Goal: Task Accomplishment & Management: Complete application form

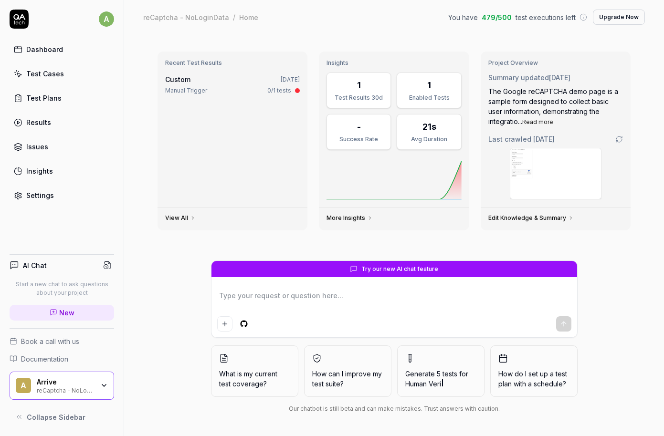
type textarea "*"
click at [86, 391] on div "reCaptcha - NoLoginData" at bounding box center [65, 390] width 57 height 8
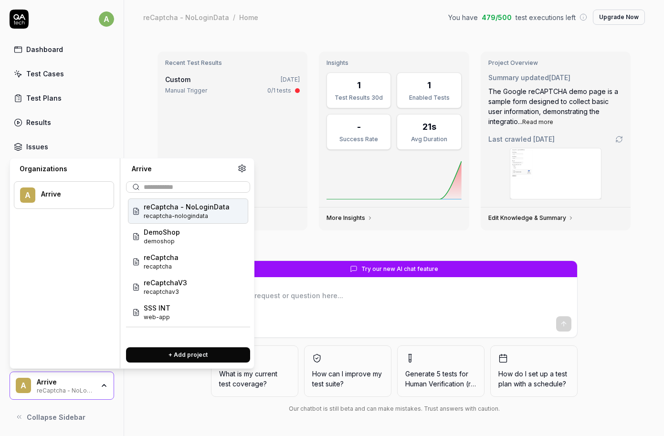
click at [180, 354] on button "+ Add project" at bounding box center [188, 355] width 124 height 15
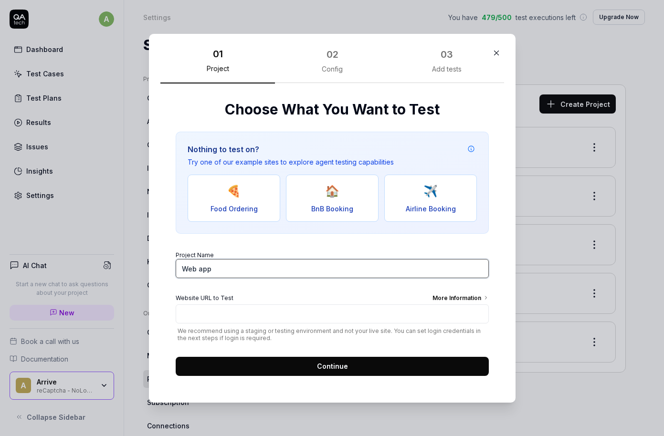
drag, startPoint x: 240, startPoint y: 271, endPoint x: 163, endPoint y: 264, distance: 76.7
click at [176, 264] on input "Web app" at bounding box center [332, 268] width 313 height 19
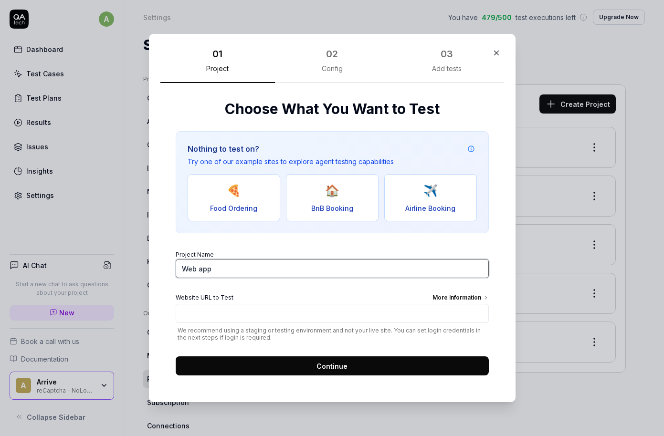
click at [245, 275] on input "Web app" at bounding box center [332, 268] width 313 height 19
drag, startPoint x: 273, startPoint y: 270, endPoint x: 143, endPoint y: 267, distance: 129.9
click at [176, 267] on input "Web app" at bounding box center [332, 268] width 313 height 19
type input "ParkMobile Webapp"
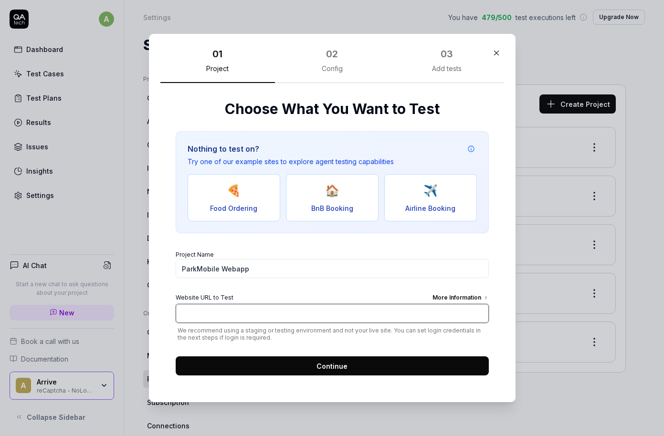
click at [212, 313] on input "Website URL to Test More Information" at bounding box center [332, 313] width 313 height 19
paste input "[URL][DOMAIN_NAME]"
type input "[URL][DOMAIN_NAME]"
click at [444, 296] on div "More Information" at bounding box center [461, 299] width 56 height 11
click at [444, 304] on input "[URL][DOMAIN_NAME]" at bounding box center [332, 313] width 313 height 19
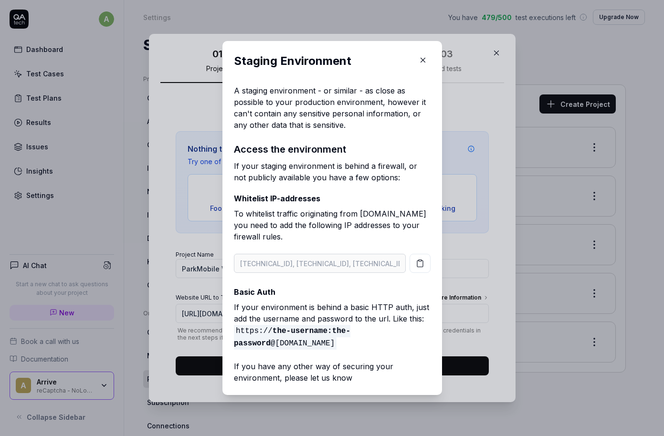
click at [415, 62] on button "button" at bounding box center [422, 60] width 15 height 15
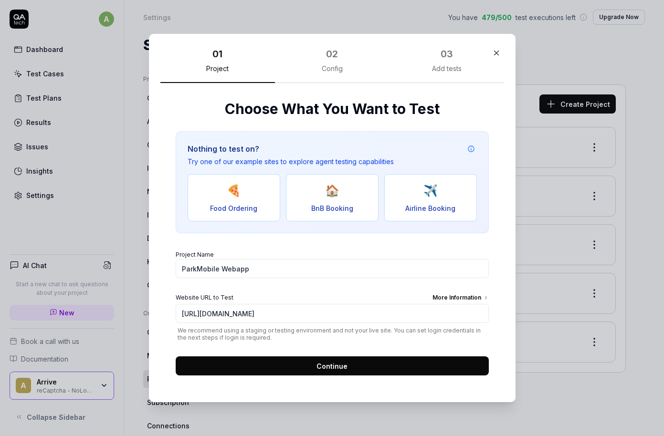
click at [466, 298] on div "More Information" at bounding box center [461, 299] width 56 height 11
click at [466, 304] on input "[URL][DOMAIN_NAME]" at bounding box center [332, 313] width 313 height 19
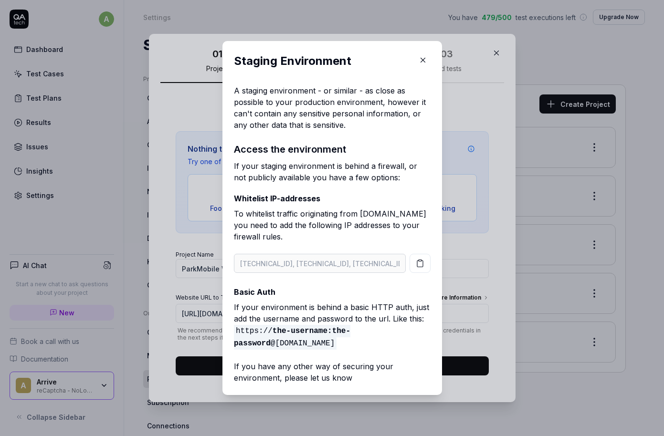
click at [421, 61] on icon "button" at bounding box center [423, 60] width 9 height 9
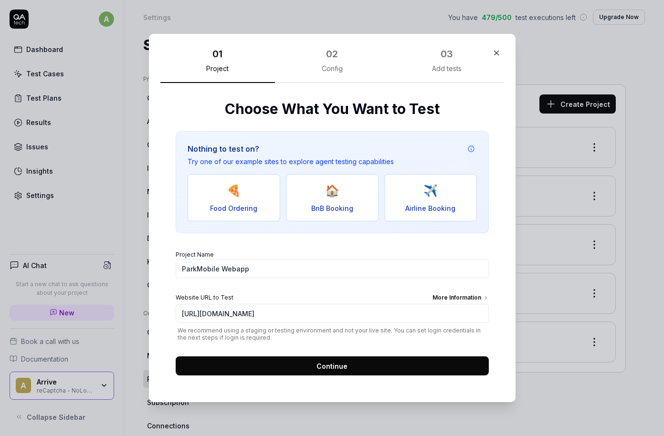
click at [172, 110] on div "Choose What You Want to Test Nothing to test on? Try one of our example sites t…" at bounding box center [332, 237] width 344 height 308
click at [301, 368] on button "Continue" at bounding box center [332, 366] width 313 height 19
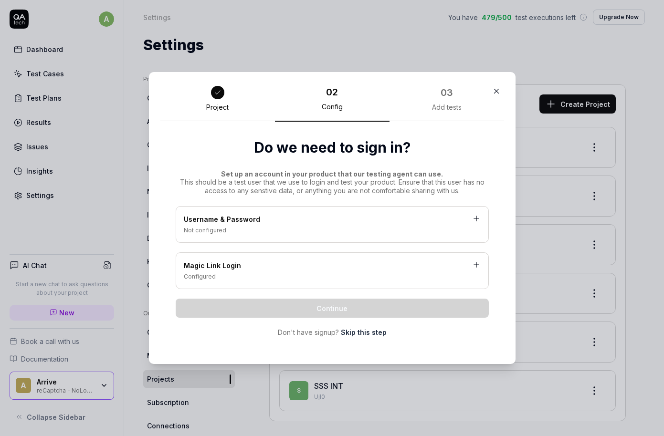
click at [282, 218] on div "Username & Password" at bounding box center [332, 220] width 297 height 12
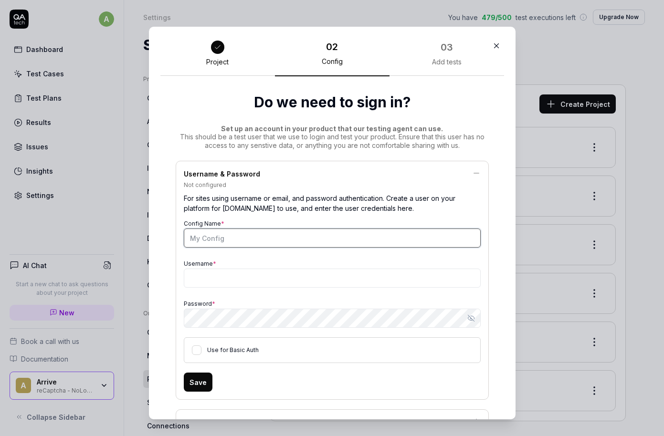
click at [247, 238] on input "Config Name *" at bounding box center [332, 238] width 297 height 19
click at [197, 350] on button "Use for Basic Auth" at bounding box center [197, 351] width 10 height 10
click at [197, 352] on button "Use for Basic Auth" at bounding box center [197, 351] width 10 height 10
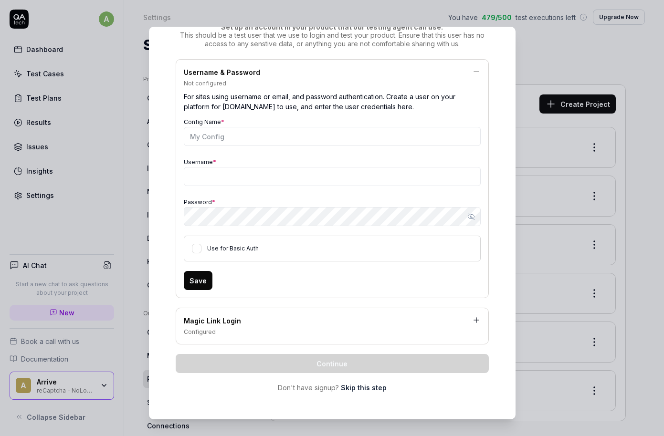
click at [248, 330] on div "Configured" at bounding box center [332, 332] width 297 height 9
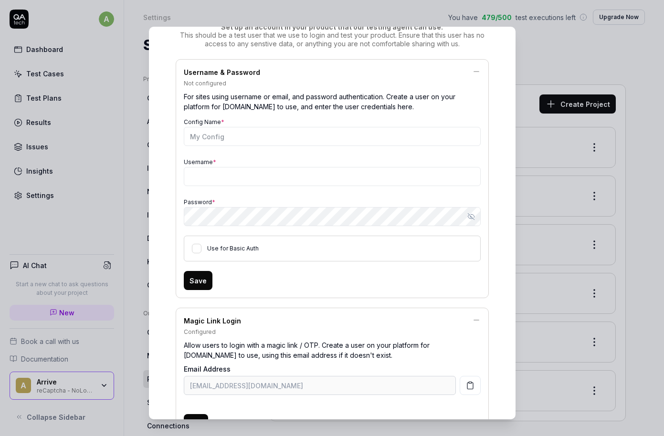
click at [223, 323] on div "Magic Link Login" at bounding box center [332, 322] width 297 height 12
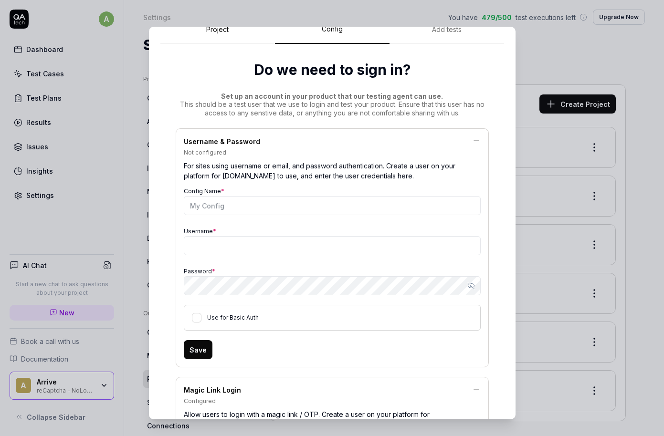
scroll to position [0, 0]
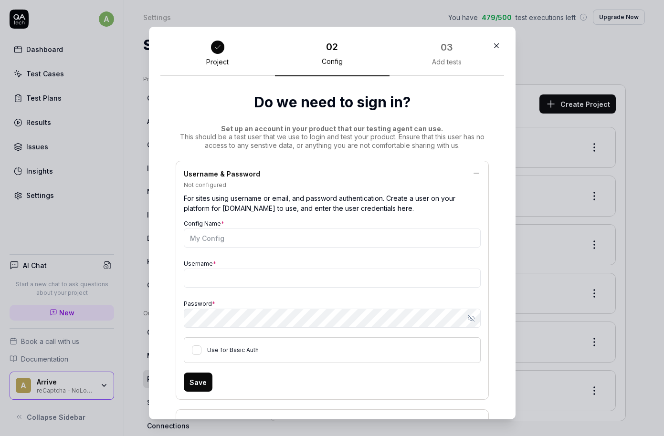
click at [221, 226] on span "*" at bounding box center [222, 223] width 3 height 7
click at [221, 229] on input "Config Name *" at bounding box center [332, 238] width 297 height 19
click at [212, 242] on input "Config Name *" at bounding box center [332, 238] width 297 height 19
type input "userConfiguration"
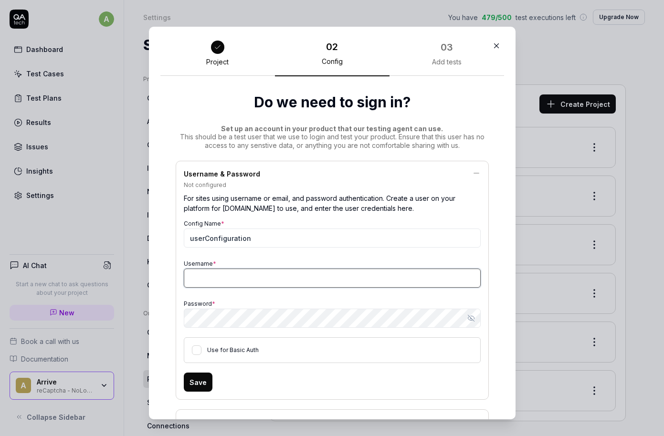
click at [229, 275] on input "Username *" at bounding box center [332, 278] width 297 height 19
paste input "ba-671749"
type input "ba-671749"
click at [247, 274] on input "ba-671749" at bounding box center [332, 278] width 297 height 19
drag, startPoint x: 233, startPoint y: 275, endPoint x: 152, endPoint y: 276, distance: 80.7
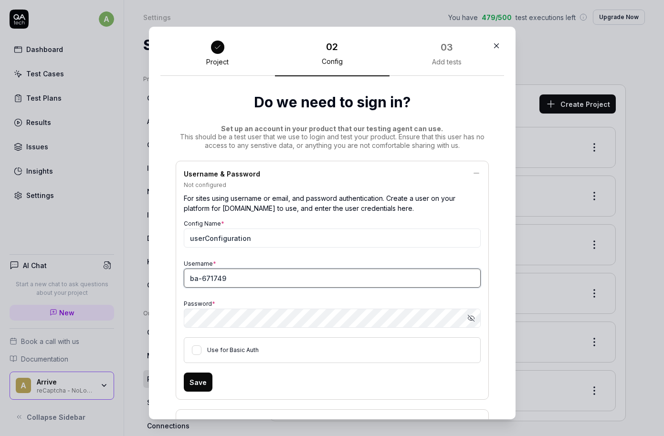
click at [184, 276] on input "ba-671749" at bounding box center [332, 278] width 297 height 19
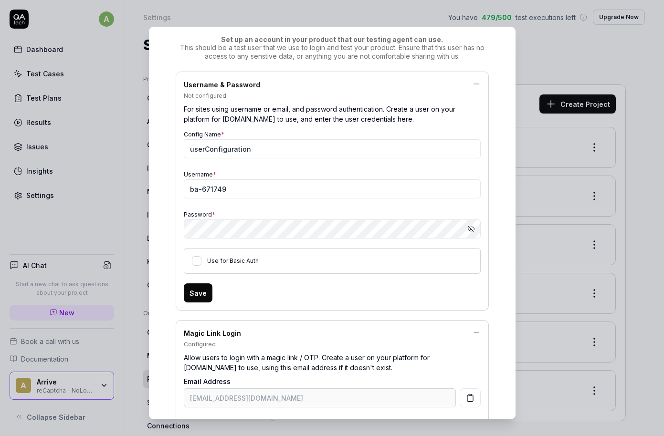
scroll to position [115, 0]
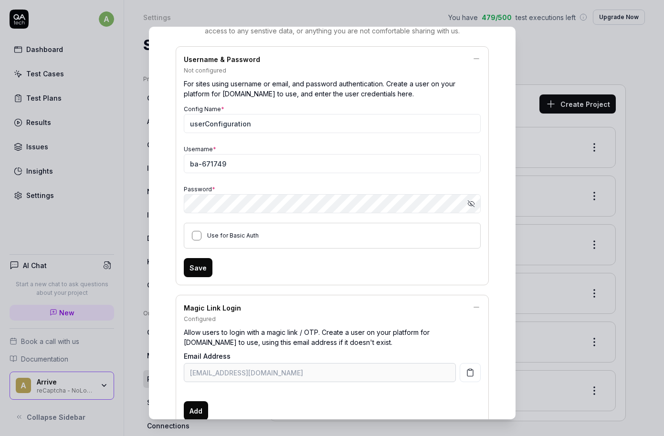
click at [194, 239] on button "Use for Basic Auth" at bounding box center [197, 236] width 10 height 10
click at [198, 240] on button "Use for Basic Auth" at bounding box center [197, 236] width 10 height 10
click at [200, 271] on button "Save" at bounding box center [198, 267] width 29 height 19
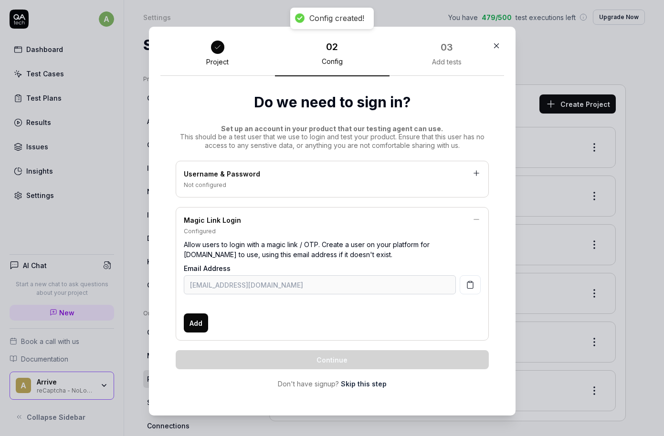
scroll to position [0, 0]
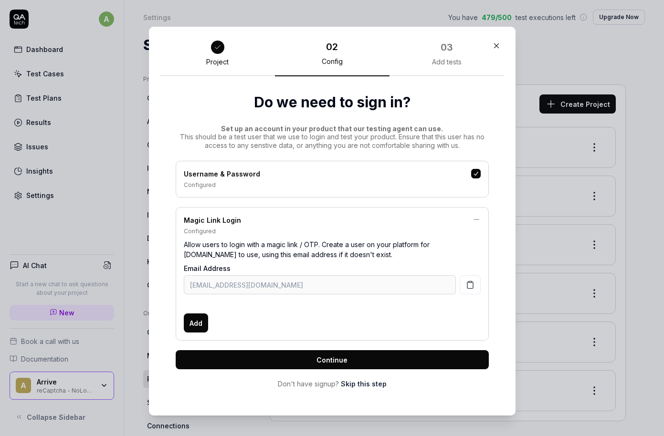
click at [475, 174] on button "button" at bounding box center [476, 174] width 10 height 10
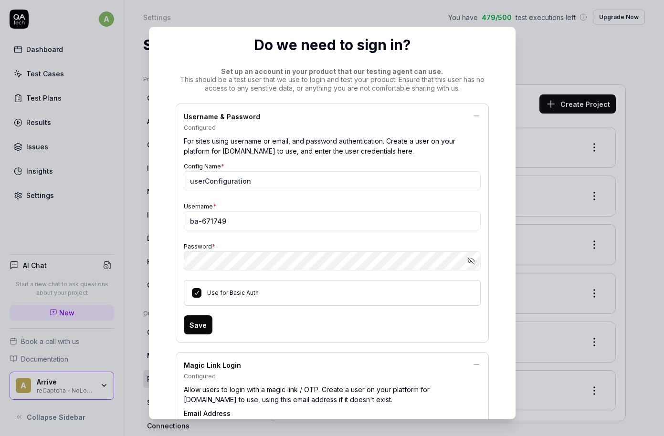
scroll to position [199, 0]
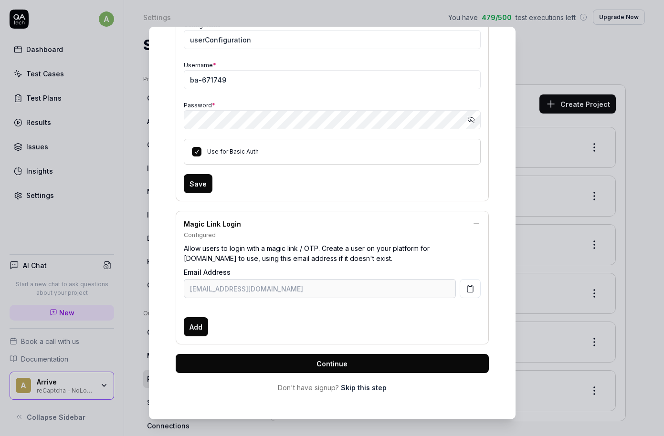
click at [312, 364] on button "Continue" at bounding box center [332, 363] width 313 height 19
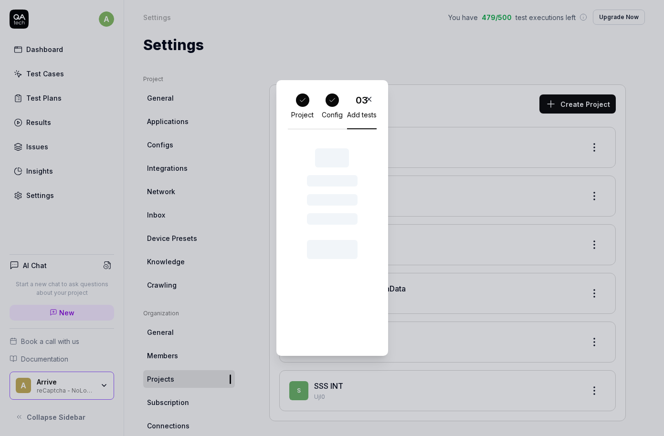
scroll to position [0, 0]
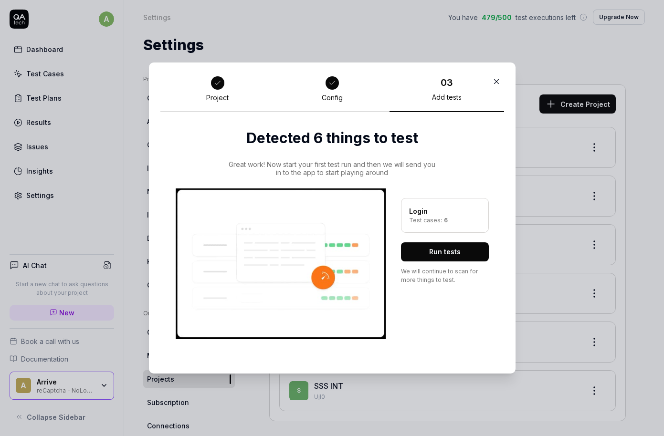
click at [424, 254] on button "Run tests" at bounding box center [445, 252] width 88 height 19
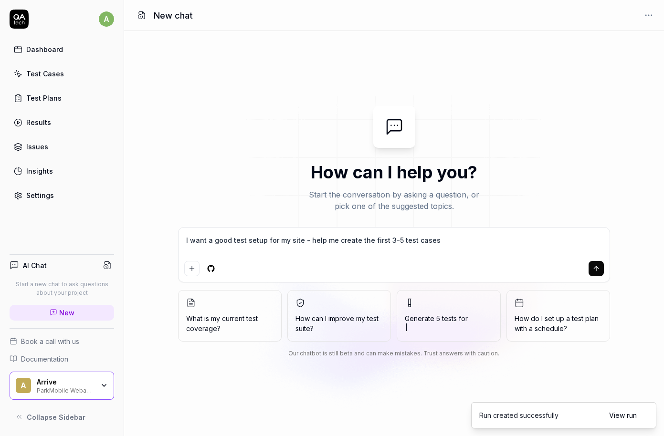
click at [61, 95] on link "Test Plans" at bounding box center [62, 98] width 105 height 19
type textarea "*"
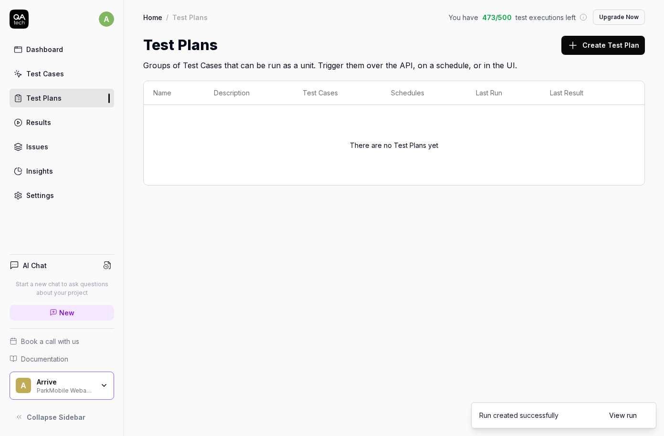
click at [39, 74] on div "Test Cases" at bounding box center [45, 74] width 38 height 10
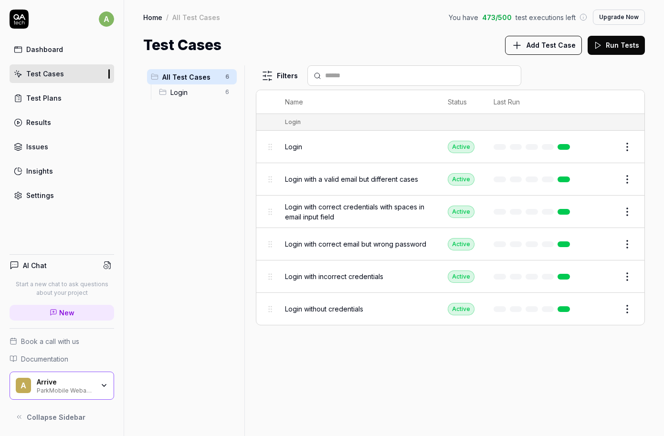
click at [204, 97] on span "Login" at bounding box center [194, 92] width 49 height 10
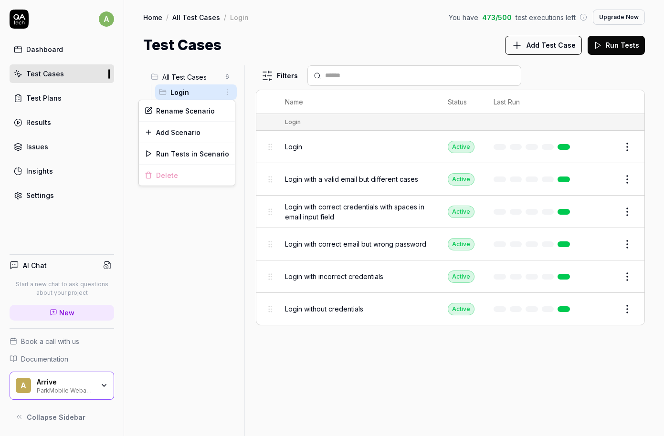
click at [225, 94] on html "a Dashboard Test Cases Test Plans Results Issues Insights Settings AI Chat Star…" at bounding box center [332, 218] width 664 height 436
click at [171, 153] on div "Run Tests in Scenario" at bounding box center [187, 153] width 96 height 21
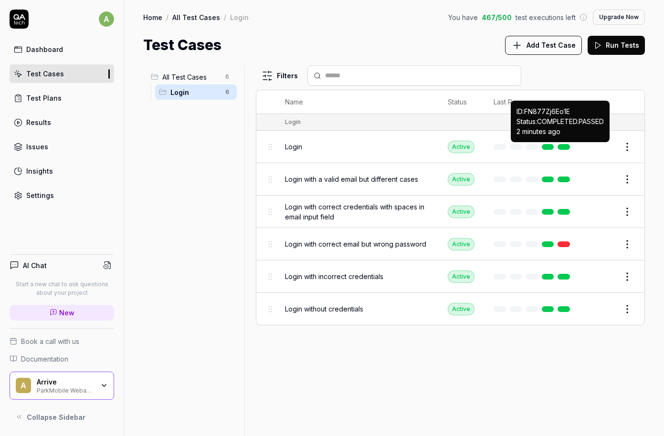
click at [416, 145] on div "Login" at bounding box center [357, 147] width 144 height 10
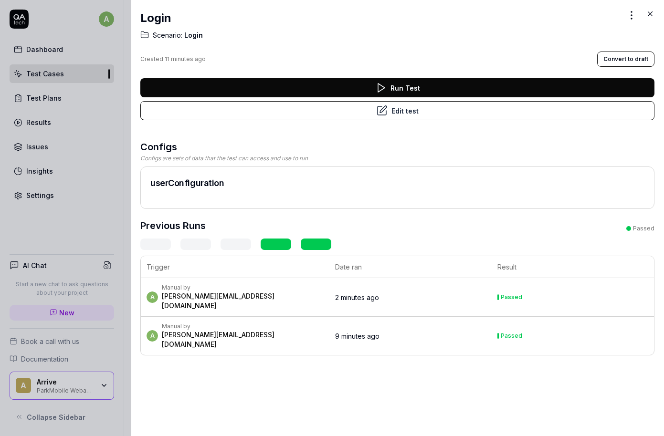
click at [472, 297] on td "2 minutes ago" at bounding box center [410, 297] width 162 height 39
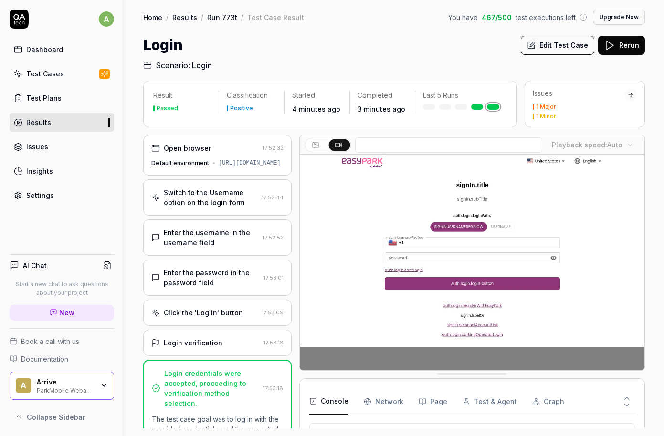
click at [53, 122] on link "Results" at bounding box center [62, 122] width 105 height 19
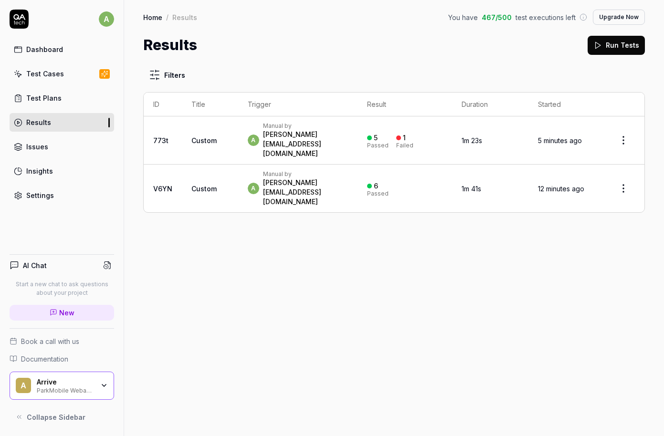
click at [289, 132] on div "[PERSON_NAME][EMAIL_ADDRESS][DOMAIN_NAME]" at bounding box center [305, 144] width 85 height 29
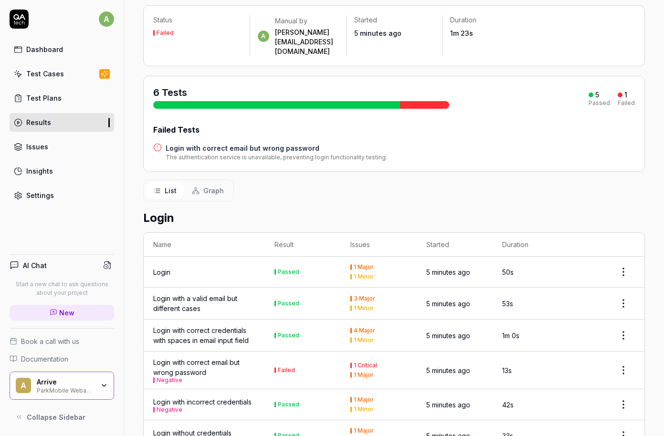
scroll to position [103, 0]
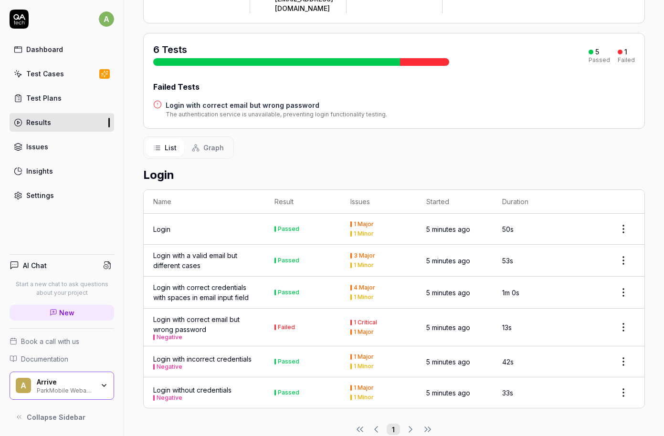
click at [206, 283] on div "Login with correct credentials with spaces in email input field" at bounding box center [204, 293] width 102 height 20
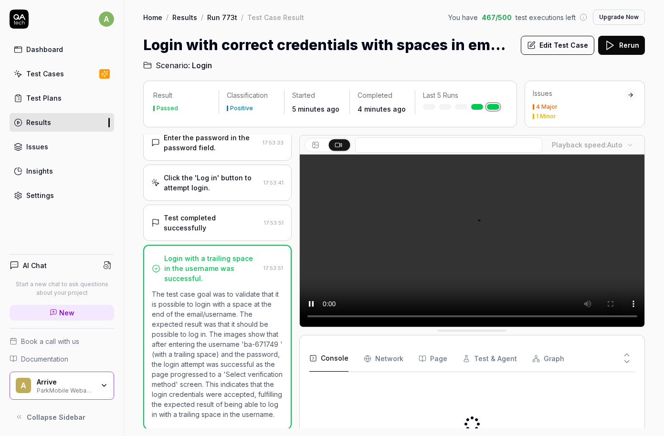
scroll to position [155, 0]
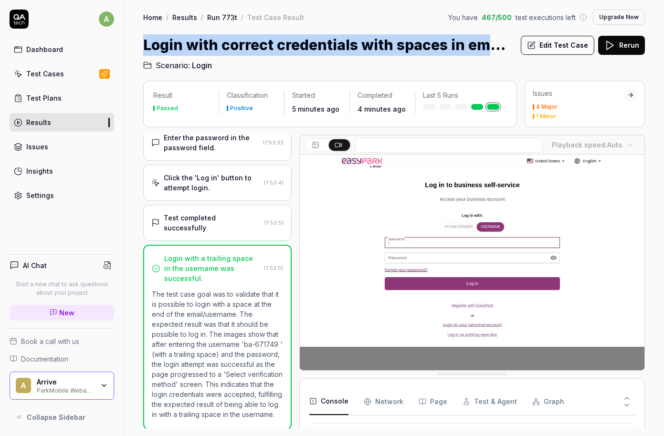
drag, startPoint x: 145, startPoint y: 44, endPoint x: 523, endPoint y: 42, distance: 378.2
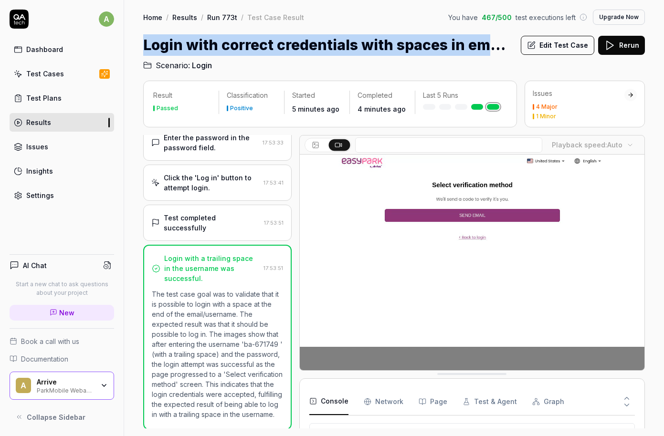
click at [513, 42] on h1 "Login with correct credentials with spaces in email input field" at bounding box center [328, 44] width 370 height 21
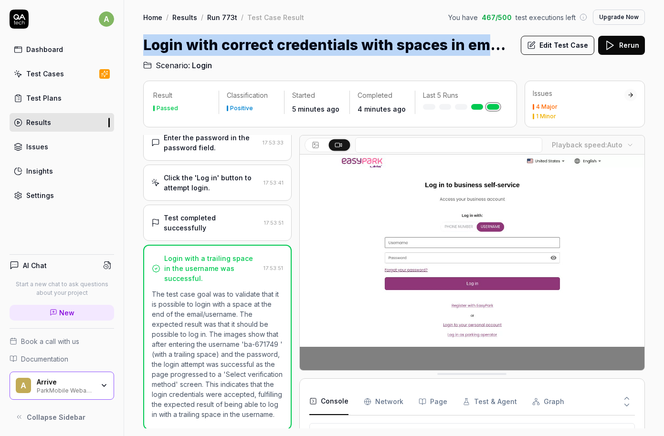
copy h1 "Login with correct credentials with spaces in email inp"
click at [36, 117] on link "Results" at bounding box center [62, 122] width 105 height 19
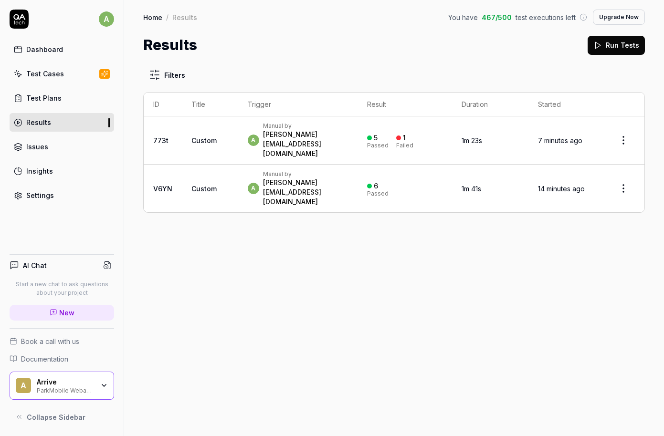
click at [332, 131] on div "[PERSON_NAME][EMAIL_ADDRESS][DOMAIN_NAME]" at bounding box center [305, 144] width 85 height 29
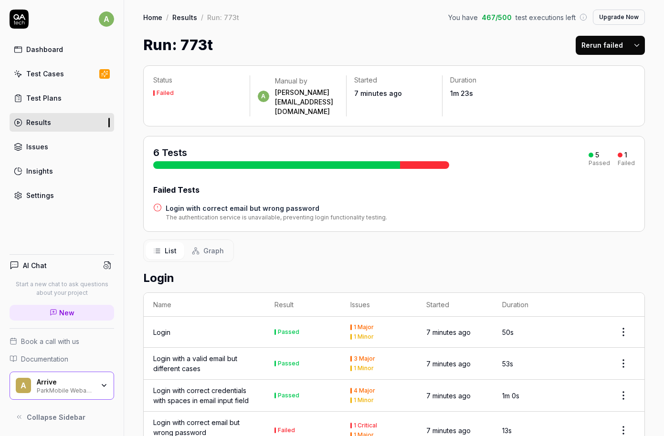
scroll to position [103, 0]
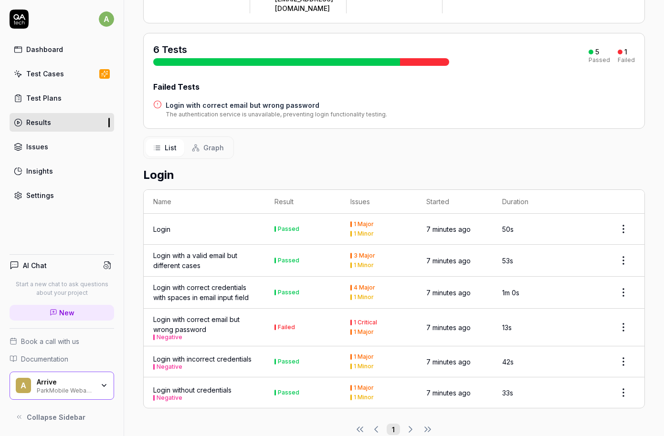
click at [191, 315] on div "Login with correct email but wrong password Negative" at bounding box center [204, 328] width 102 height 26
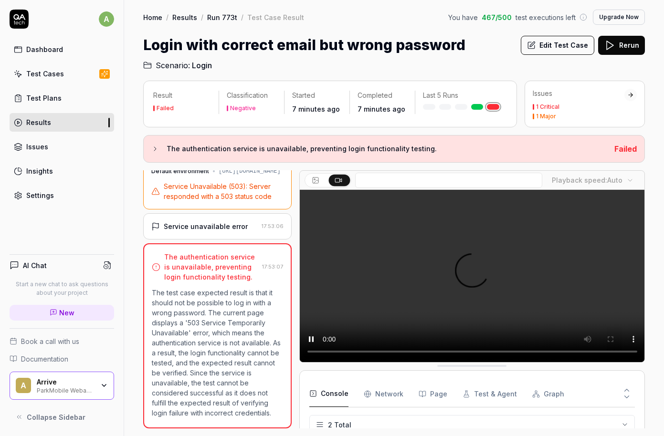
scroll to position [36, 0]
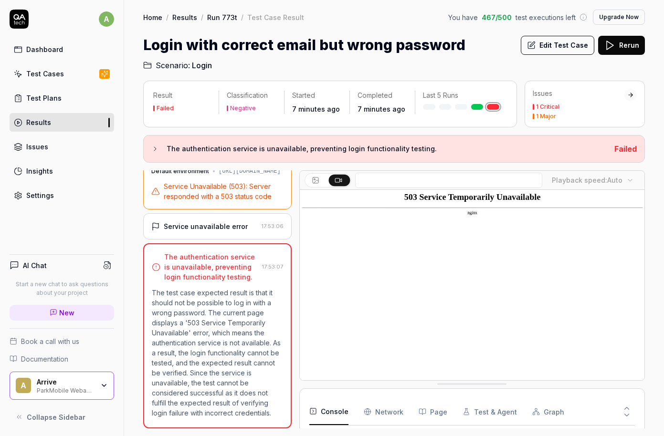
click at [160, 151] on button "The authentication service is unavailable, preventing login functionality testi…" at bounding box center [379, 148] width 456 height 11
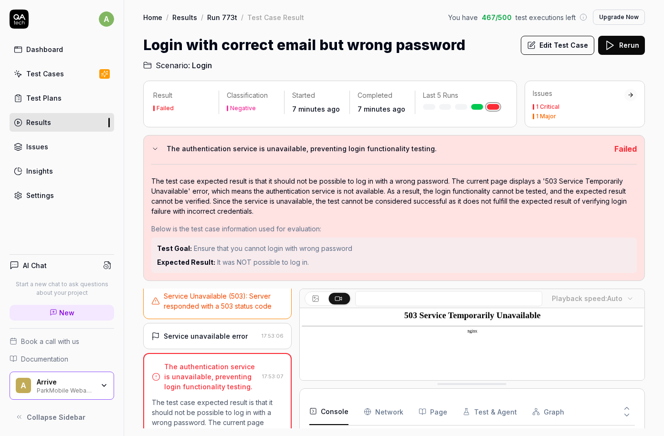
click at [154, 150] on icon at bounding box center [155, 149] width 8 height 8
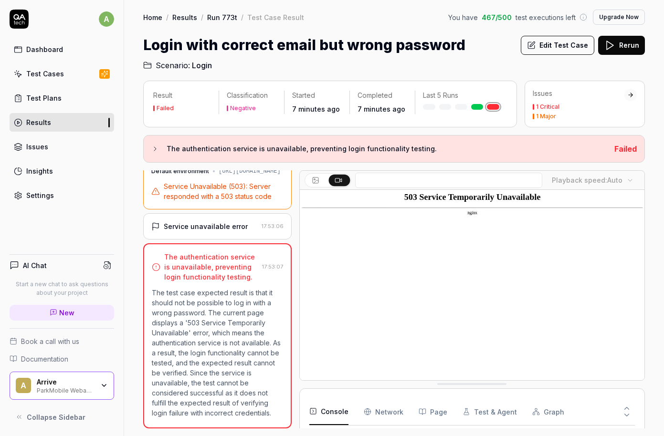
click at [154, 150] on icon at bounding box center [155, 149] width 8 height 8
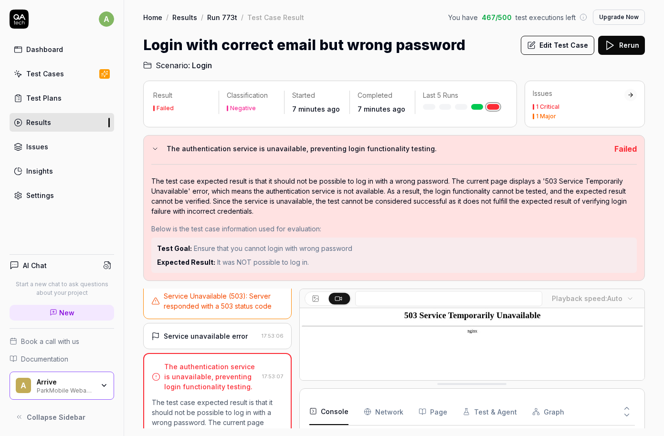
click at [154, 150] on icon at bounding box center [155, 149] width 8 height 8
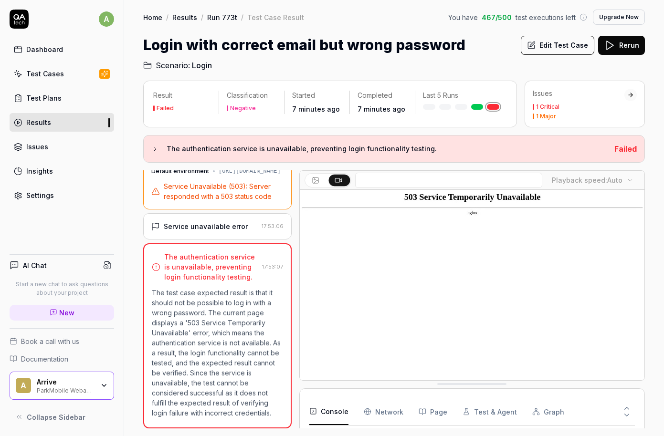
click at [151, 144] on button "The authentication service is unavailable, preventing login functionality testi…" at bounding box center [379, 148] width 456 height 11
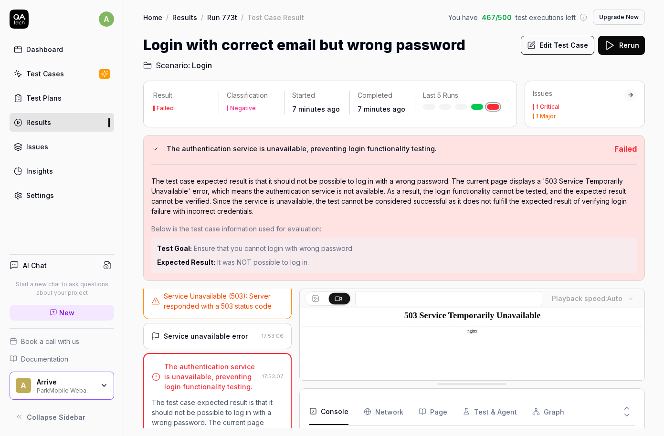
drag, startPoint x: 45, startPoint y: 57, endPoint x: 155, endPoint y: 23, distance: 115.4
click at [45, 56] on link "Dashboard" at bounding box center [62, 49] width 105 height 19
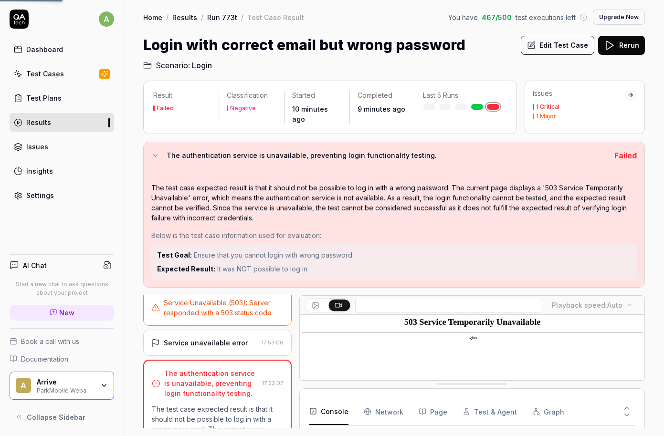
click at [214, 14] on link "Run 773t" at bounding box center [222, 17] width 30 height 10
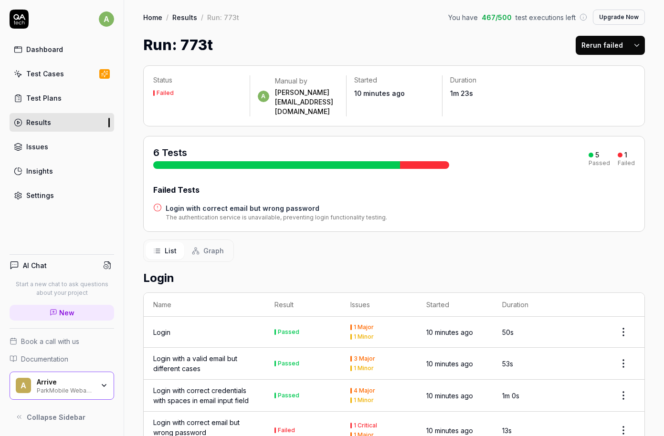
click at [186, 17] on link "Results" at bounding box center [184, 17] width 25 height 10
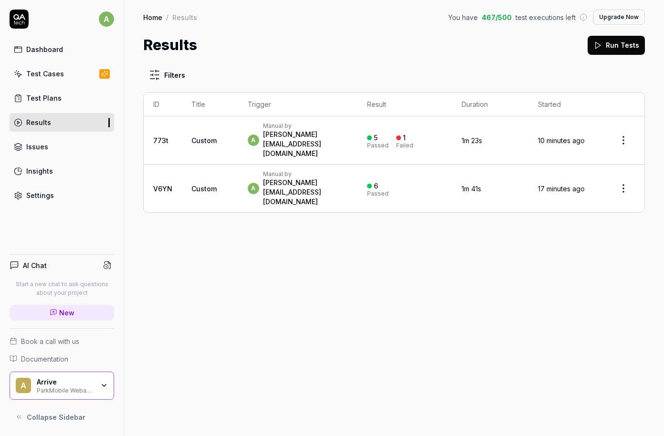
click at [36, 48] on div "Dashboard" at bounding box center [44, 49] width 37 height 10
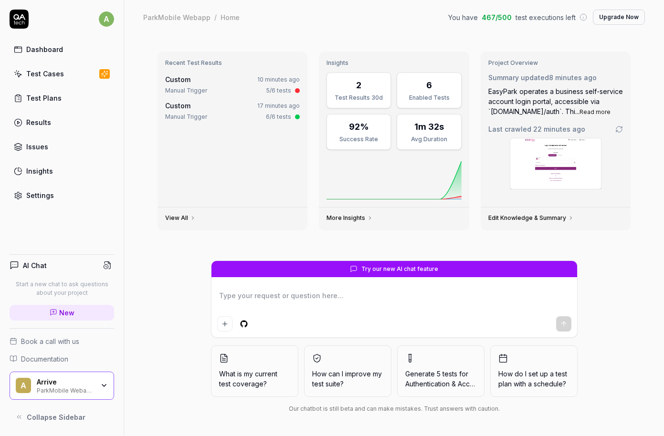
click at [90, 394] on div "A Arrive ParkMobile Webapp" at bounding box center [62, 386] width 105 height 29
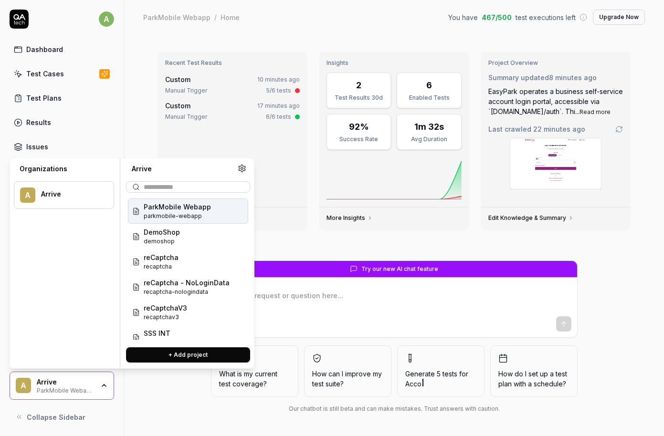
click at [167, 208] on span "ParkMobile Webapp" at bounding box center [177, 207] width 67 height 10
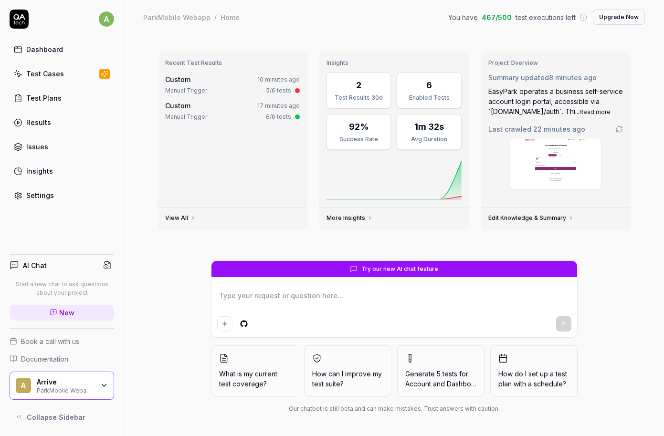
click at [99, 388] on div "Arrive ParkMobile Webapp" at bounding box center [69, 386] width 64 height 16
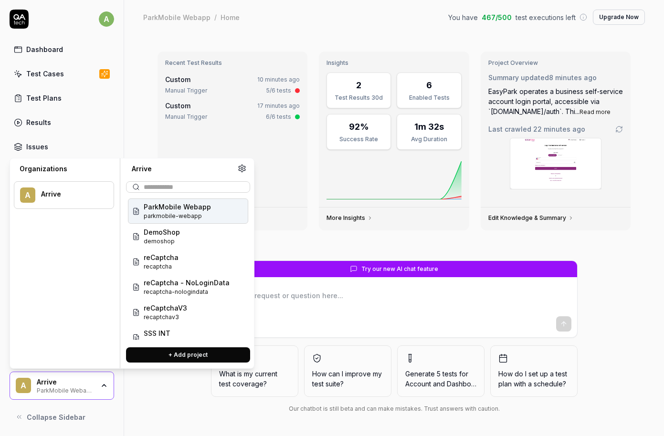
click at [239, 169] on icon at bounding box center [242, 168] width 9 height 9
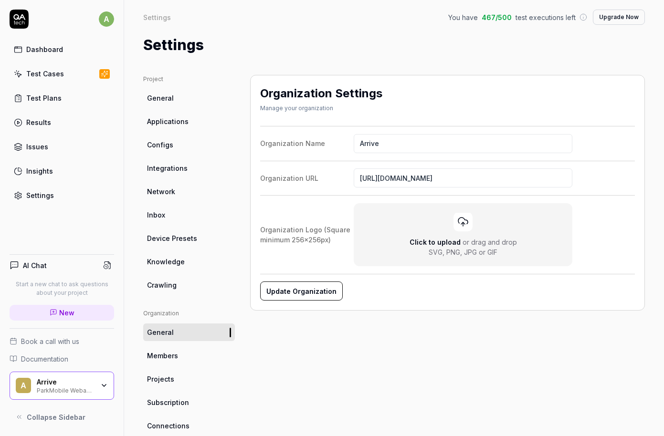
scroll to position [135, 0]
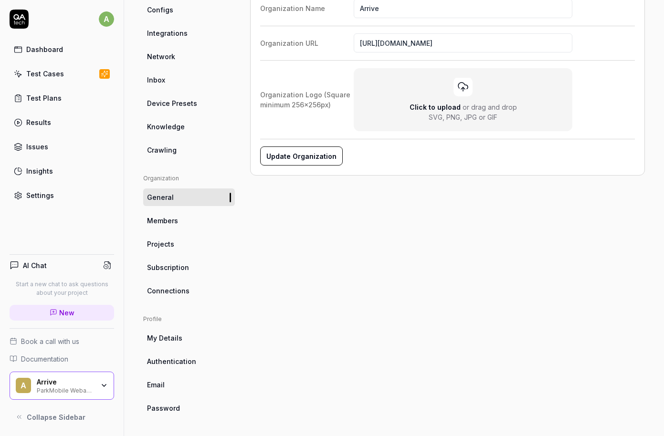
click at [168, 243] on span "Projects" at bounding box center [160, 244] width 27 height 10
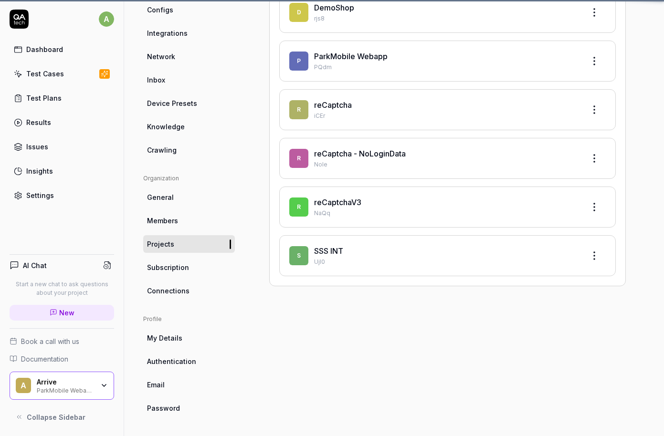
scroll to position [75, 0]
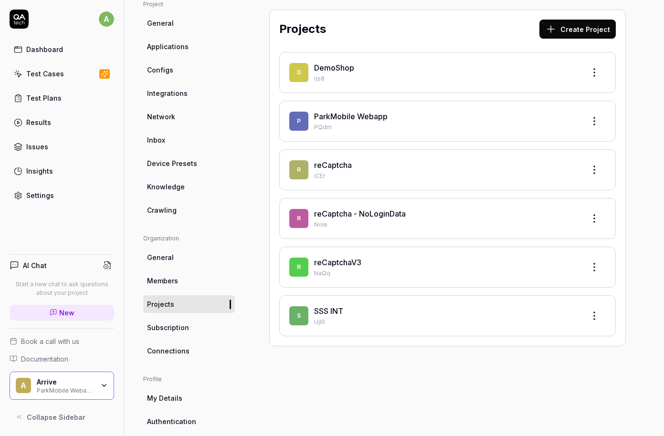
click at [601, 119] on html "a Dashboard Test Cases Test Plans Results Issues Insights Settings AI Chat Star…" at bounding box center [332, 218] width 664 height 436
click at [543, 169] on div "Edit" at bounding box center [558, 165] width 91 height 21
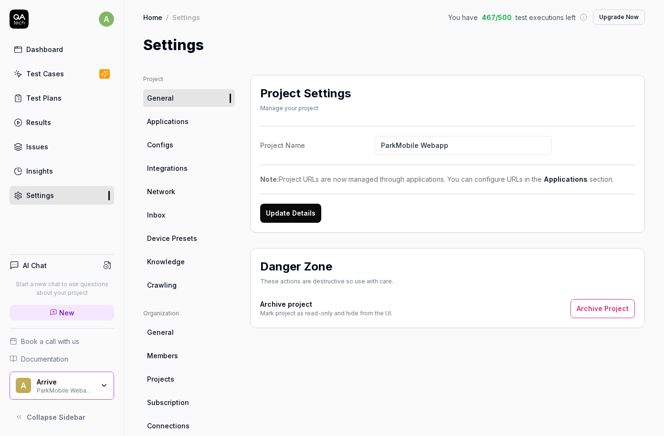
click at [166, 148] on span "Configs" at bounding box center [160, 145] width 26 height 10
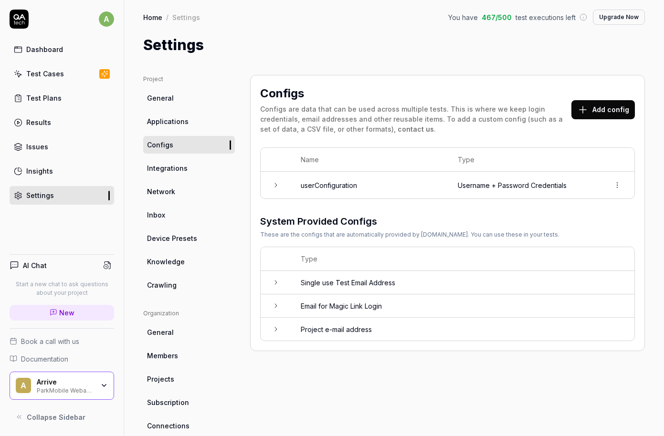
click at [170, 120] on span "Applications" at bounding box center [168, 122] width 42 height 10
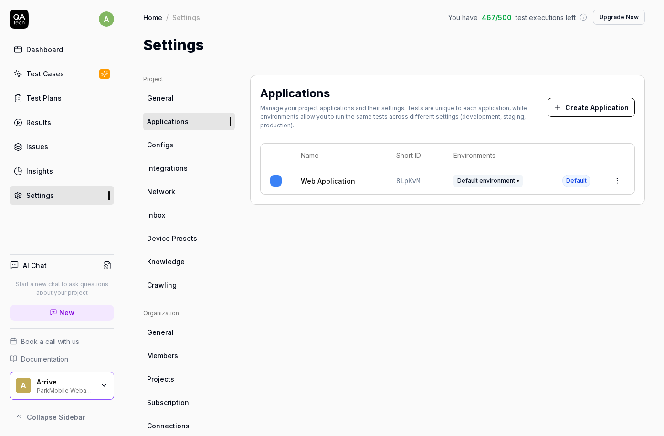
click at [48, 73] on div "Test Cases" at bounding box center [45, 74] width 38 height 10
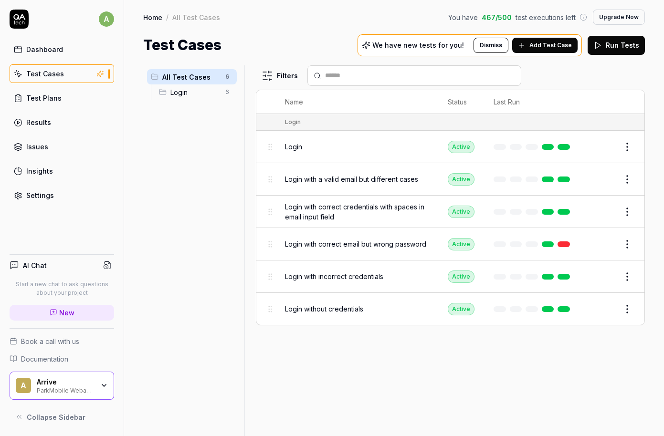
click at [553, 44] on span "Add Test Case" at bounding box center [551, 45] width 42 height 9
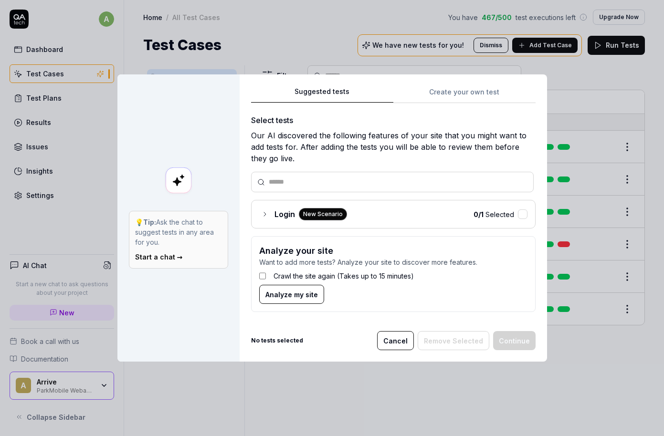
click at [402, 345] on button "Cancel" at bounding box center [395, 340] width 37 height 19
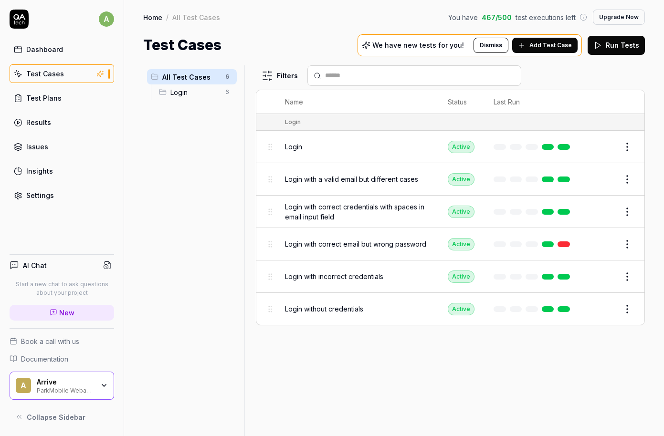
click at [63, 364] on div "AI Chat Start a new chat to ask questions about your project New Book a call wi…" at bounding box center [62, 337] width 124 height 180
click at [37, 202] on link "Settings" at bounding box center [62, 195] width 105 height 19
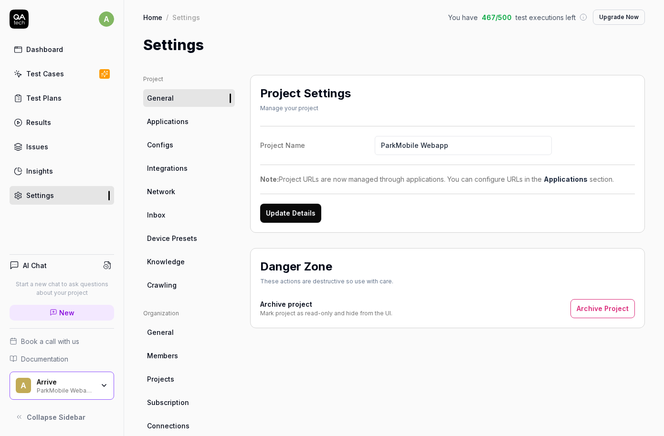
click at [43, 170] on div "Insights" at bounding box center [39, 171] width 27 height 10
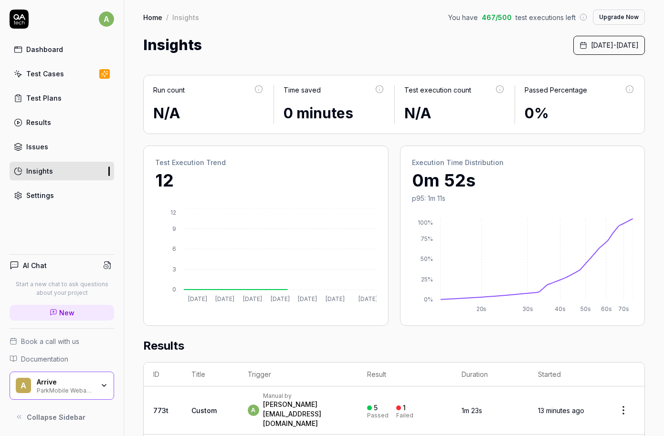
click at [47, 147] on link "Issues" at bounding box center [62, 147] width 105 height 19
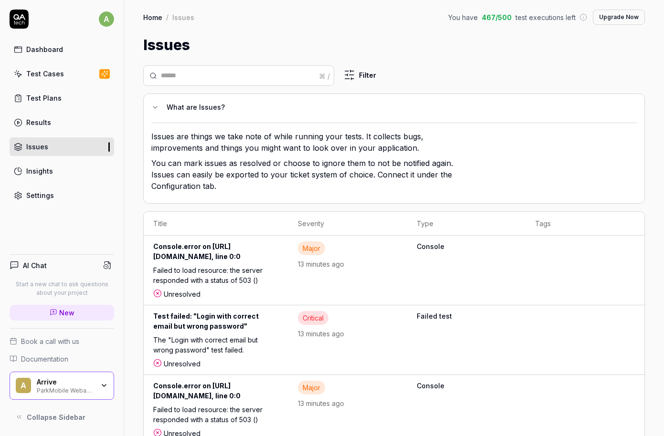
click at [42, 122] on div "Results" at bounding box center [38, 122] width 25 height 10
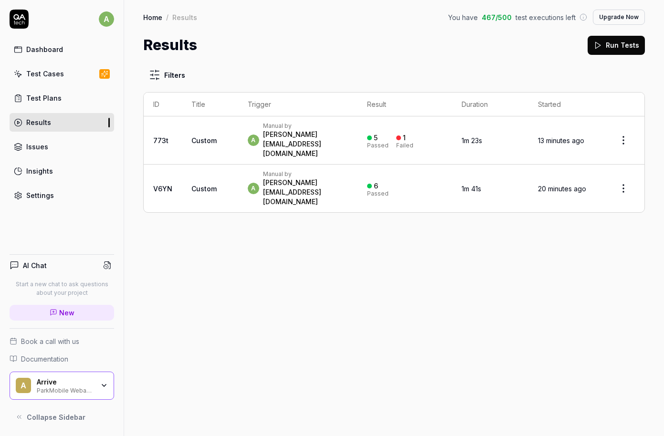
click at [53, 101] on div "Test Plans" at bounding box center [43, 98] width 35 height 10
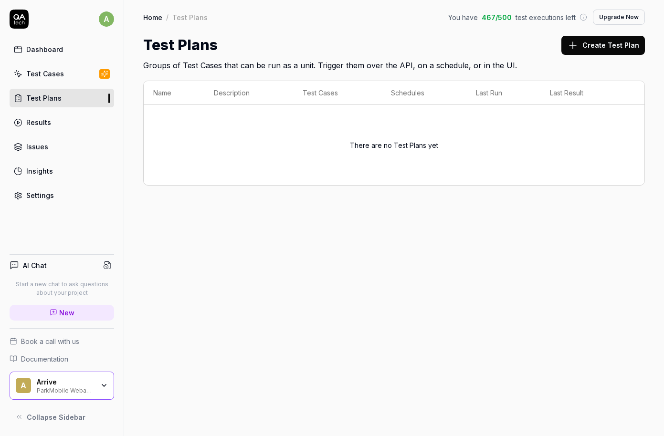
click at [47, 120] on div "Results" at bounding box center [38, 122] width 25 height 10
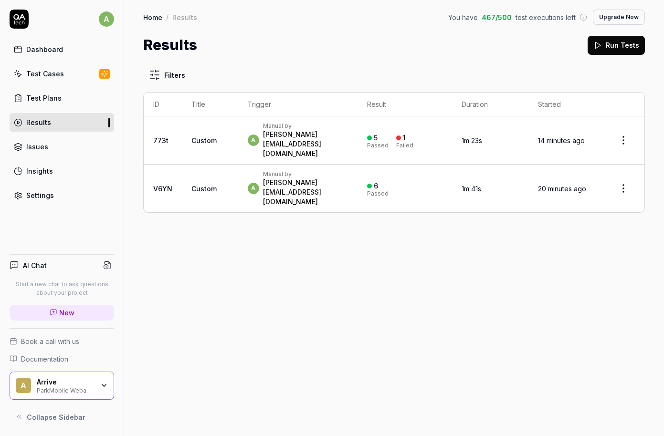
click at [310, 134] on div "[PERSON_NAME][EMAIL_ADDRESS][DOMAIN_NAME]" at bounding box center [305, 144] width 85 height 29
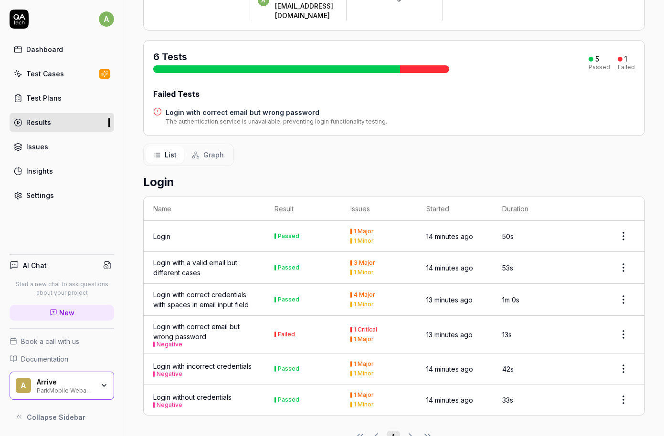
scroll to position [103, 0]
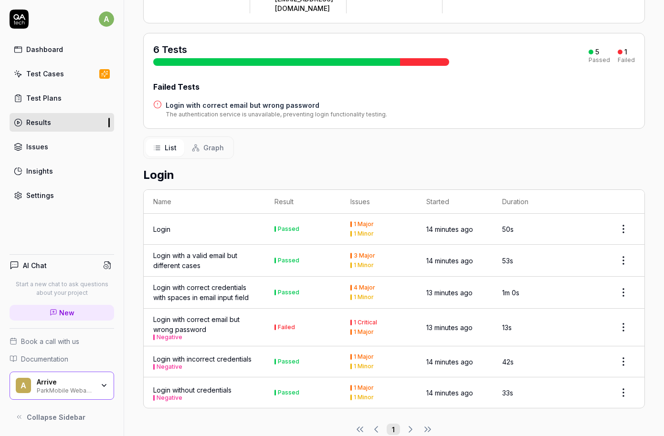
click at [42, 95] on div "Test Plans" at bounding box center [43, 98] width 35 height 10
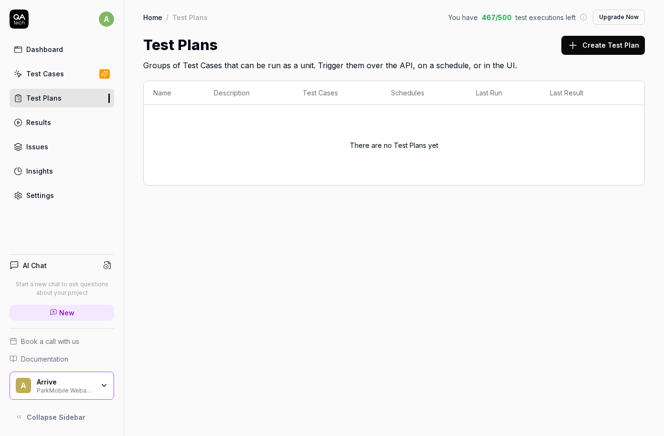
click at [64, 382] on div "Arrive" at bounding box center [65, 382] width 57 height 9
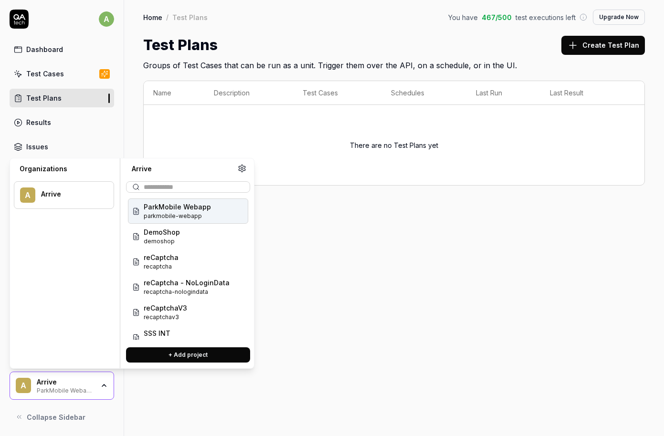
click at [176, 207] on span "ParkMobile Webapp" at bounding box center [177, 207] width 67 height 10
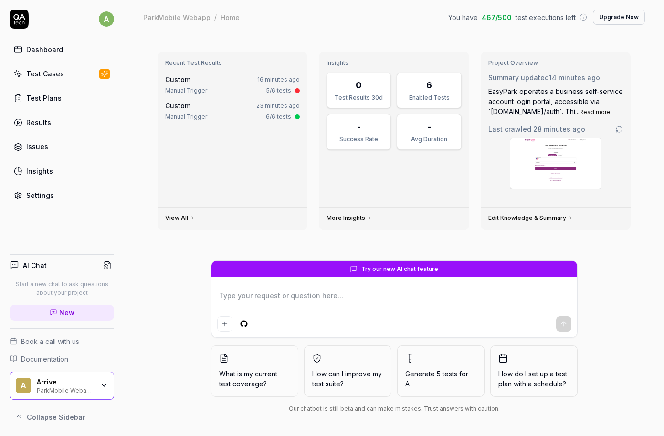
click at [104, 392] on div "A Arrive ParkMobile Webapp" at bounding box center [62, 386] width 105 height 29
click at [274, 166] on div "Recent Test Results Custom 16 minutes ago Manual Trigger 5/6 tests Custom 23 mi…" at bounding box center [233, 130] width 150 height 156
click at [50, 192] on div "Settings" at bounding box center [40, 196] width 28 height 10
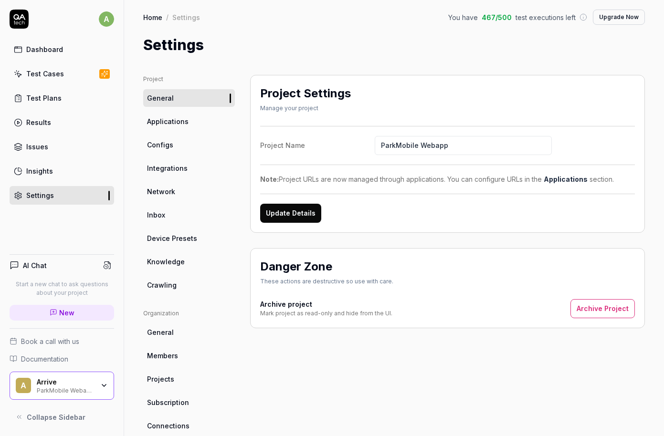
click at [177, 259] on span "Knowledge" at bounding box center [166, 262] width 38 height 10
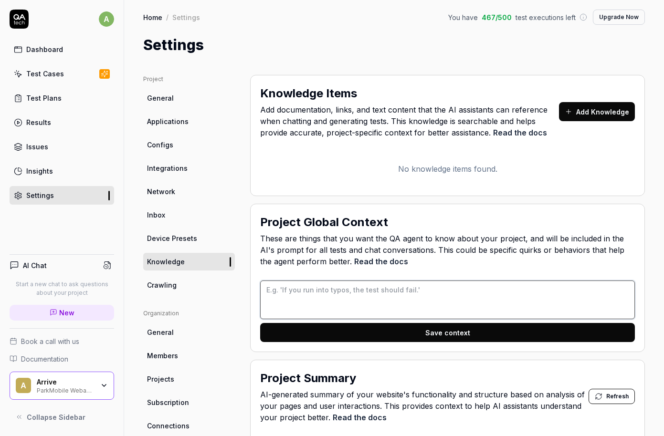
click at [283, 299] on textarea at bounding box center [447, 300] width 375 height 39
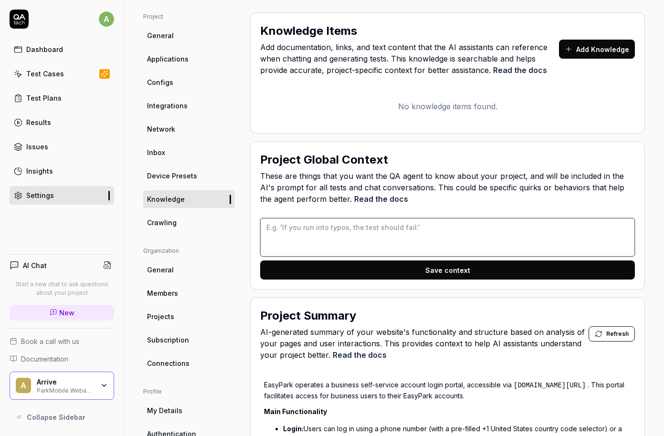
scroll to position [172, 0]
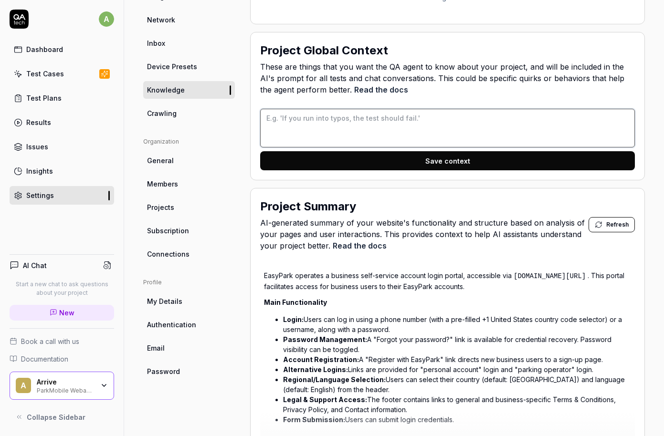
paste textarea "## system description - system is used to create and handle end users - logging…"
type textarea "*"
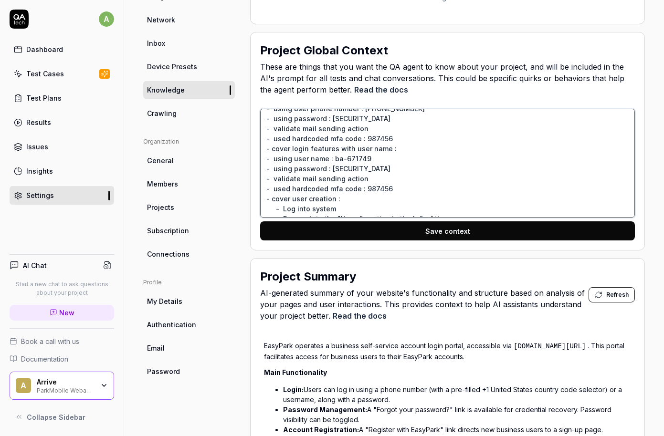
scroll to position [191, 0]
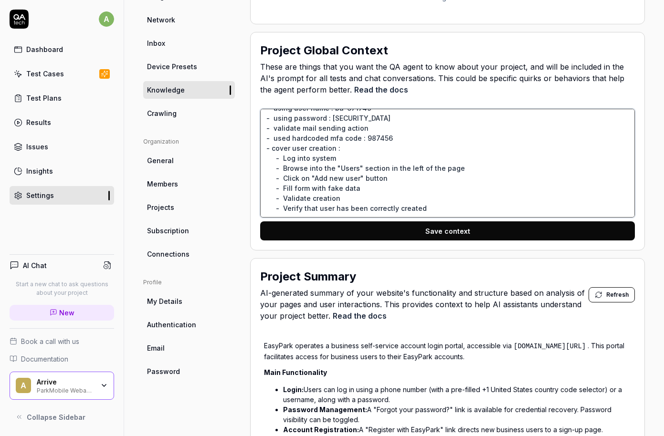
type textarea "## system description - system is used to create and handle end users - logging…"
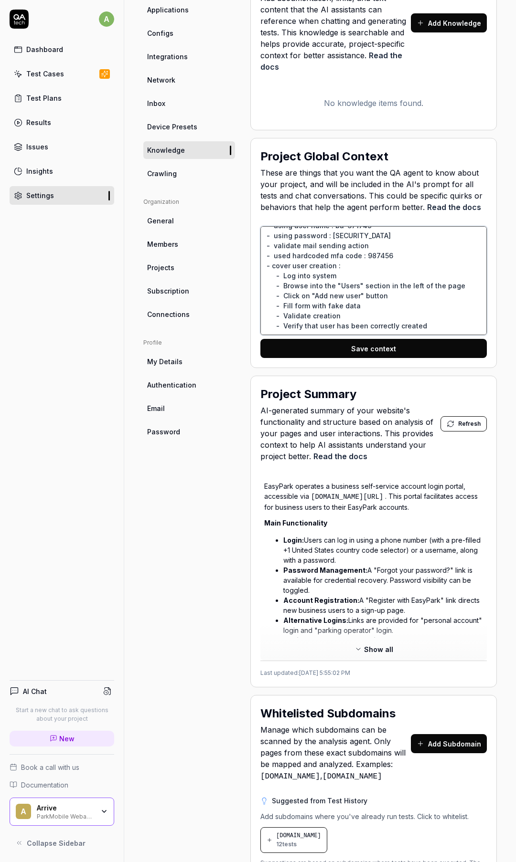
scroll to position [103, 0]
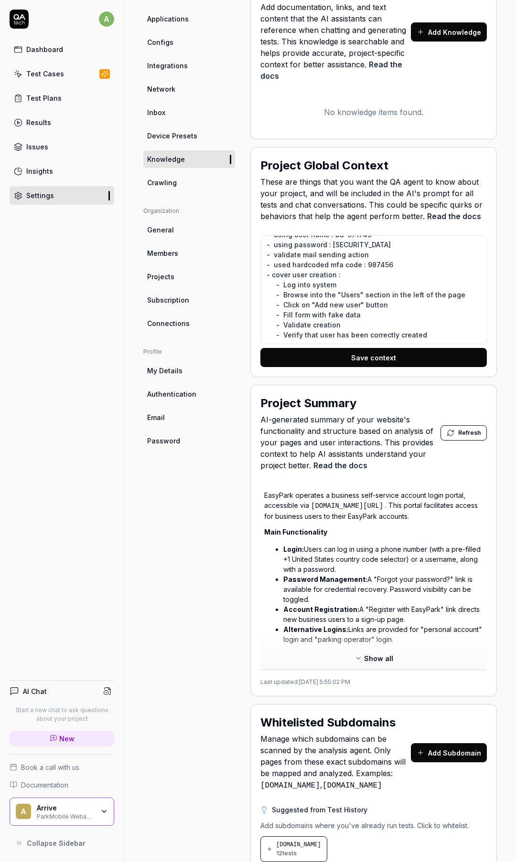
click at [369, 436] on span "Show all" at bounding box center [378, 659] width 29 height 10
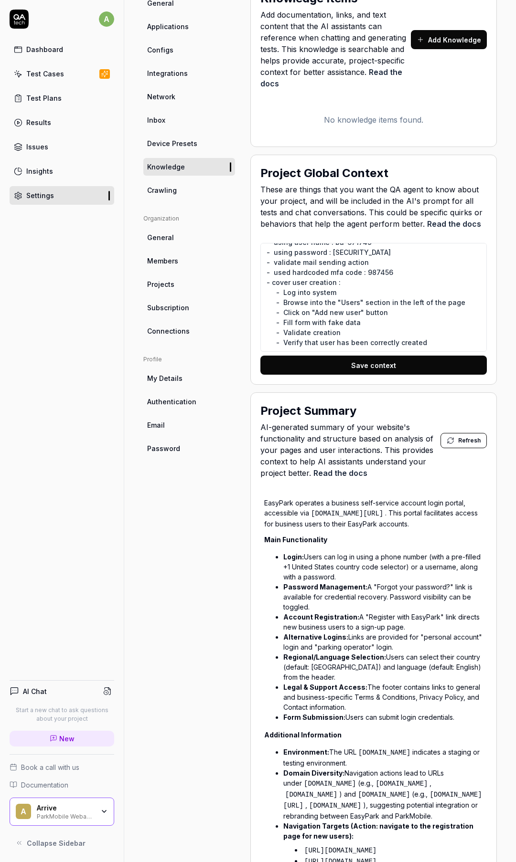
scroll to position [45, 0]
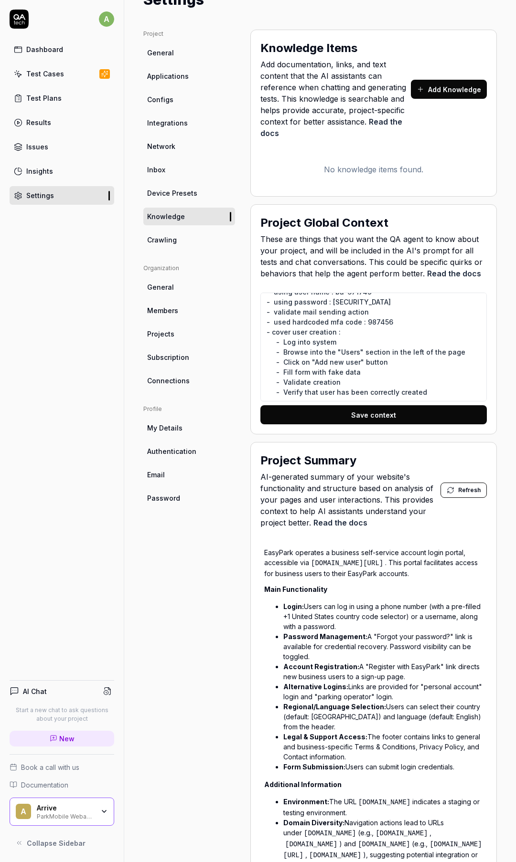
click at [374, 421] on button "Save context" at bounding box center [373, 414] width 226 height 19
click at [463, 436] on span "Refresh" at bounding box center [469, 490] width 22 height 9
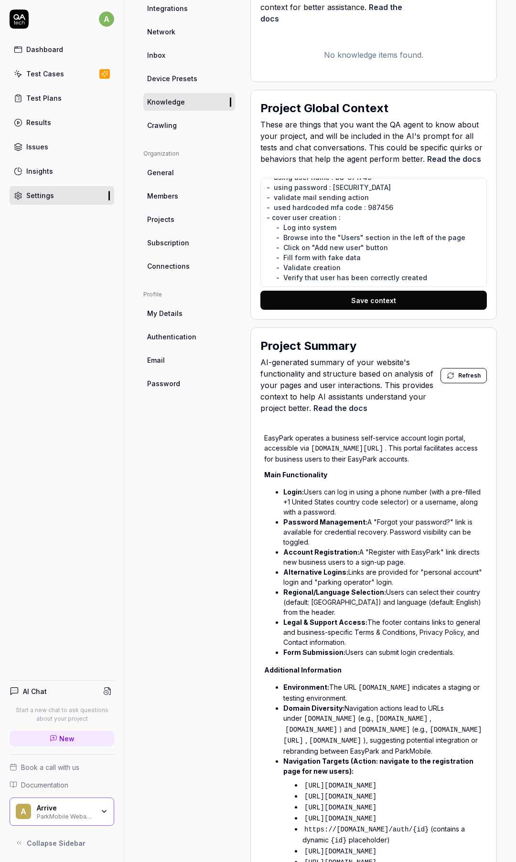
scroll to position [0, 0]
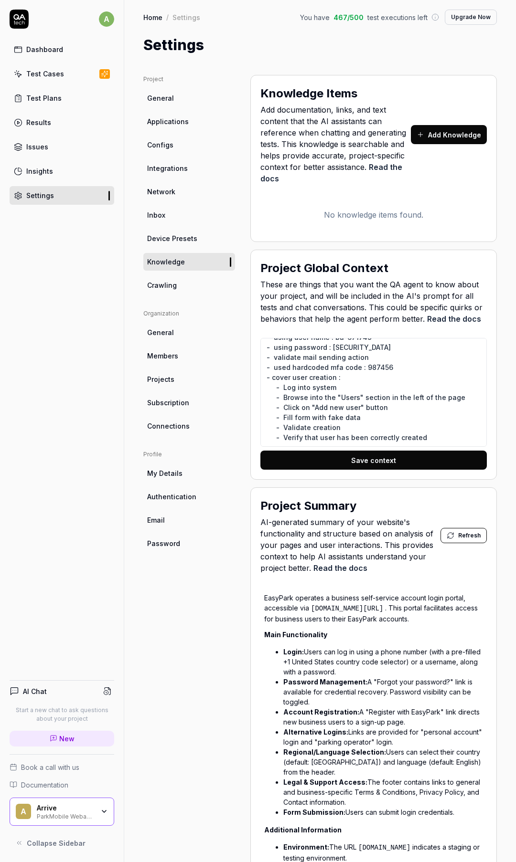
click at [356, 436] on button "Save context" at bounding box center [373, 460] width 226 height 19
type textarea "*"
type textarea "## system description - system is used to create and handle end users - logging…"
click at [384, 436] on button "Save context" at bounding box center [373, 460] width 226 height 19
click at [465, 436] on span "Refresh" at bounding box center [469, 535] width 22 height 9
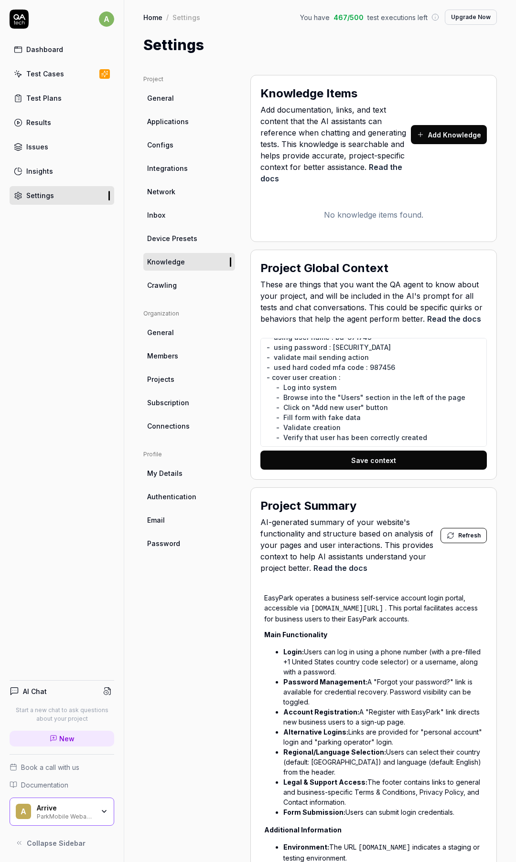
scroll to position [201, 0]
click at [370, 436] on button "Save context" at bounding box center [373, 460] width 226 height 19
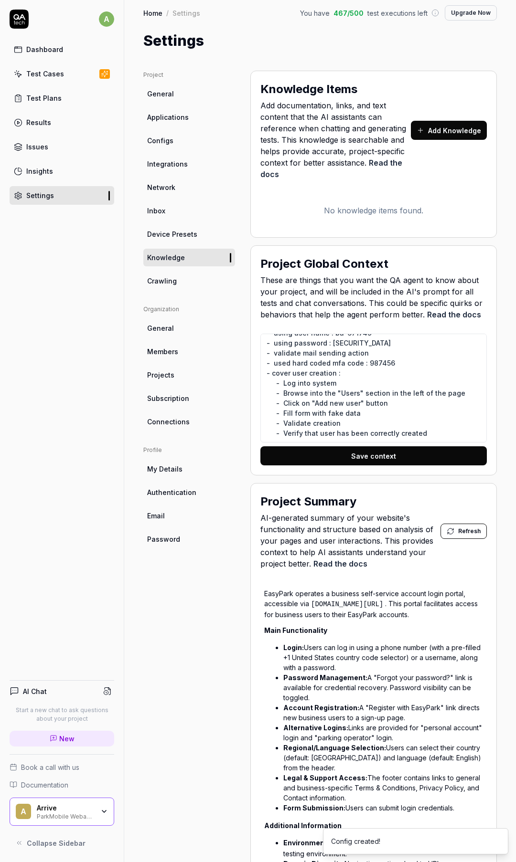
scroll to position [0, 0]
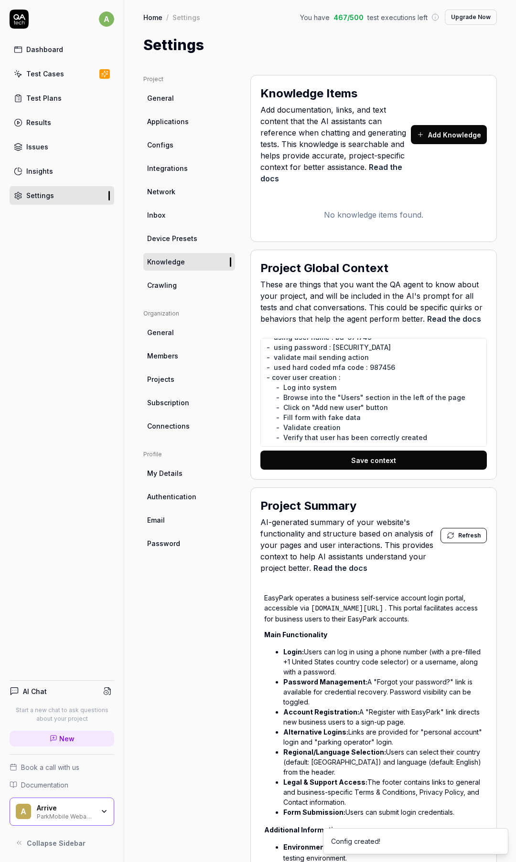
click at [37, 70] on div "Test Cases" at bounding box center [45, 74] width 38 height 10
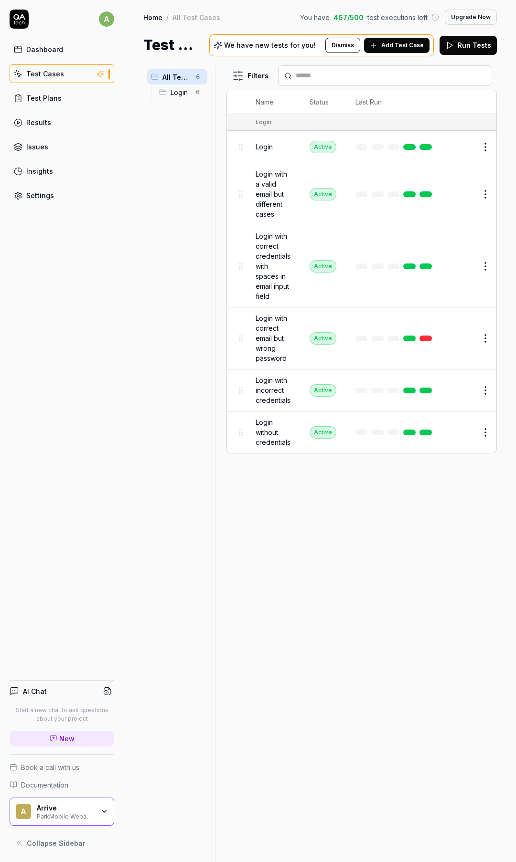
click at [253, 45] on p "We have new tests for you!" at bounding box center [270, 45] width 92 height 7
click at [402, 47] on span "Add Test Case" at bounding box center [402, 45] width 42 height 9
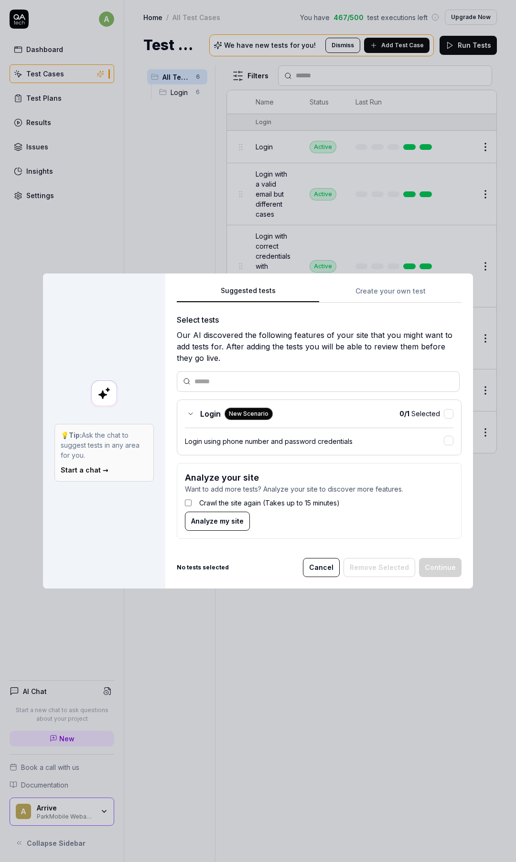
click at [257, 291] on button "Suggested tests" at bounding box center [248, 294] width 142 height 17
click at [185, 380] on icon at bounding box center [187, 382] width 8 height 8
click at [210, 333] on div "Our AI discovered the following features of your site that you might want to ad…" at bounding box center [319, 346] width 285 height 34
click at [446, 414] on button "button" at bounding box center [449, 414] width 10 height 10
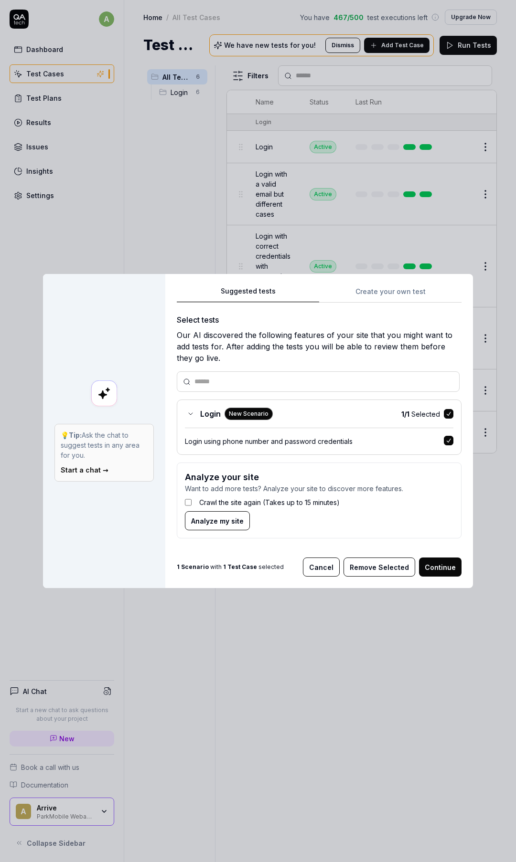
click at [437, 436] on button "Continue" at bounding box center [440, 567] width 42 height 19
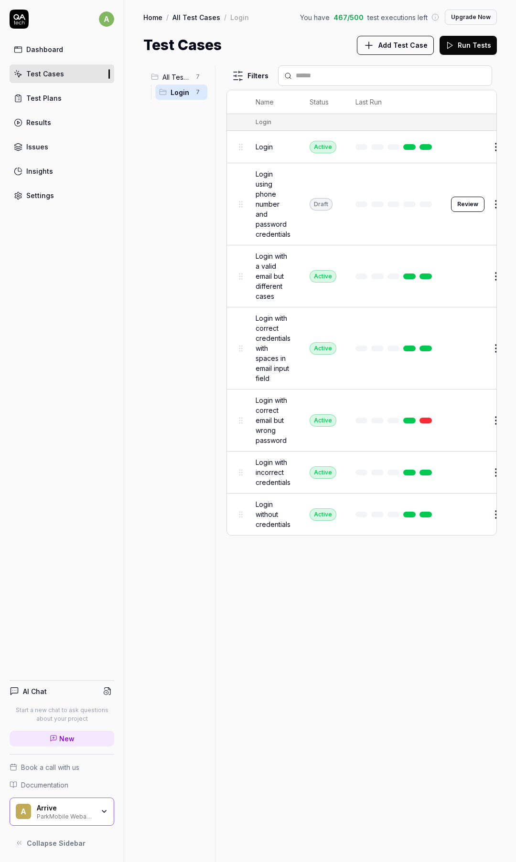
click at [458, 199] on button "Review" at bounding box center [467, 204] width 33 height 15
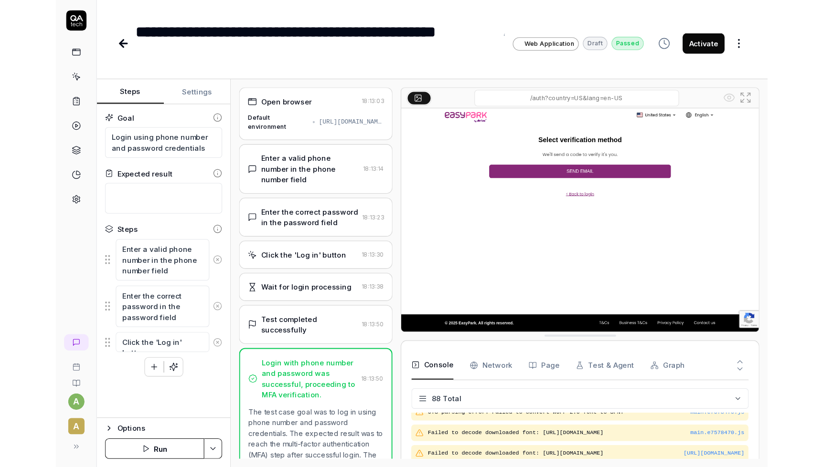
scroll to position [1798, 0]
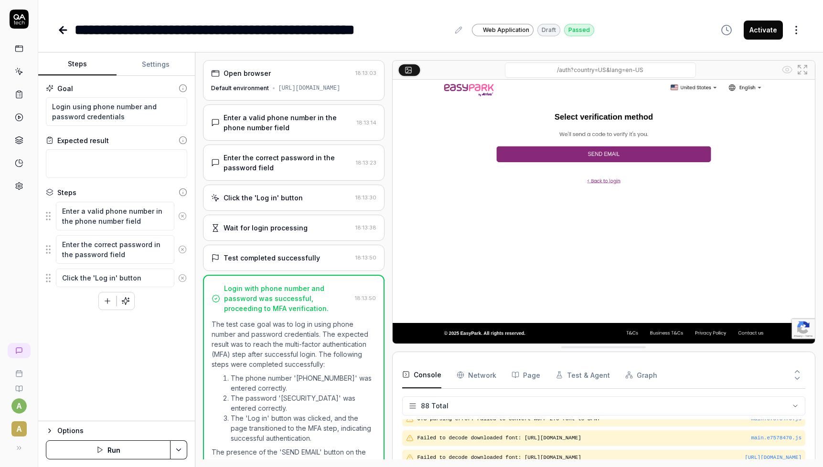
click at [664, 31] on button "Activate" at bounding box center [762, 30] width 39 height 19
click at [22, 73] on icon at bounding box center [19, 71] width 9 height 9
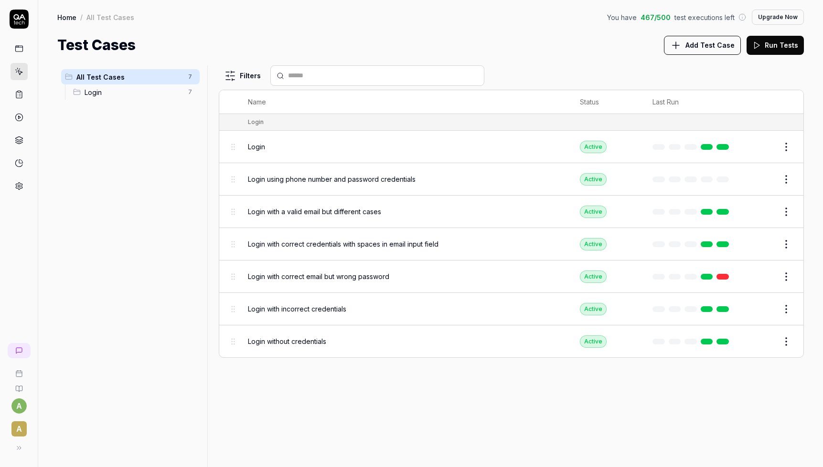
click at [340, 180] on span "Login using phone number and password credentials" at bounding box center [332, 179] width 168 height 10
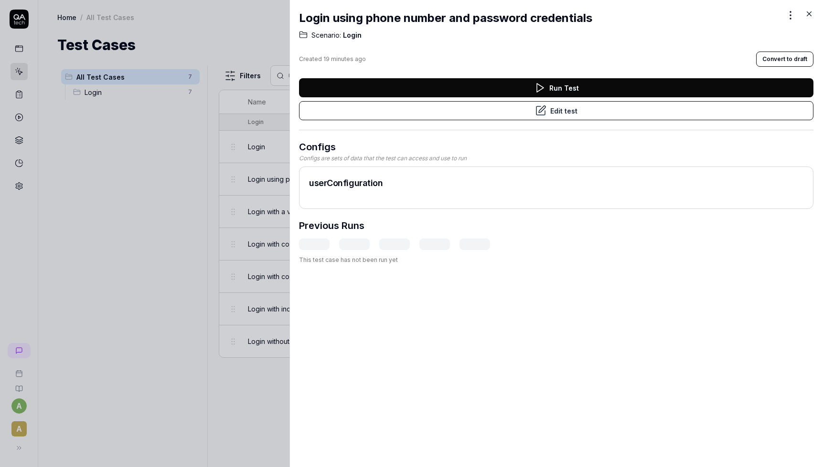
click at [527, 85] on button "Run Test" at bounding box center [556, 87] width 514 height 19
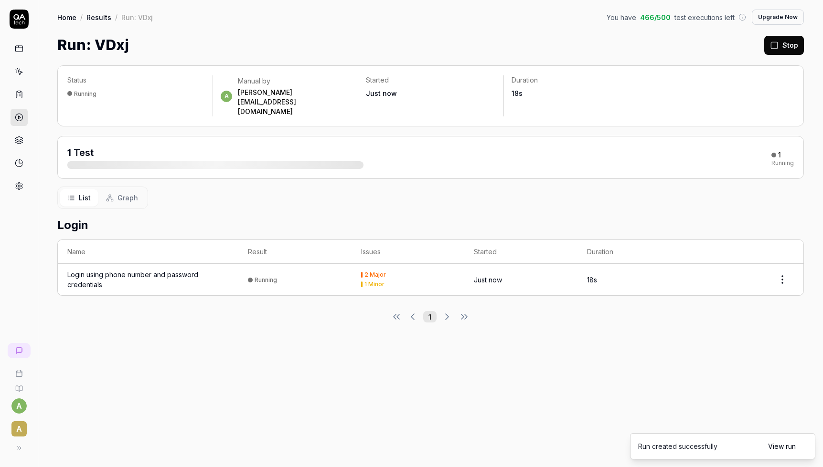
click at [268, 343] on div "Status Running a Manual by [PERSON_NAME][EMAIL_ADDRESS][DOMAIN_NAME] Started Ju…" at bounding box center [430, 262] width 784 height 412
click at [216, 347] on div "Status Running a Manual by [PERSON_NAME][EMAIL_ADDRESS][DOMAIN_NAME] Started A …" at bounding box center [430, 262] width 784 height 412
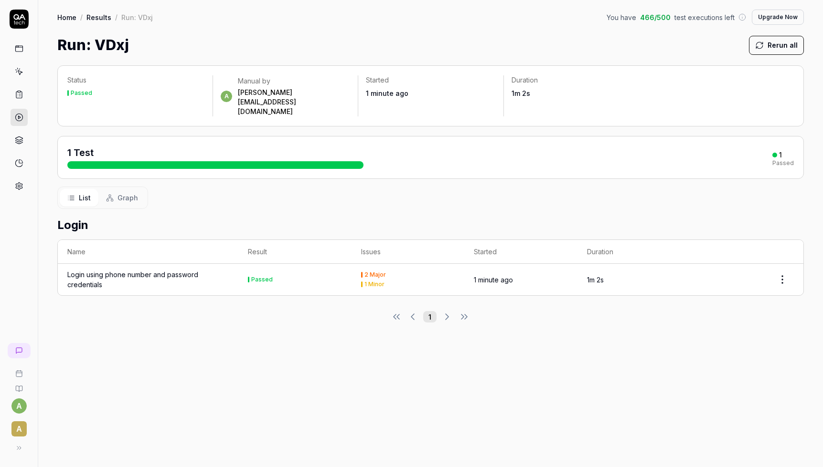
click at [174, 270] on div "Login using phone number and password credentials" at bounding box center [147, 280] width 161 height 20
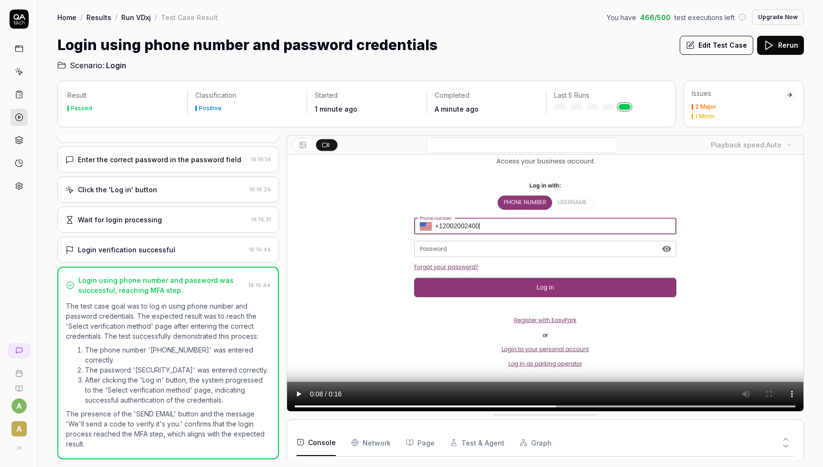
scroll to position [66, 0]
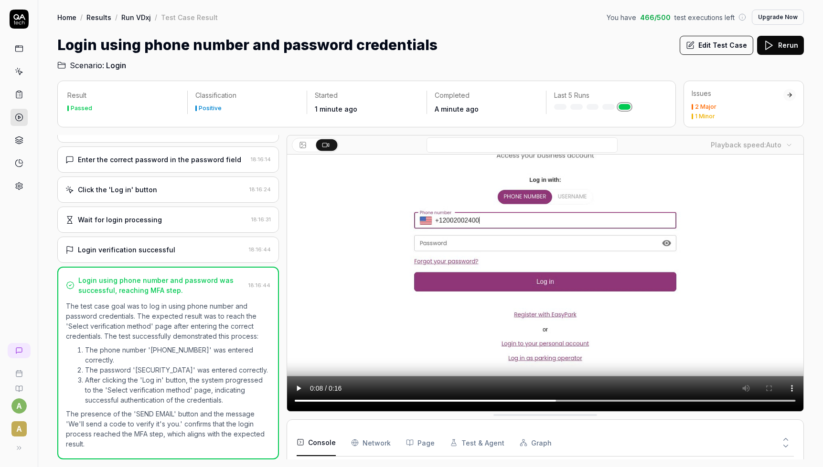
click at [286, 195] on div at bounding box center [283, 297] width 8 height 325
click at [20, 91] on rect at bounding box center [19, 91] width 3 height 1
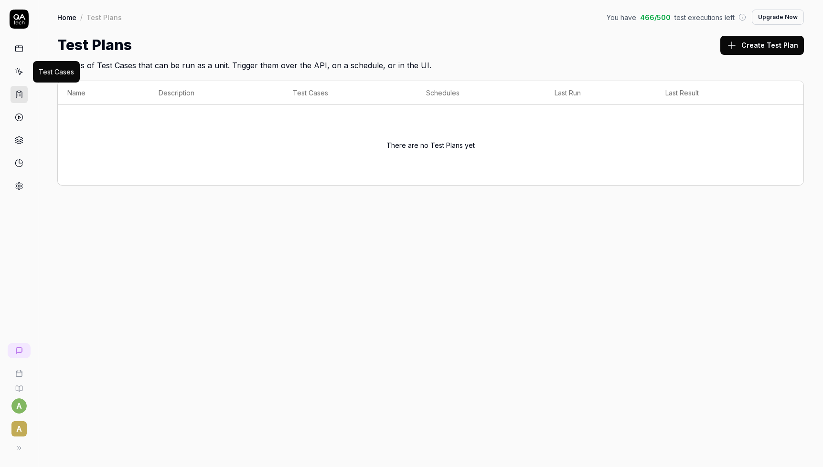
click at [22, 73] on icon at bounding box center [19, 71] width 9 height 9
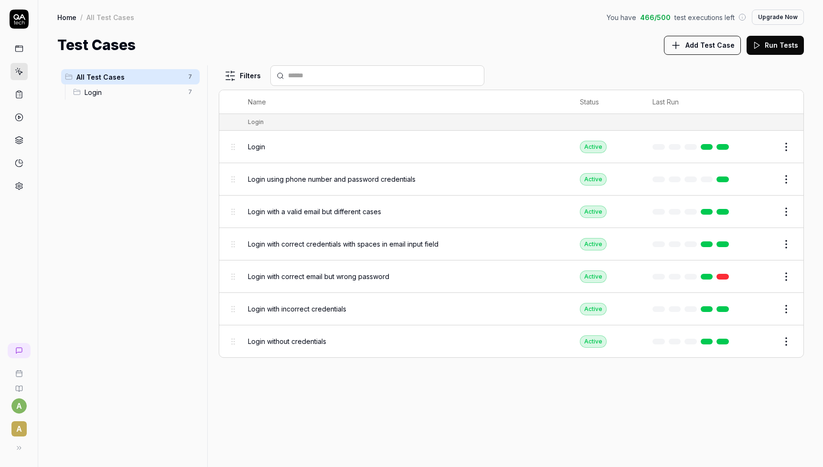
click at [269, 406] on div "Filters Name Status Last Run Login Login Active Edit Login using phone number a…" at bounding box center [511, 266] width 585 height 402
click at [664, 40] on button "Add Test Case" at bounding box center [702, 45] width 77 height 19
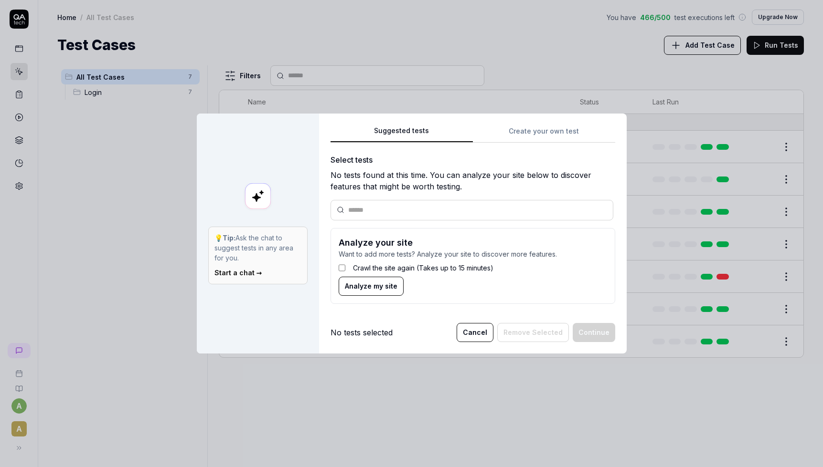
click at [421, 24] on div "Suggested tests 💡 Tip: Ask the chat to suggest tests in any area for you. Start…" at bounding box center [411, 233] width 823 height 467
click at [589, 236] on form "Analyze your site Want to add more tests? Analyze your site to discover more fe…" at bounding box center [472, 266] width 285 height 76
click at [358, 289] on span "Analyze my site" at bounding box center [371, 286] width 53 height 10
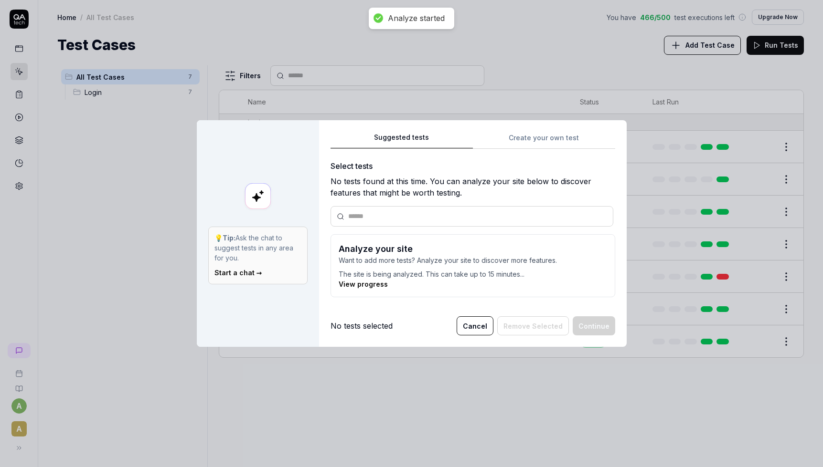
click at [354, 283] on link "View progress" at bounding box center [363, 284] width 49 height 8
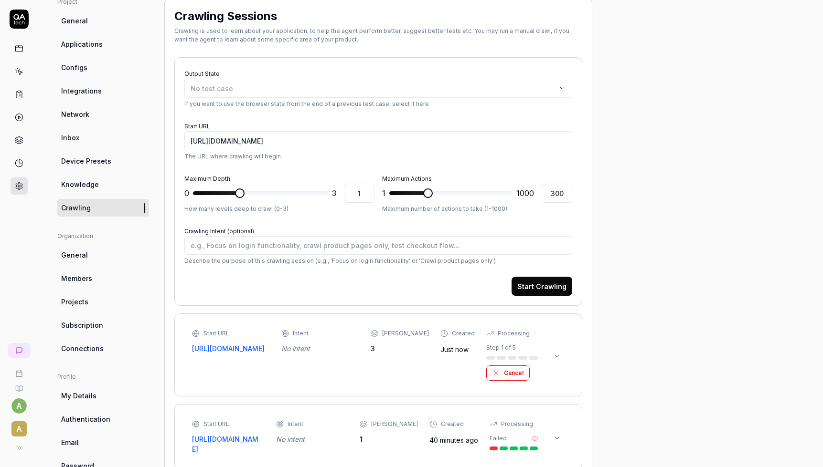
scroll to position [119, 0]
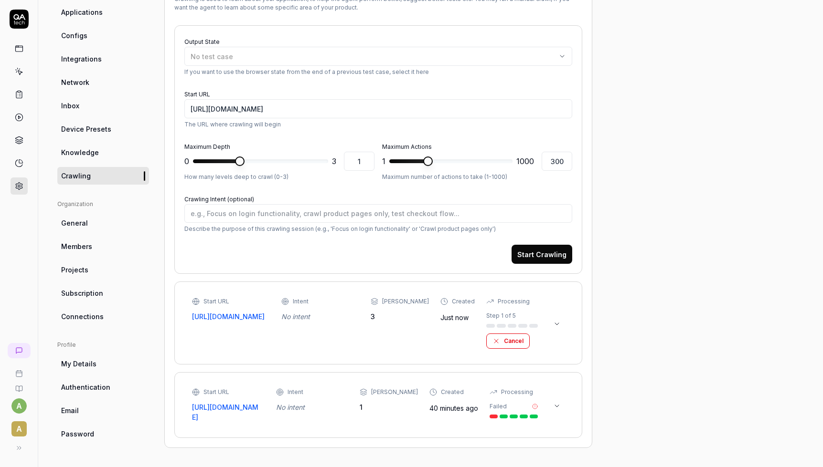
click at [626, 168] on div "Project General Applications Configs Integrations Network Inbox Device Presets …" at bounding box center [430, 207] width 746 height 483
click at [664, 347] on div "Project General Applications Configs Integrations Network Inbox Device Presets …" at bounding box center [430, 207] width 746 height 483
click at [489, 415] on div at bounding box center [493, 417] width 8 height 4
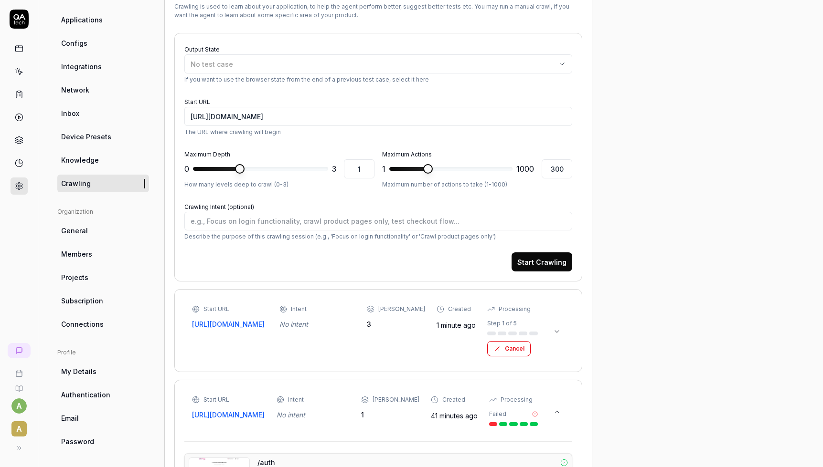
scroll to position [159, 0]
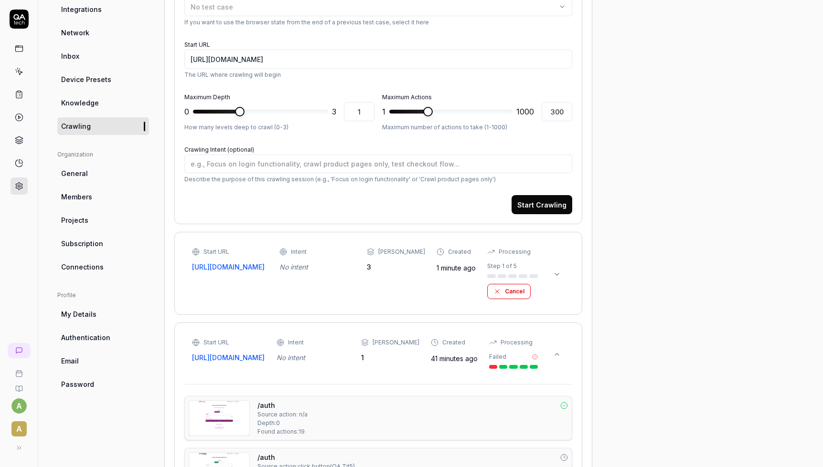
click at [557, 359] on icon at bounding box center [557, 355] width 8 height 8
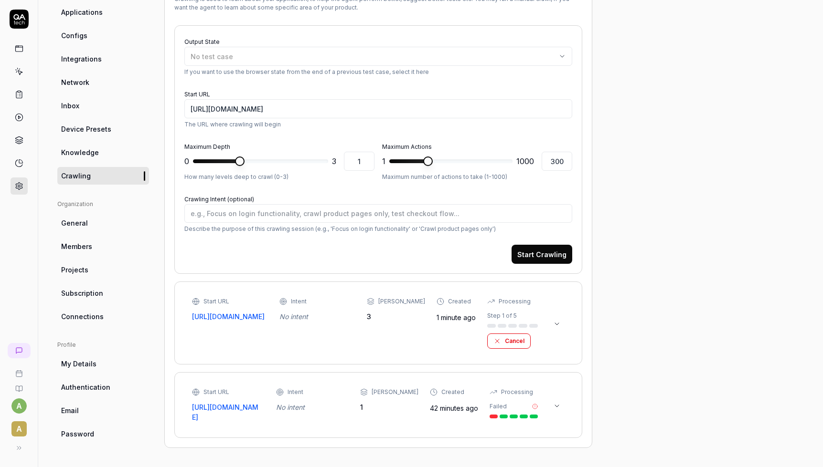
click at [556, 320] on icon at bounding box center [557, 324] width 8 height 8
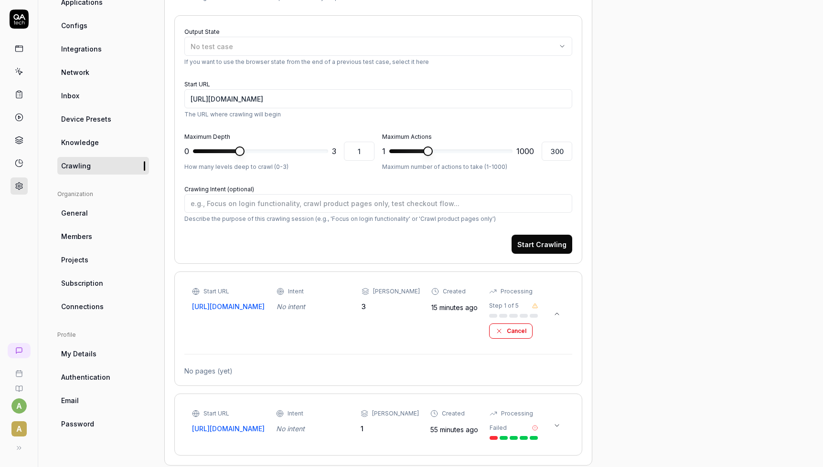
click at [534, 308] on icon at bounding box center [535, 306] width 6 height 6
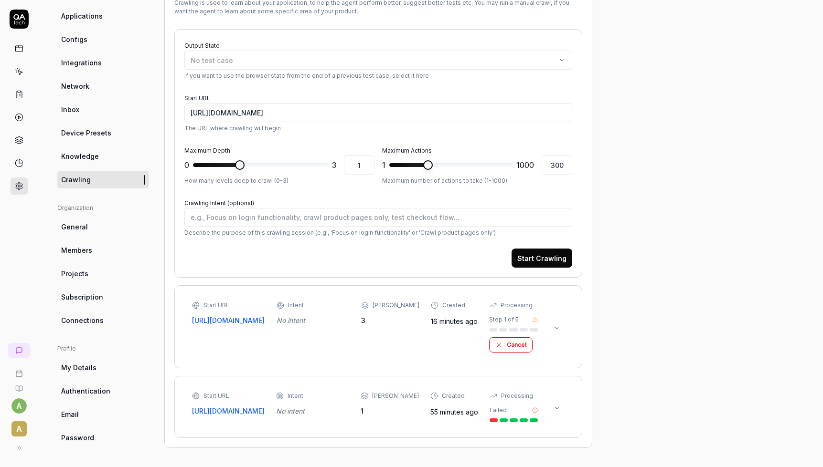
click at [534, 317] on icon at bounding box center [535, 320] width 6 height 6
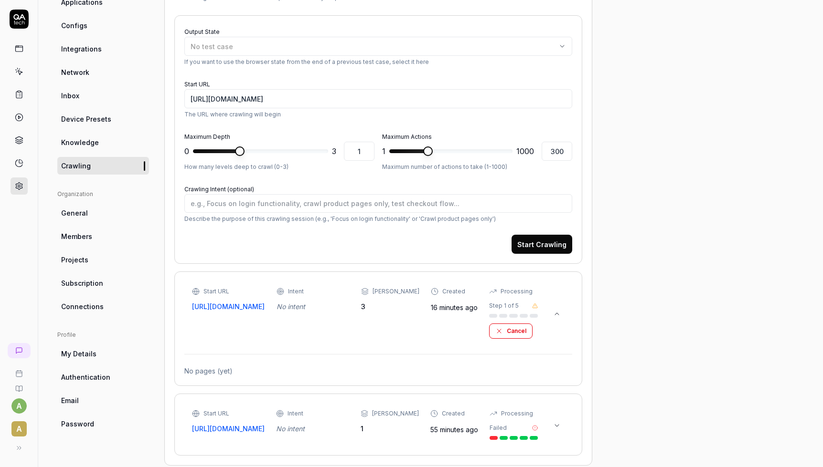
click at [404, 343] on div "Start URL [URL][DOMAIN_NAME] Intent No intent Max Depth 3 Created 16 minutes ag…" at bounding box center [378, 313] width 388 height 63
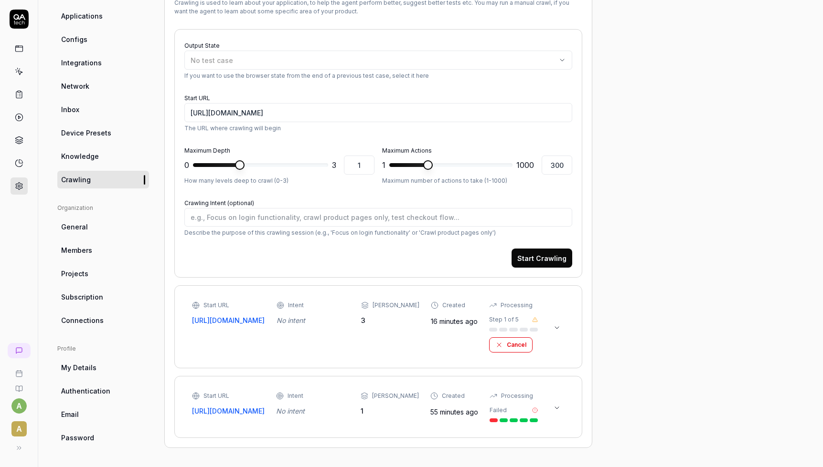
click at [421, 339] on div "Start URL [URL][DOMAIN_NAME] Intent No intent Max Depth 3 Created 16 minutes ag…" at bounding box center [365, 327] width 346 height 52
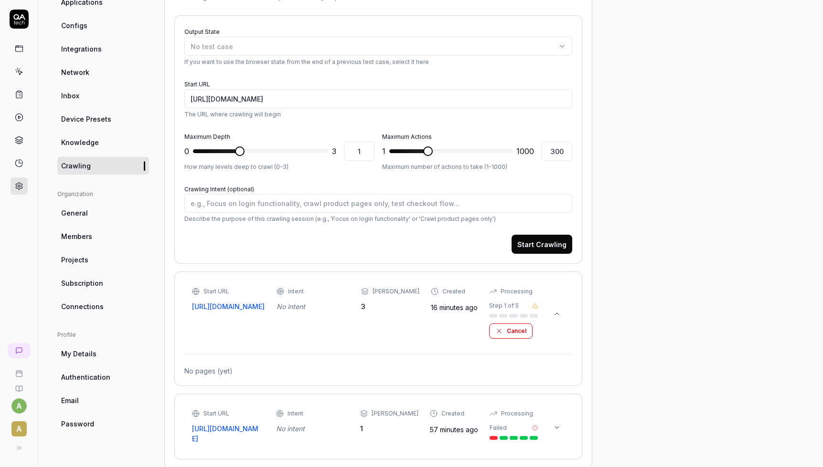
click at [607, 326] on div "Project General Applications Configs Integrations Network Inbox Device Presets …" at bounding box center [430, 213] width 746 height 514
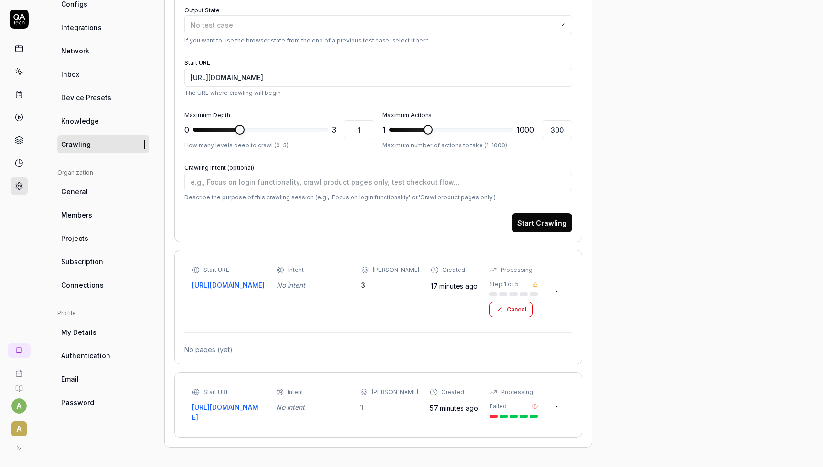
scroll to position [151, 0]
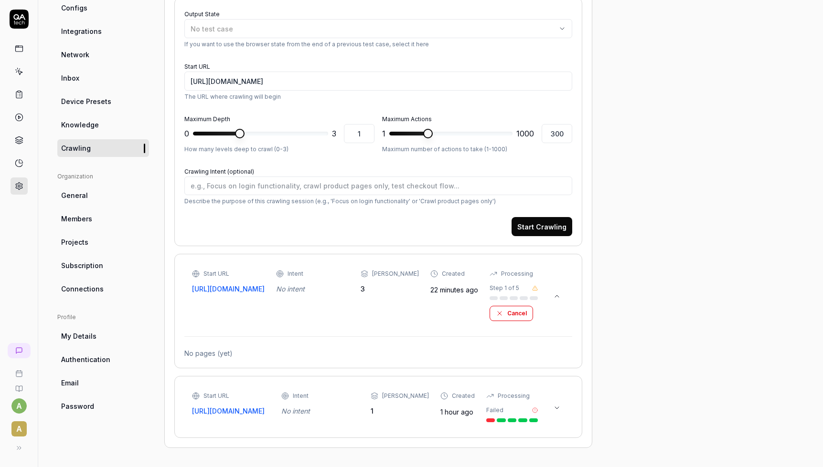
click at [664, 350] on div "Project General Applications Configs Integrations Network Inbox Device Presets …" at bounding box center [430, 193] width 746 height 510
click at [184, 254] on div "Start URL [URL][DOMAIN_NAME] Intent No intent Max Depth 3 Created 22 minutes ag…" at bounding box center [378, 311] width 408 height 115
type textarea "*"
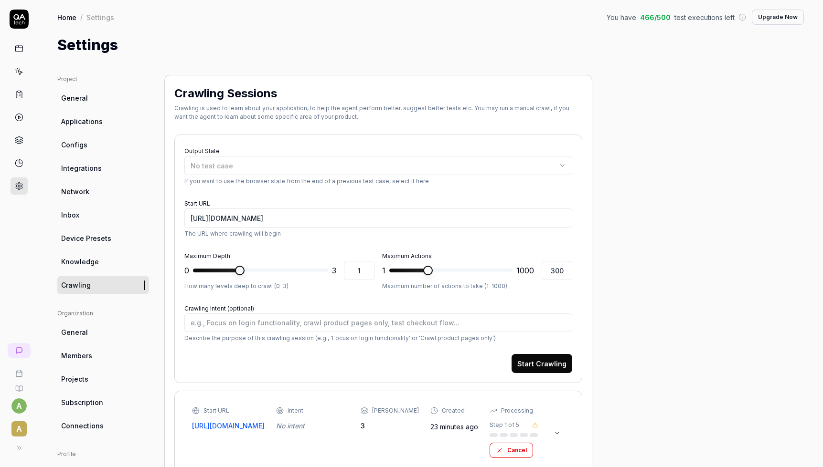
scroll to position [104, 0]
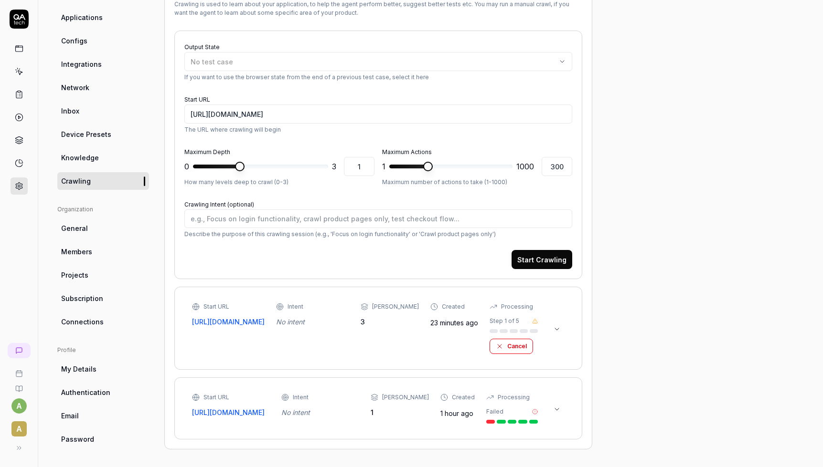
click at [557, 330] on icon at bounding box center [557, 329] width 4 height 2
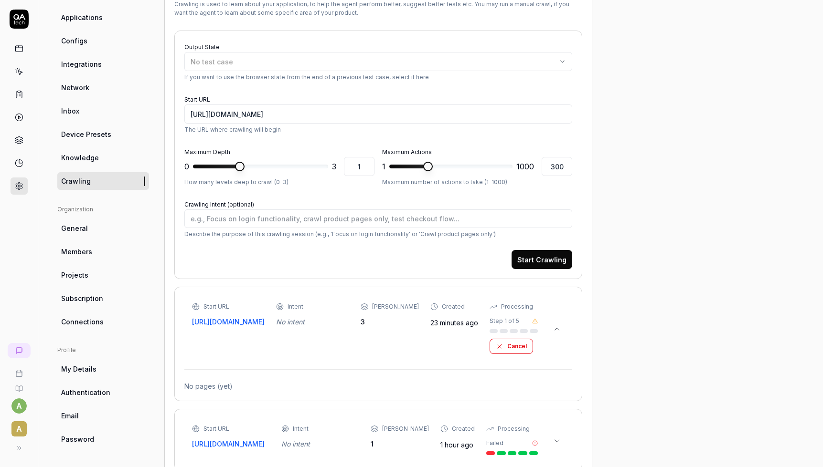
click at [557, 330] on icon at bounding box center [557, 330] width 8 height 8
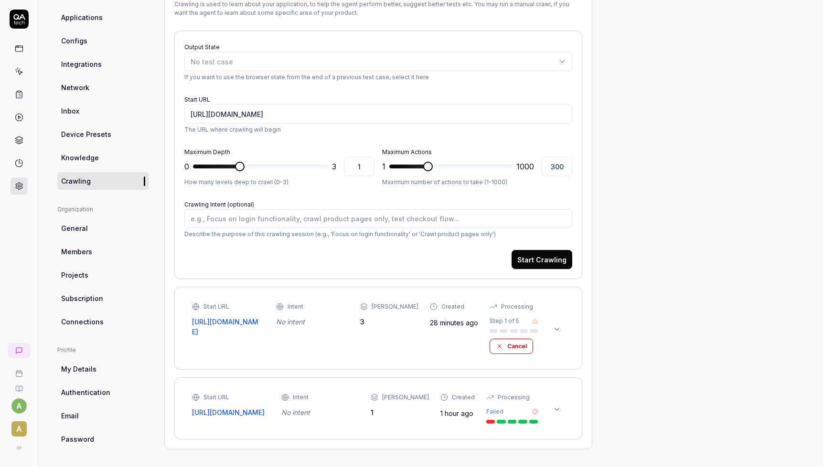
click at [287, 275] on div "Output State No test case If you want to use the browser state from the end of …" at bounding box center [378, 155] width 408 height 249
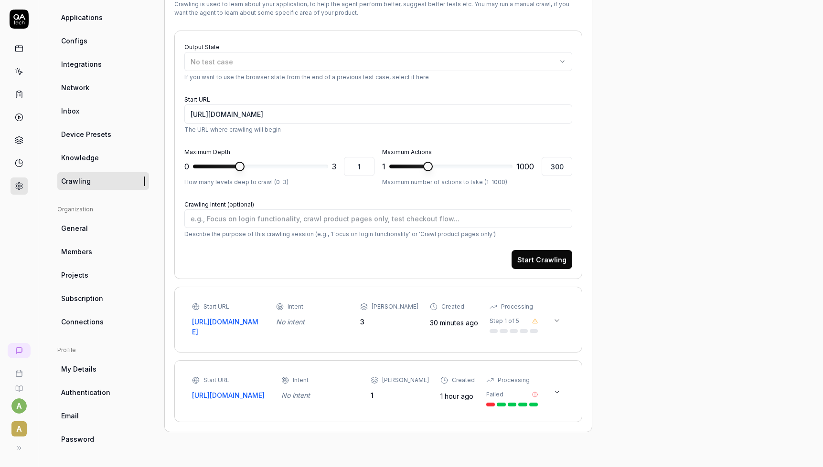
type textarea "*"
click at [534, 321] on icon at bounding box center [535, 321] width 6 height 6
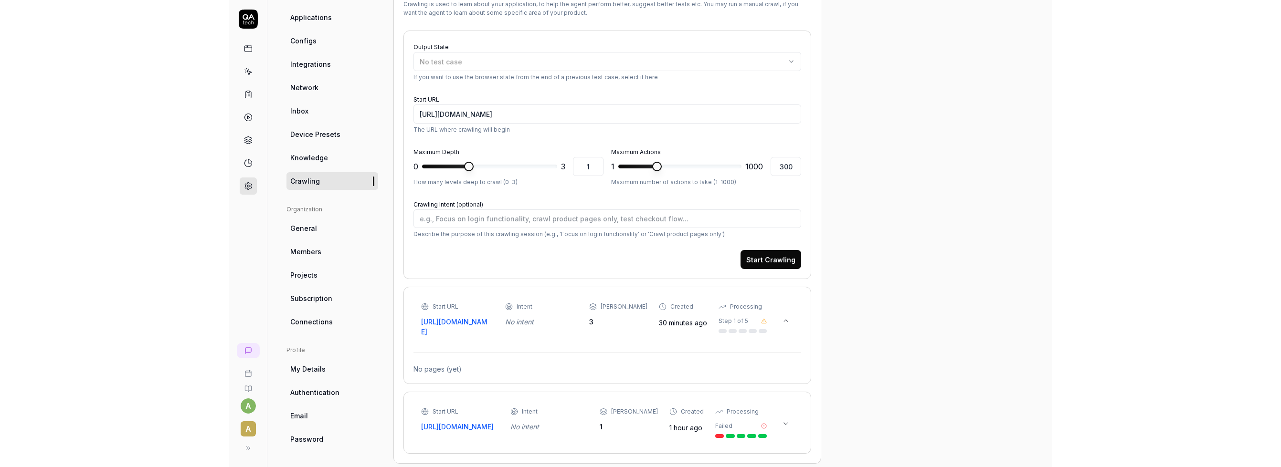
scroll to position [0, 0]
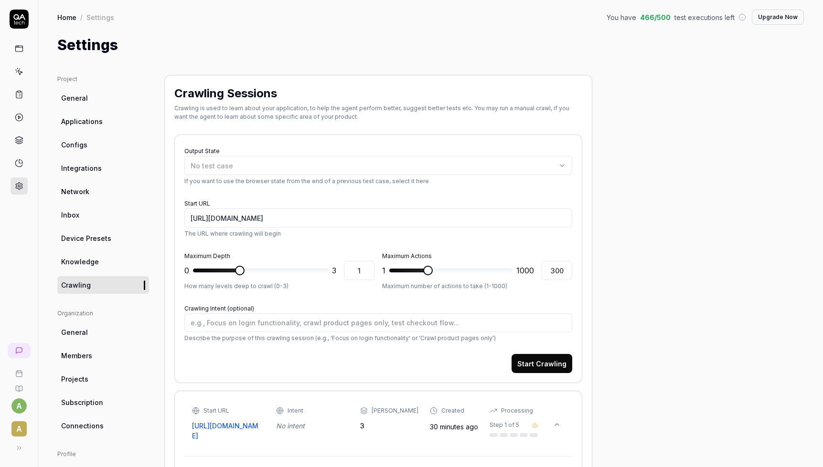
click at [21, 76] on link at bounding box center [19, 71] width 17 height 17
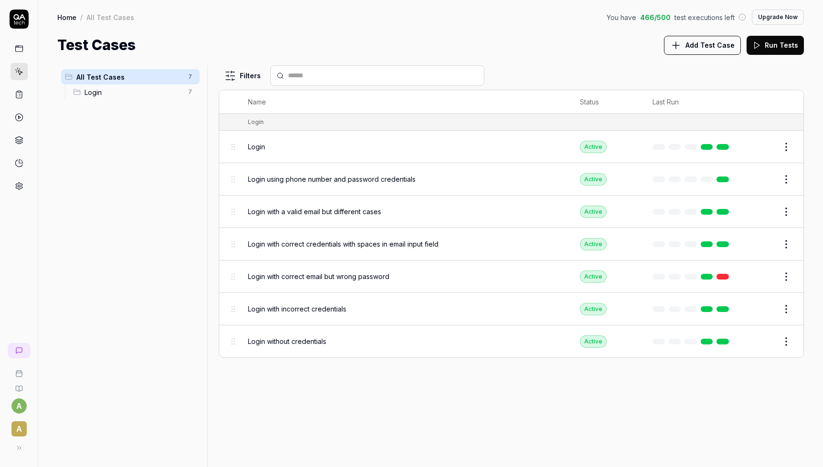
click at [699, 45] on span "Add Test Case" at bounding box center [709, 45] width 49 height 10
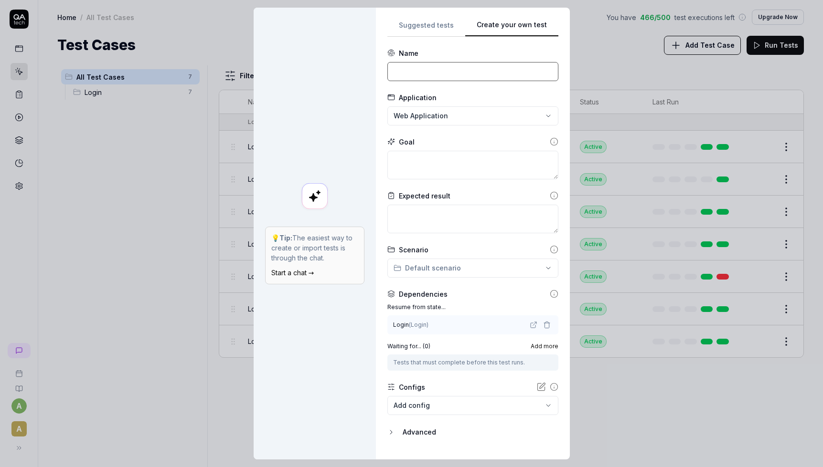
click at [417, 72] on input at bounding box center [472, 71] width 171 height 19
type input "user creation"
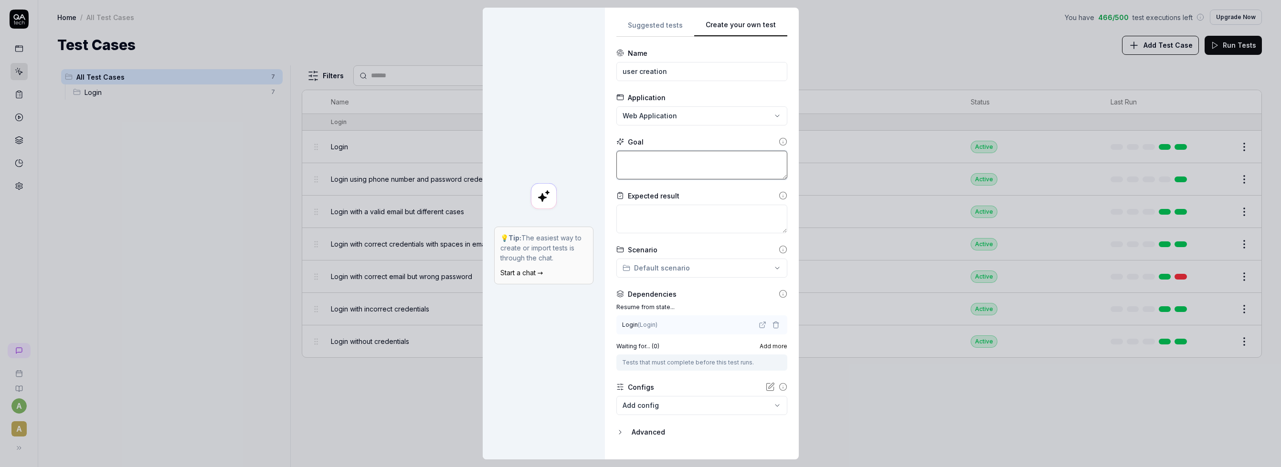
click at [658, 168] on textarea at bounding box center [701, 165] width 171 height 29
click at [655, 161] on textarea at bounding box center [701, 165] width 171 height 29
click at [648, 165] on textarea at bounding box center [701, 165] width 171 height 29
type textarea "*"
type textarea "c"
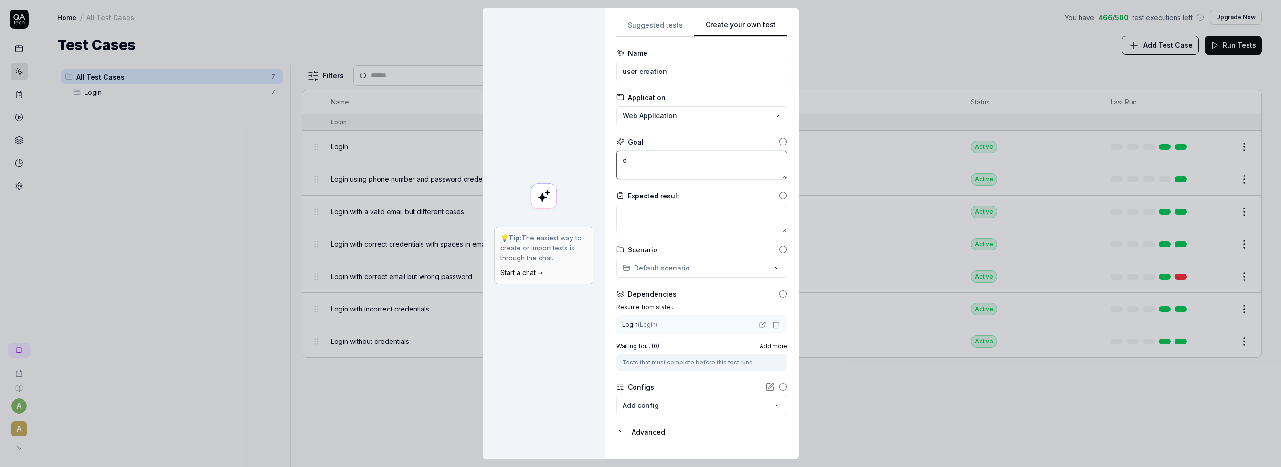
type textarea "*"
type textarea "cre"
type textarea "*"
type textarea "crea"
type textarea "*"
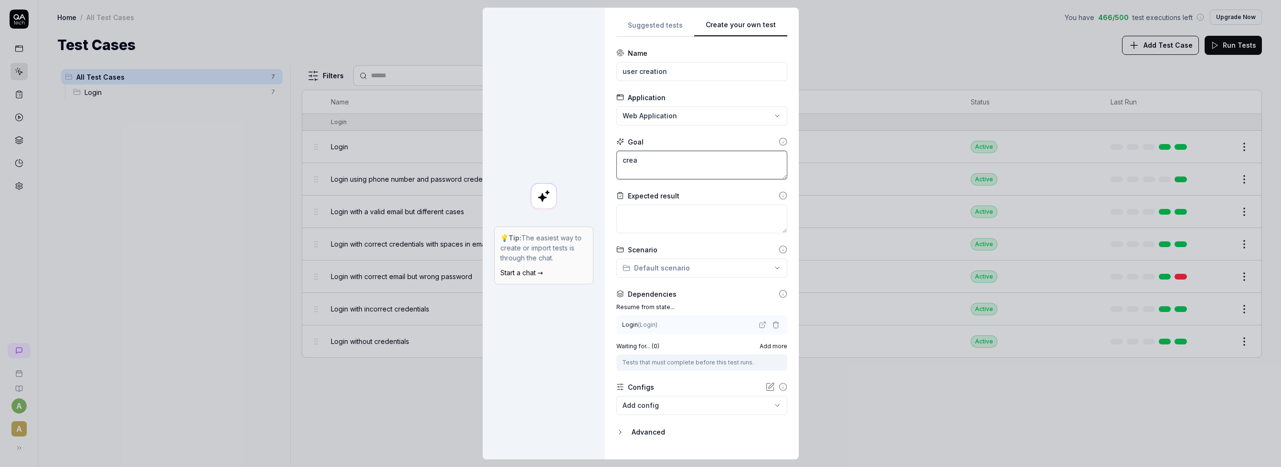
type textarea "creat"
type textarea "*"
type textarea "create"
type textarea "*"
type textarea "create"
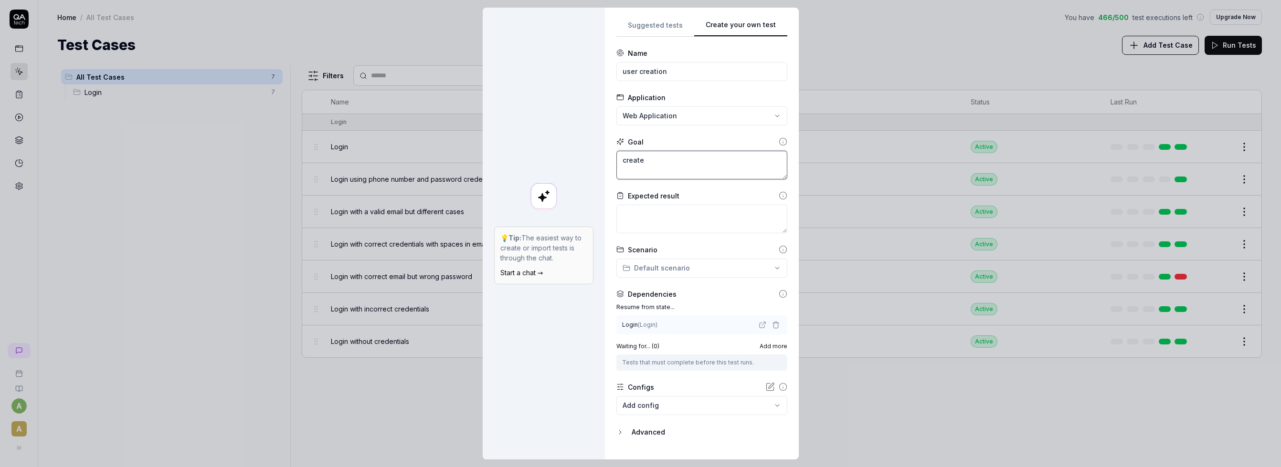
type textarea "*"
type textarea "create a"
type textarea "*"
type textarea "create a"
type textarea "*"
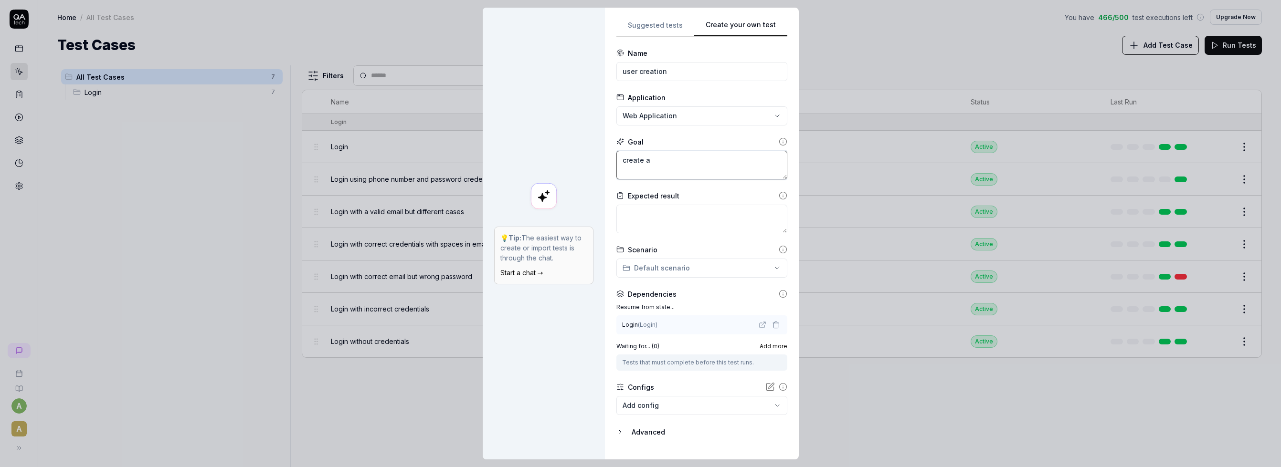
type textarea "create a u"
type textarea "*"
type textarea "create a us"
type textarea "*"
type textarea "create a use"
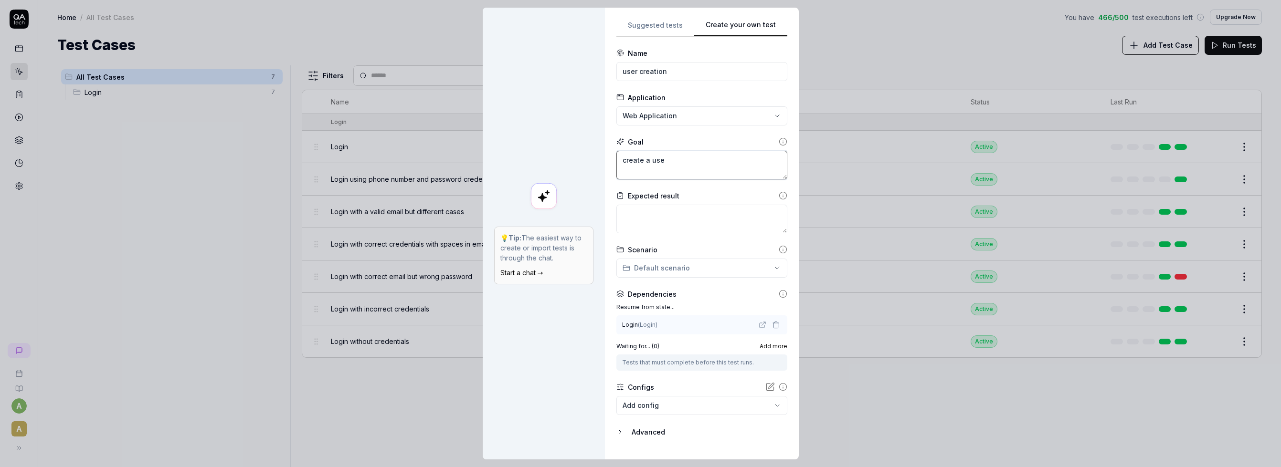
type textarea "*"
type textarea "create a user"
type textarea "*"
type textarea "create a user"
type textarea "*"
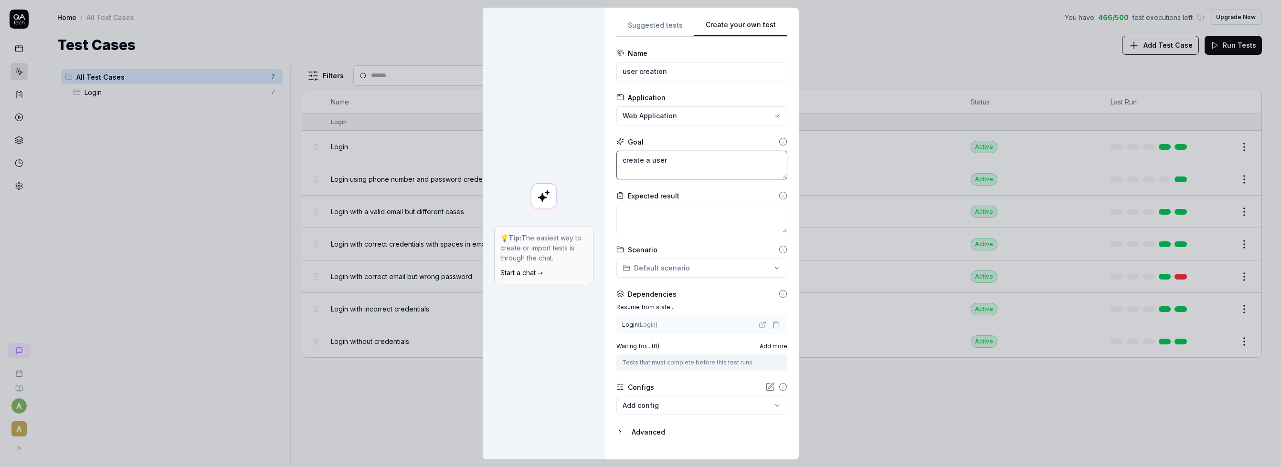
type textarea "create a user f"
type textarea "*"
type textarea "create a user fo"
type textarea "*"
type textarea "create a user fol"
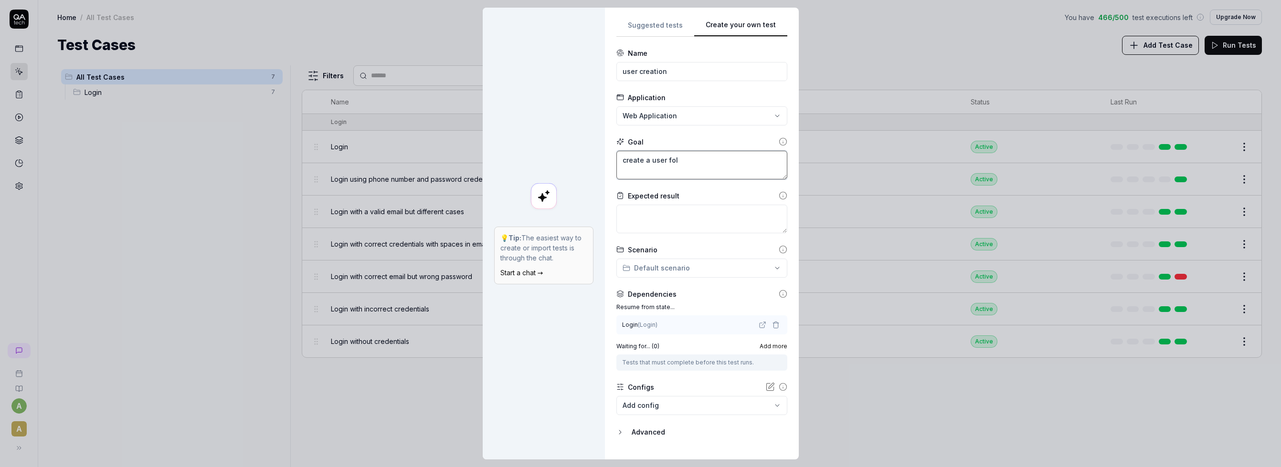
type textarea "*"
type textarea "create a user foll"
type textarea "*"
type textarea "create a user follo"
type textarea "*"
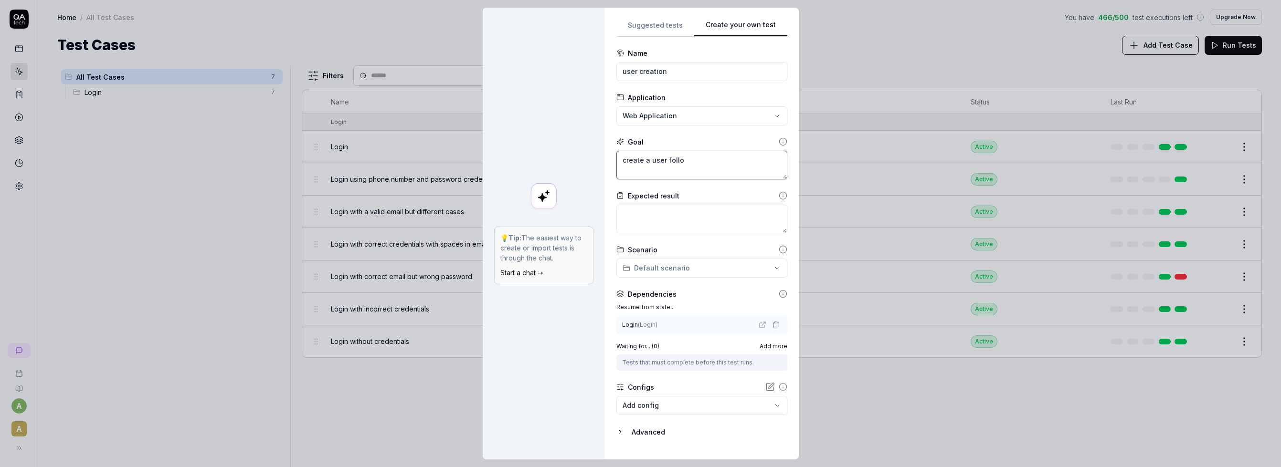
type textarea "create a user follow"
type textarea "*"
type textarea "create a user followi"
type textarea "*"
type textarea "create a user followin"
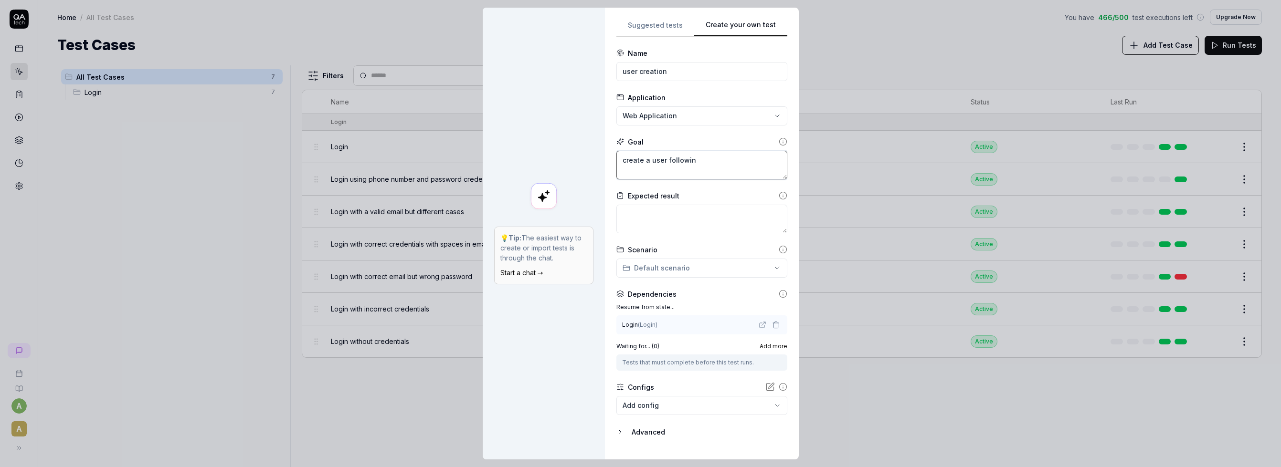
type textarea "*"
type textarea "create a user following"
type textarea "*"
type textarea "create a user following"
type textarea "*"
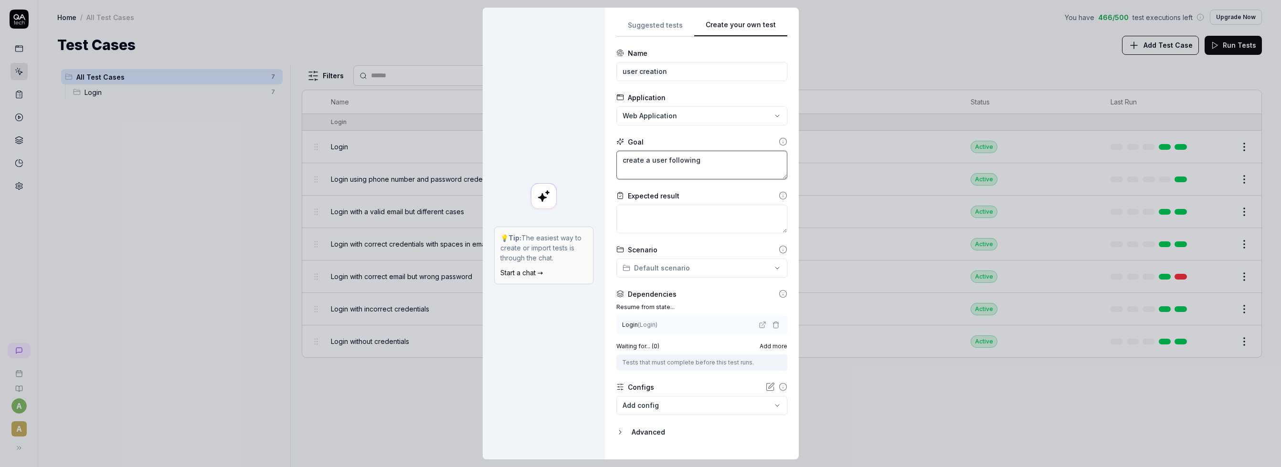
type textarea "create a user following t"
type textarea "*"
type textarea "create a user following th"
type textarea "*"
type textarea "create a user following the"
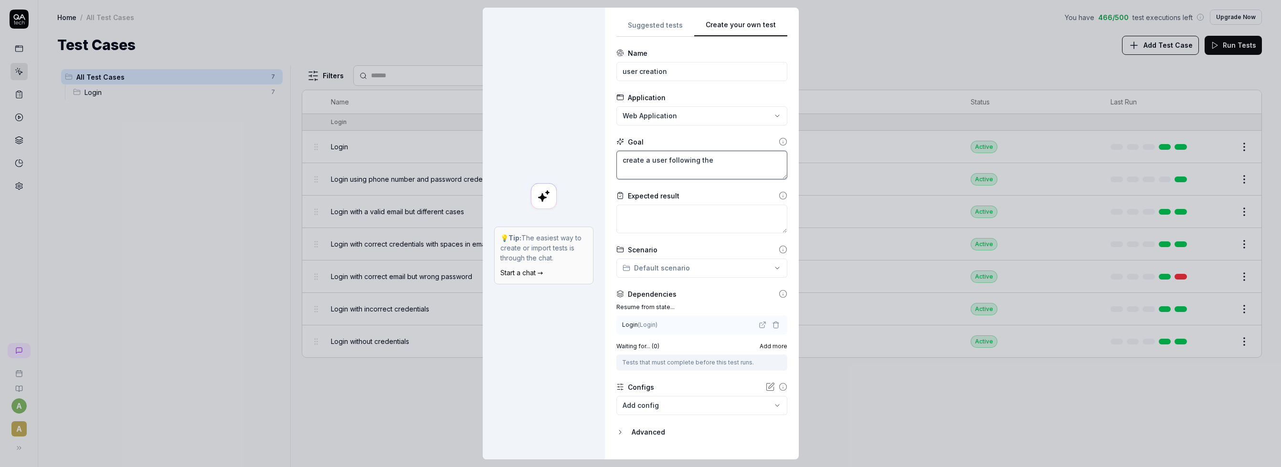
type textarea "*"
type textarea "create a user following thes"
type textarea "*"
type textarea "create a user following these"
type textarea "*"
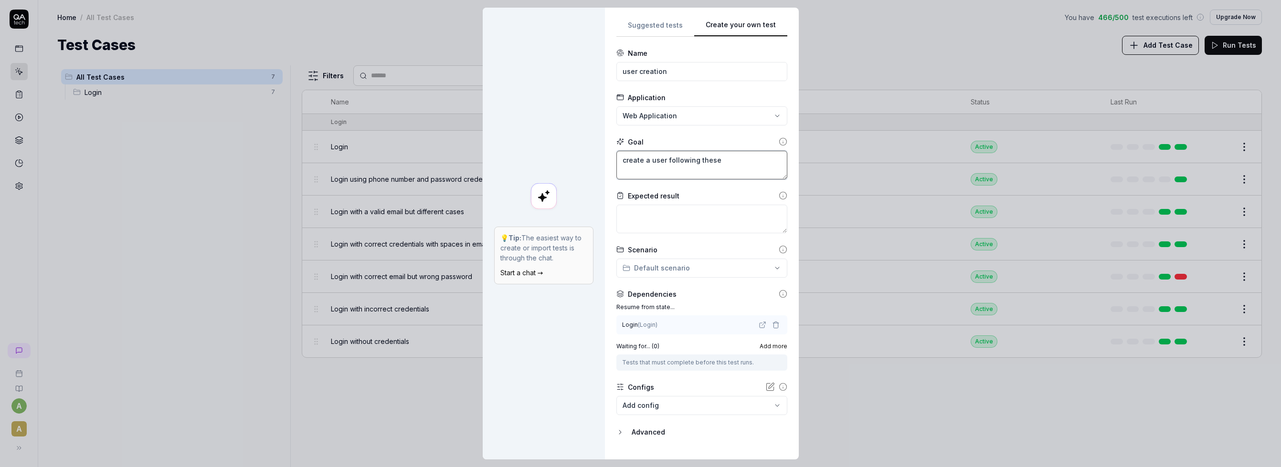
type textarea "create a user following these"
type textarea "*"
type textarea "create a user following these s"
type textarea "*"
type textarea "create a user following these st"
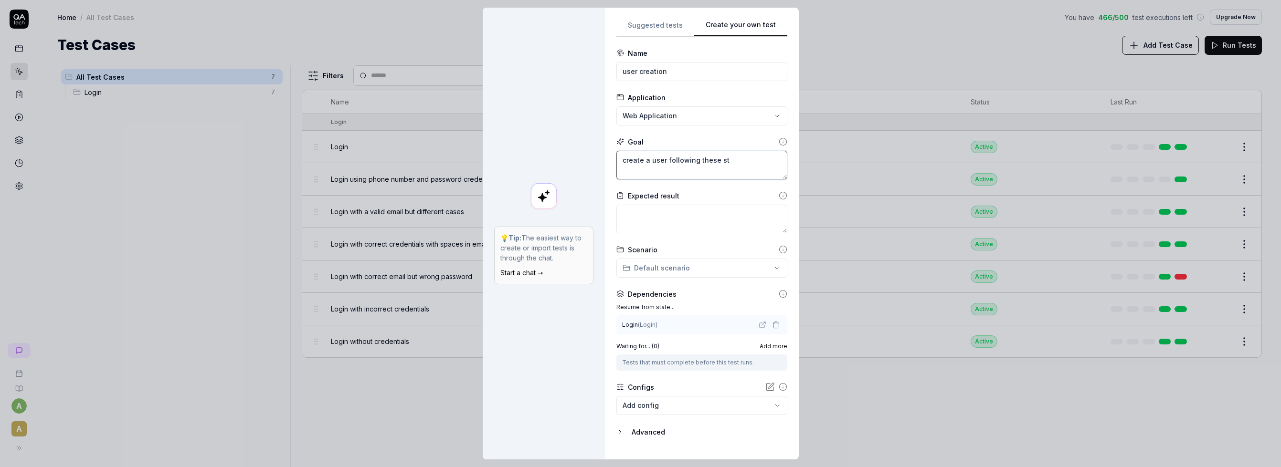
type textarea "*"
type textarea "create a user following these ste"
type textarea "*"
type textarea "create a user following these step"
type textarea "*"
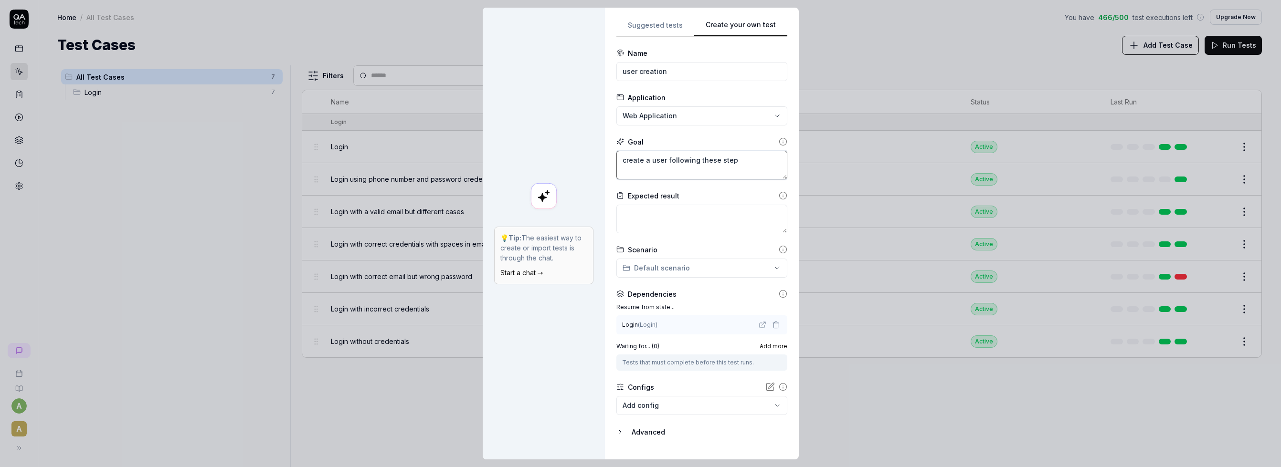
type textarea "create a user following these steps"
type textarea "*"
type textarea "create a user following these steps"
type textarea "*"
type textarea "create a user following these steps :"
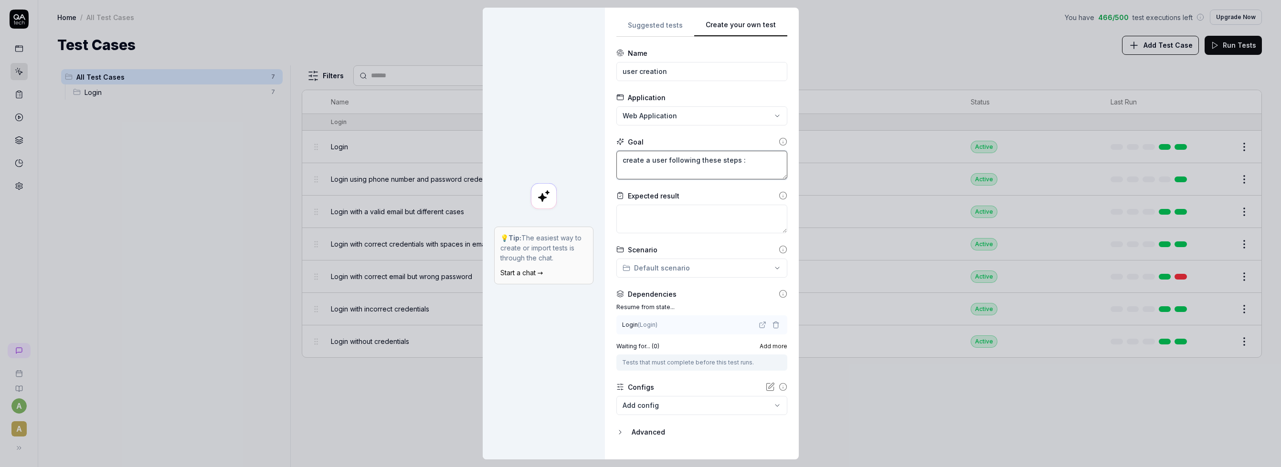
type textarea "*"
type textarea "create a user following these steps :"
type textarea "*"
type textarea "create a user following these steps :"
paste textarea "Log into the system : - using user name : ba-671749 - using password : Pastak@s…"
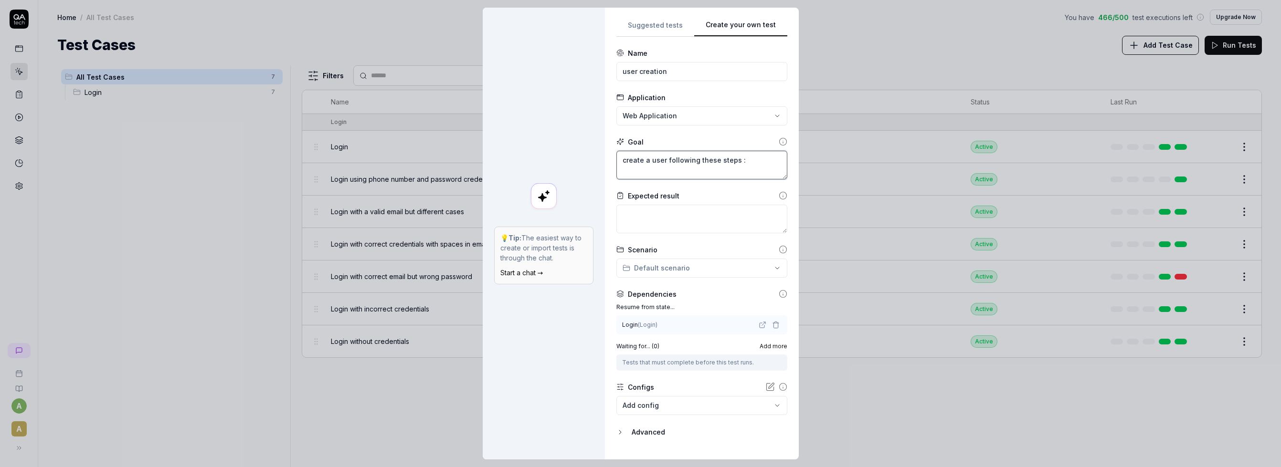
type textarea "*"
type textarea "create a user following these steps : Log into the system : - using user name :…"
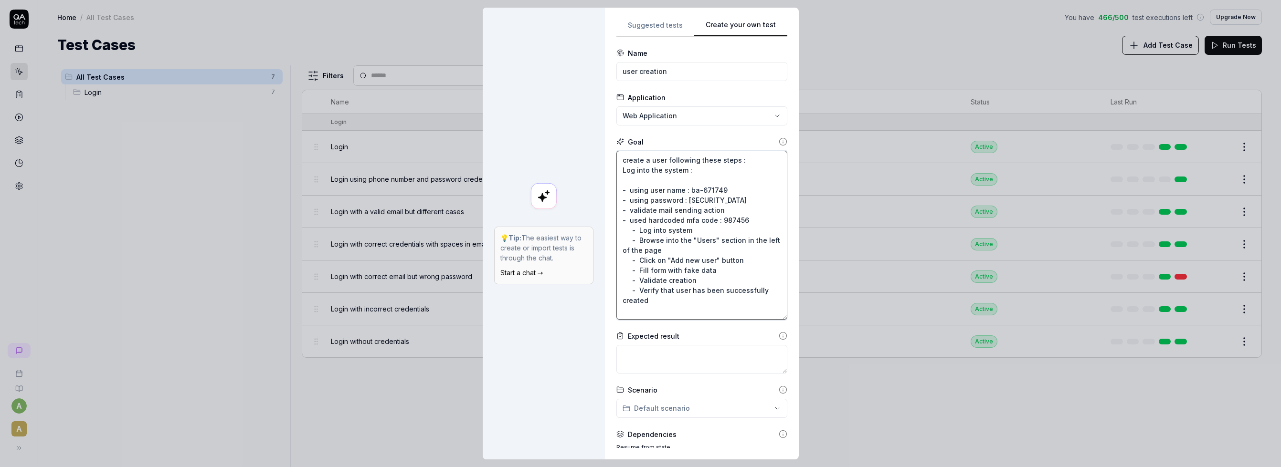
click at [625, 158] on textarea "create a user following these steps : Log into the system : - using user name :…" at bounding box center [701, 235] width 171 height 169
type textarea "*"
type textarea "reate a user following these steps : Log into the system : - using user name : …"
type textarea "*"
type textarea "Create a user following these steps : Log into the system : - using user name :…"
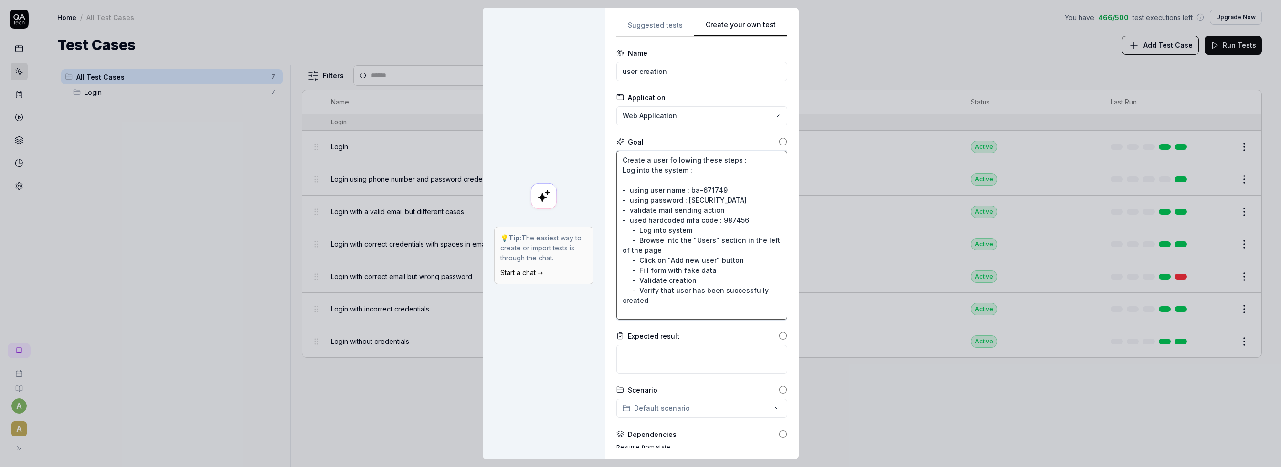
type textarea "*"
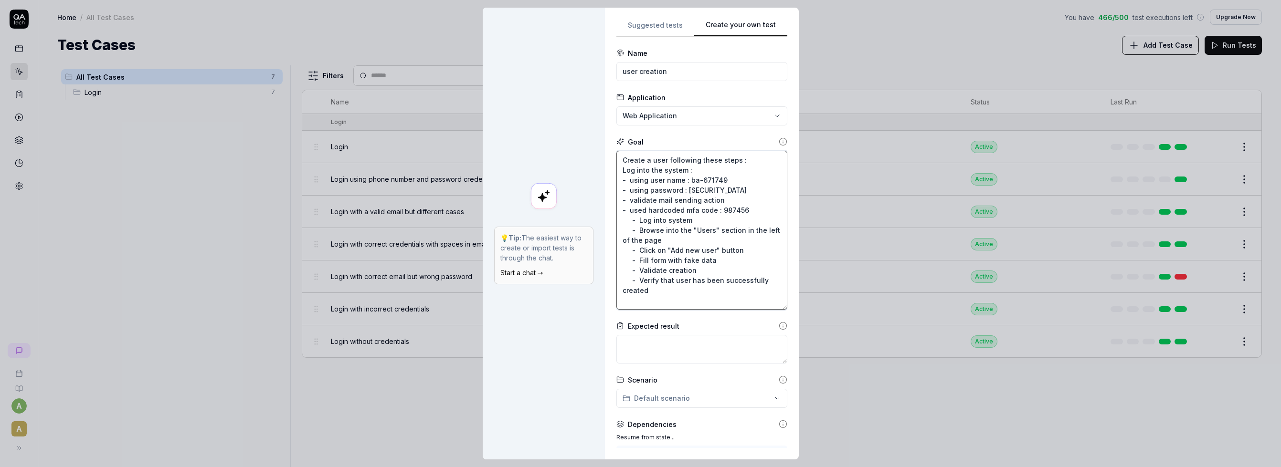
type textarea "Create a user following these steps : Log into the system : - using user name :…"
click at [659, 339] on textarea at bounding box center [701, 349] width 171 height 29
type textarea "*"
type textarea "u"
type textarea "*"
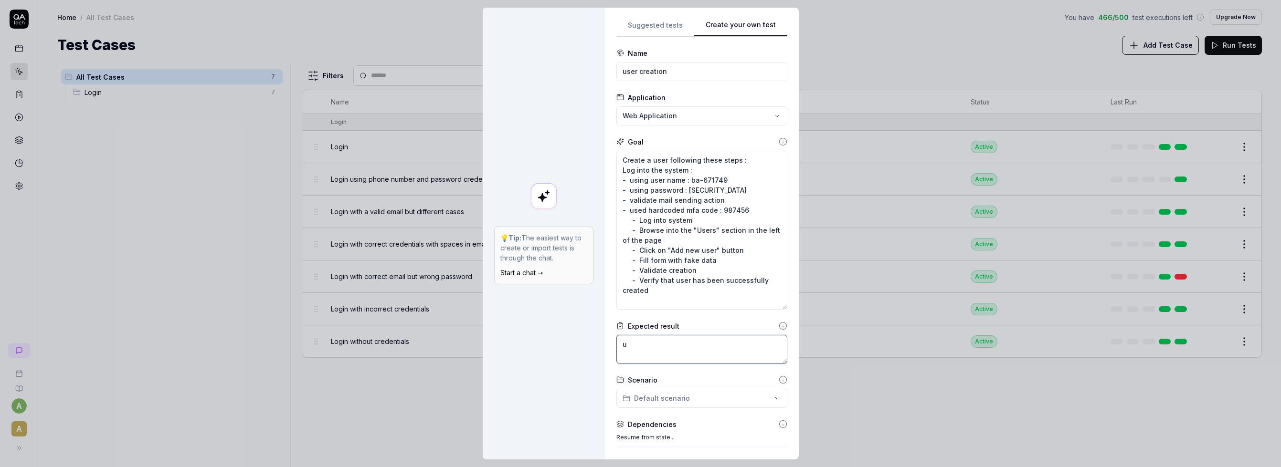
type textarea "us"
type textarea "*"
type textarea "use"
type textarea "*"
type textarea "user"
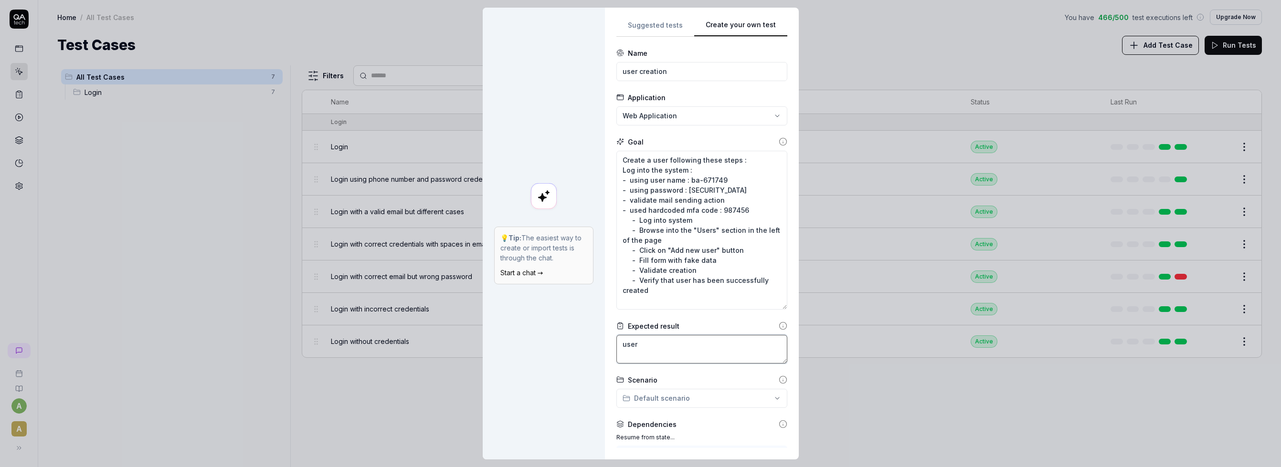
type textarea "*"
type textarea "use"
type textarea "*"
type textarea "user"
type textarea "*"
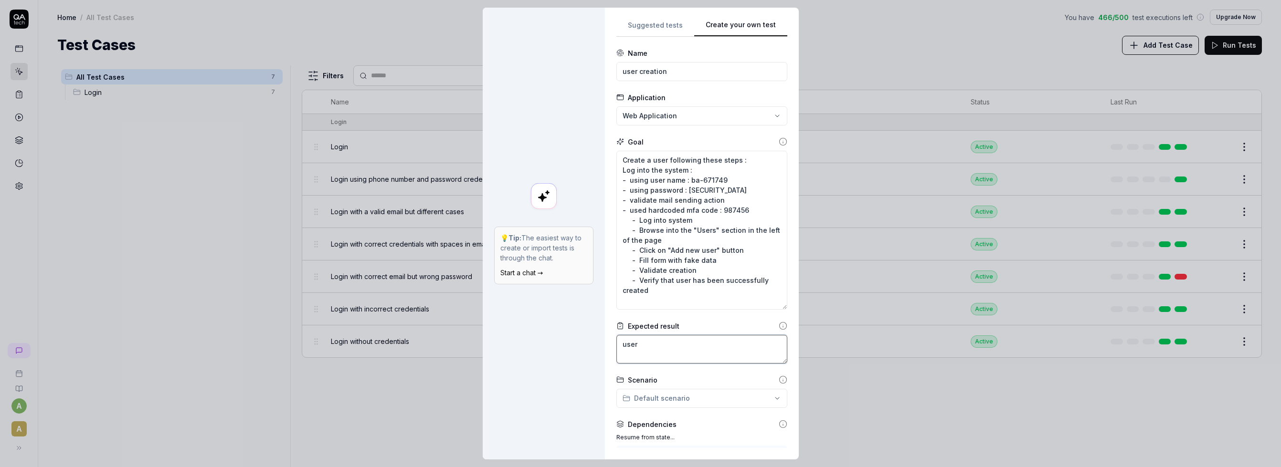
type textarea "user"
type textarea "*"
type textarea "user i"
type textarea "*"
type textarea "user is"
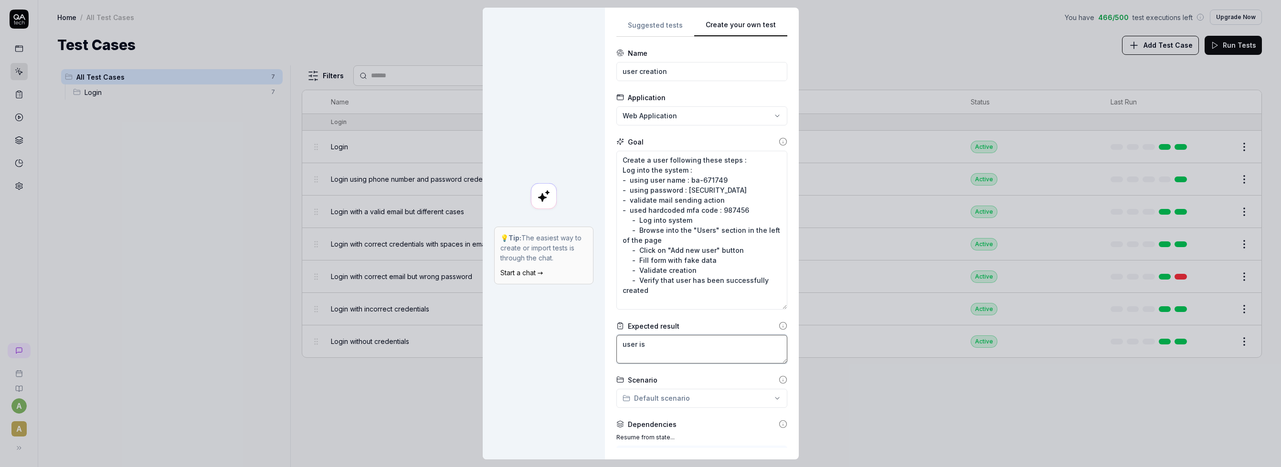
type textarea "*"
type textarea "user is"
type textarea "*"
type textarea "user is c"
type textarea "*"
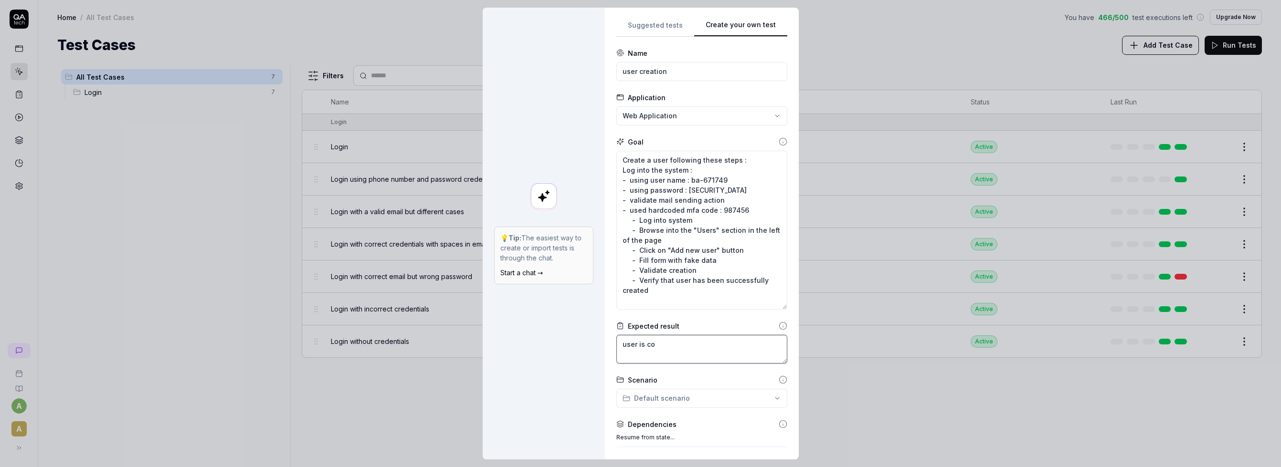
type textarea "user is cor"
type textarea "*"
type textarea "user is corr"
type textarea "*"
type textarea "user is corre"
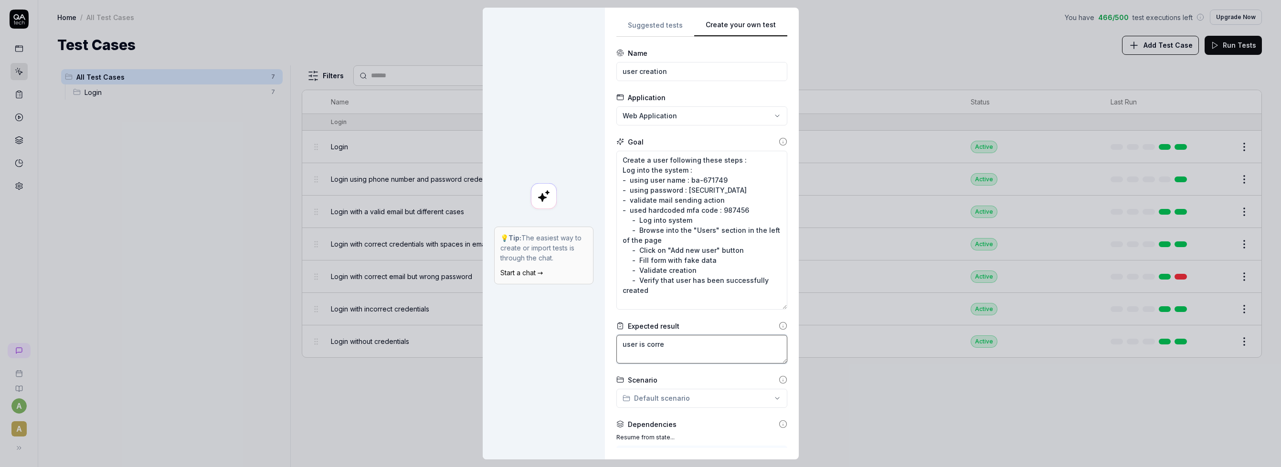
type textarea "*"
type textarea "user is correc"
type textarea "*"
type textarea "user is correct"
type textarea "*"
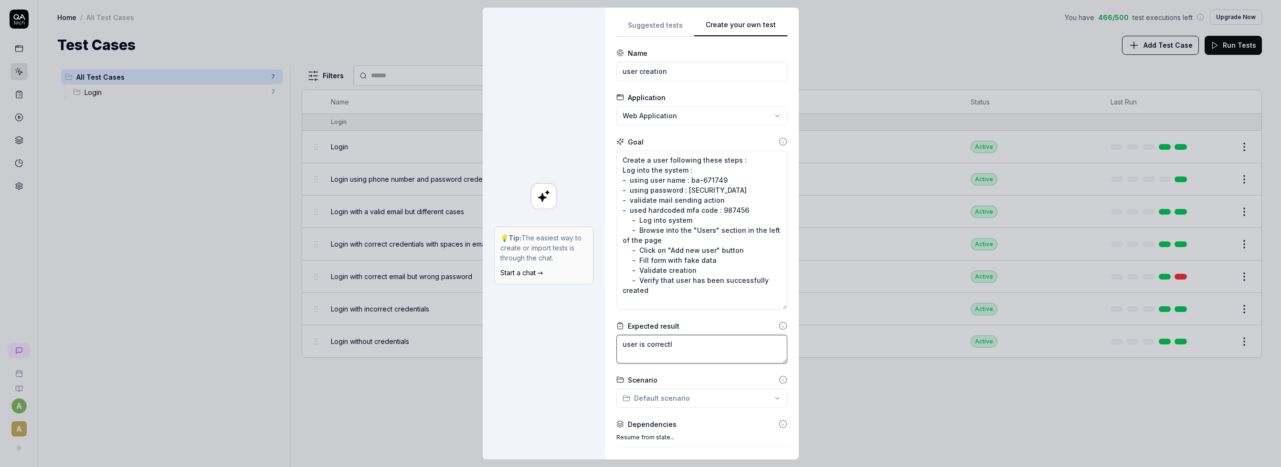
type textarea "user is correctly"
type textarea "*"
type textarea "user is correctly"
type textarea "*"
type textarea "user is correctly c"
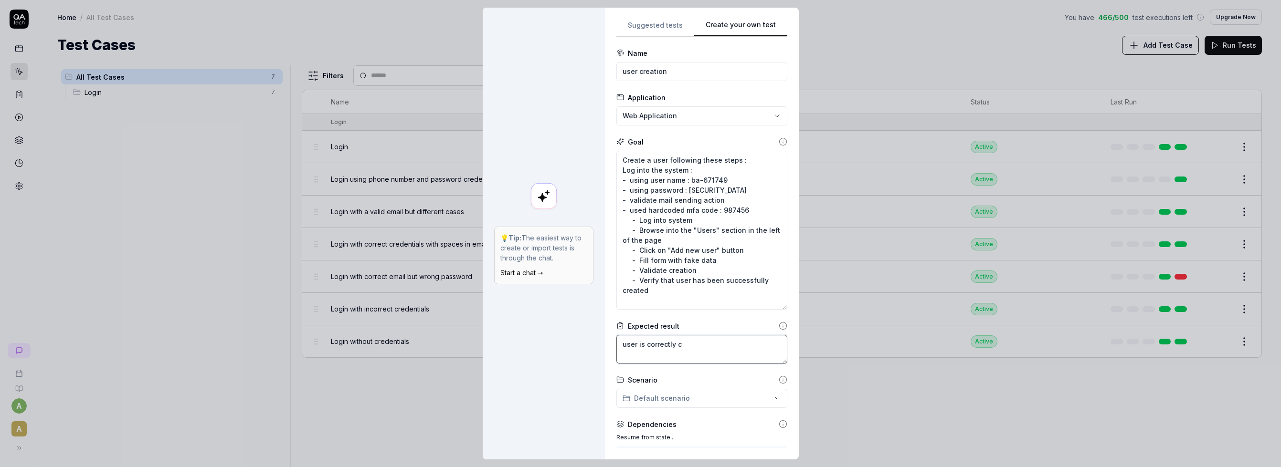
type textarea "*"
type textarea "user is correctly cr"
type textarea "*"
type textarea "user is correctly cre"
type textarea "*"
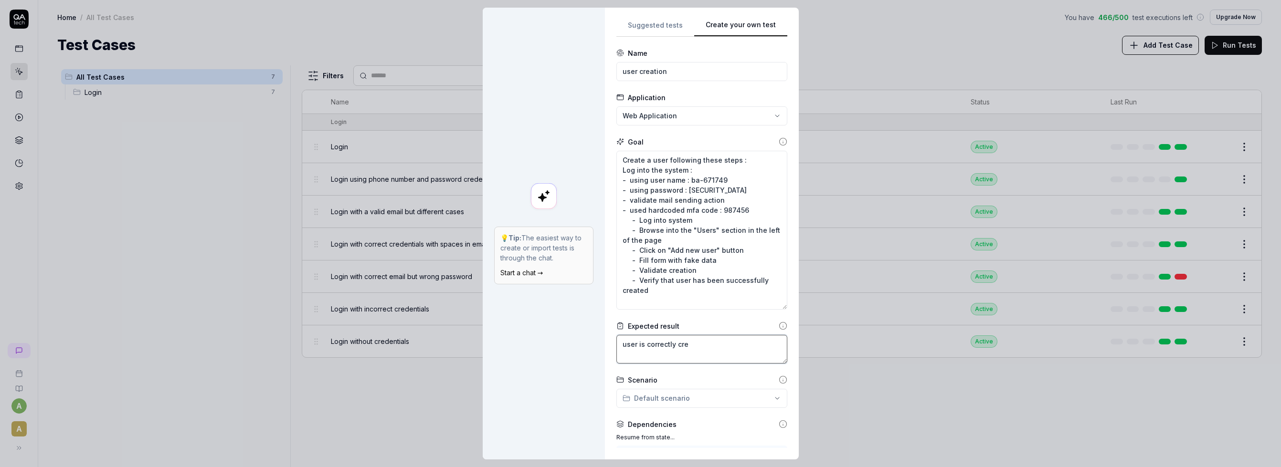
type textarea "user is correctly crea"
type textarea "*"
type textarea "user is correctly creat"
type textarea "*"
type textarea "user is correctly create"
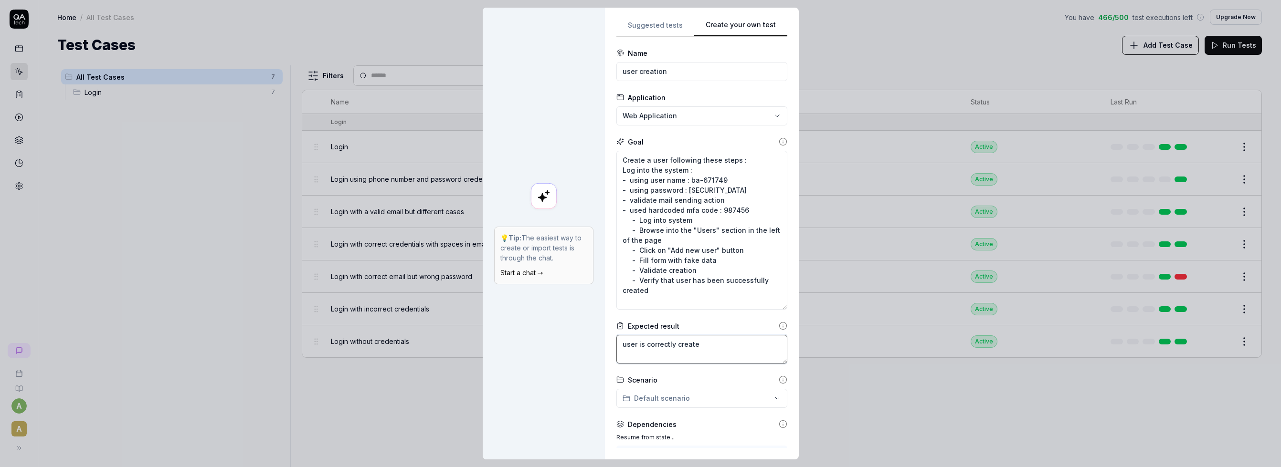
type textarea "*"
type textarea "user is correctly created"
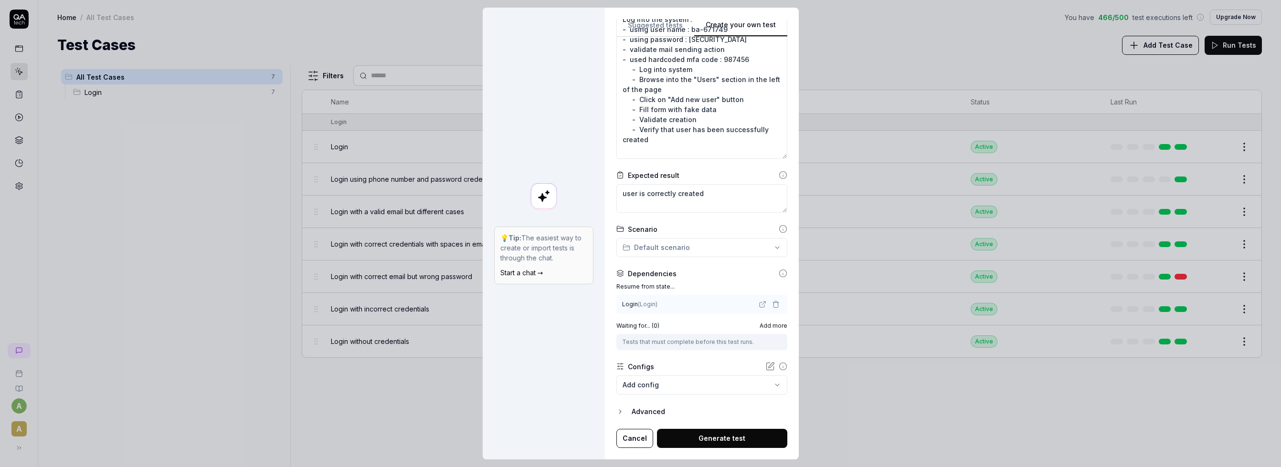
scroll to position [8, 0]
click at [718, 394] on form "**********" at bounding box center [701, 172] width 171 height 551
click at [634, 406] on button "Advanced" at bounding box center [701, 411] width 171 height 11
click at [622, 408] on icon "button" at bounding box center [620, 412] width 8 height 8
click at [624, 408] on icon "button" at bounding box center [620, 412] width 8 height 8
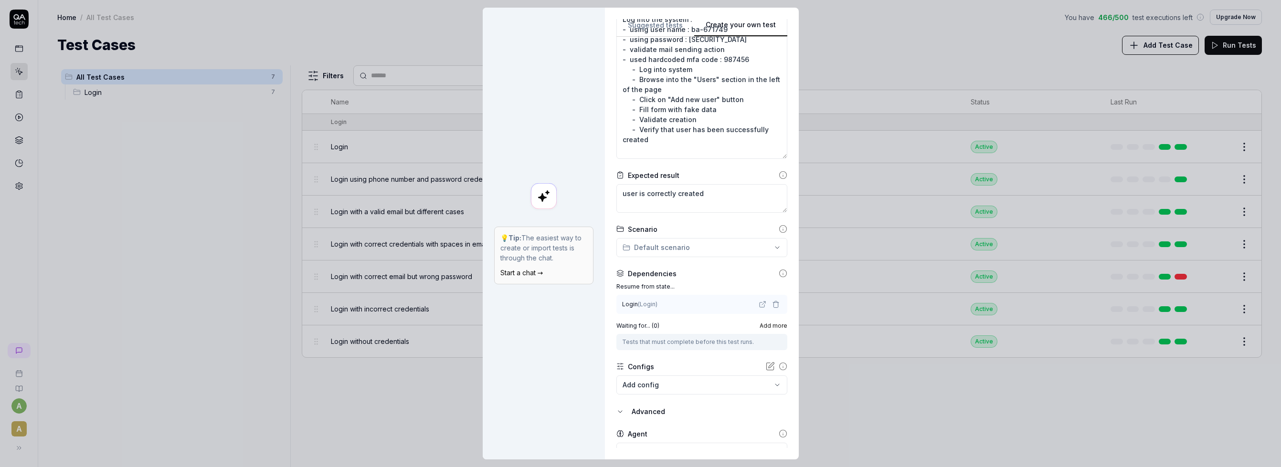
scroll to position [195, 0]
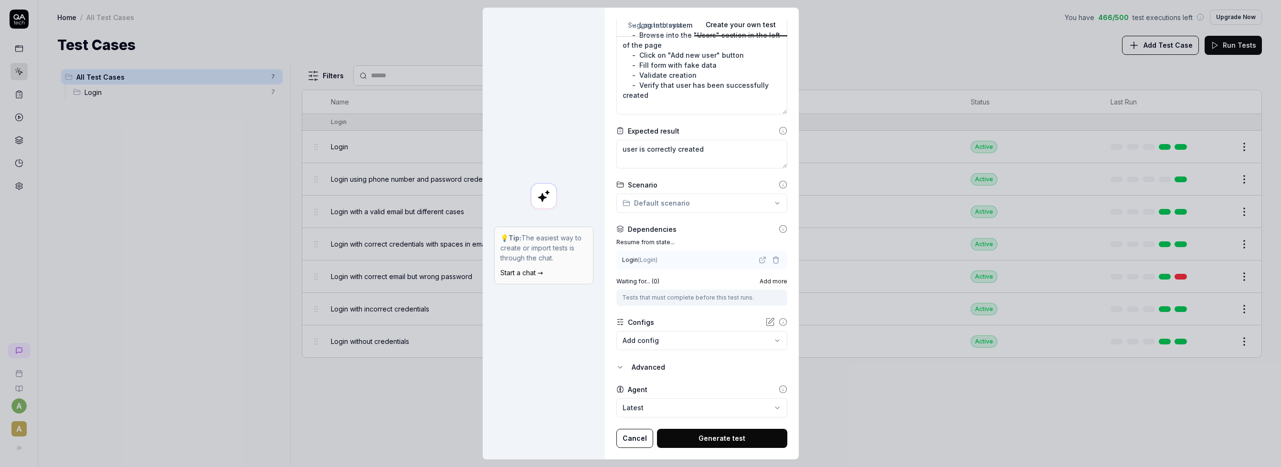
click at [672, 399] on body "a A Home / All Test Cases You have 466 / 500 test executions left Upgrade Now H…" at bounding box center [640, 233] width 1281 height 467
click at [629, 364] on button "Advanced" at bounding box center [701, 367] width 171 height 11
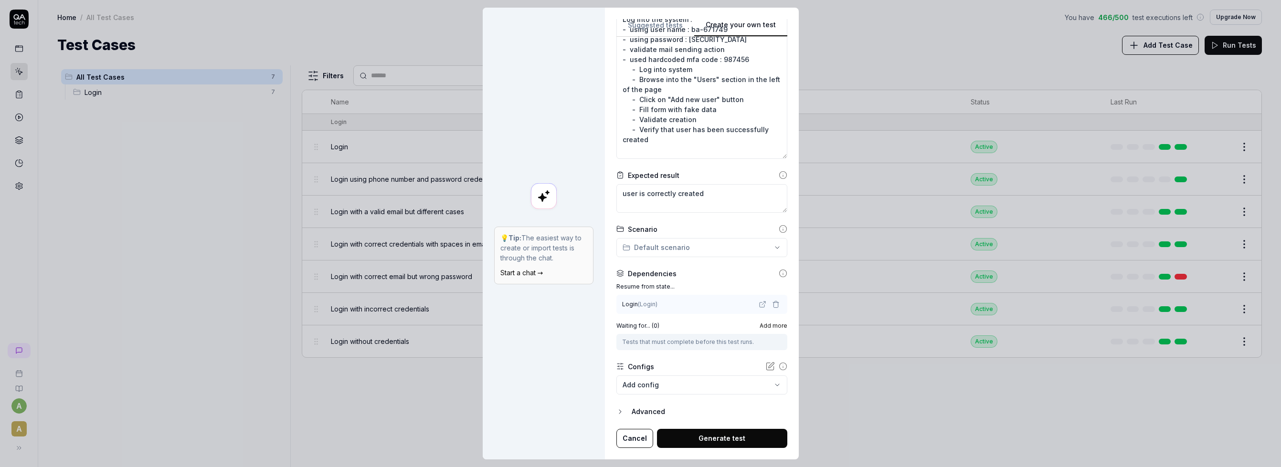
click at [703, 382] on body "a A Home / All Test Cases You have 466 / 500 test executions left Upgrade Now H…" at bounding box center [640, 233] width 1281 height 467
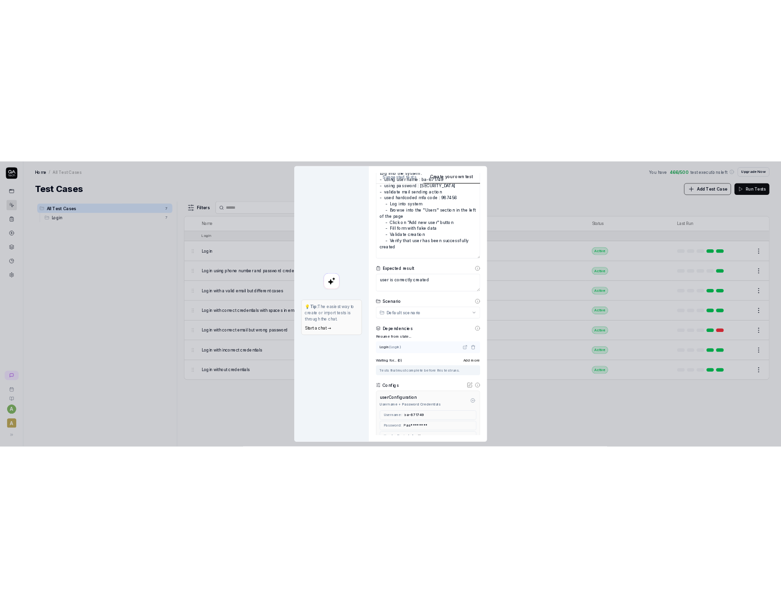
scroll to position [243, 0]
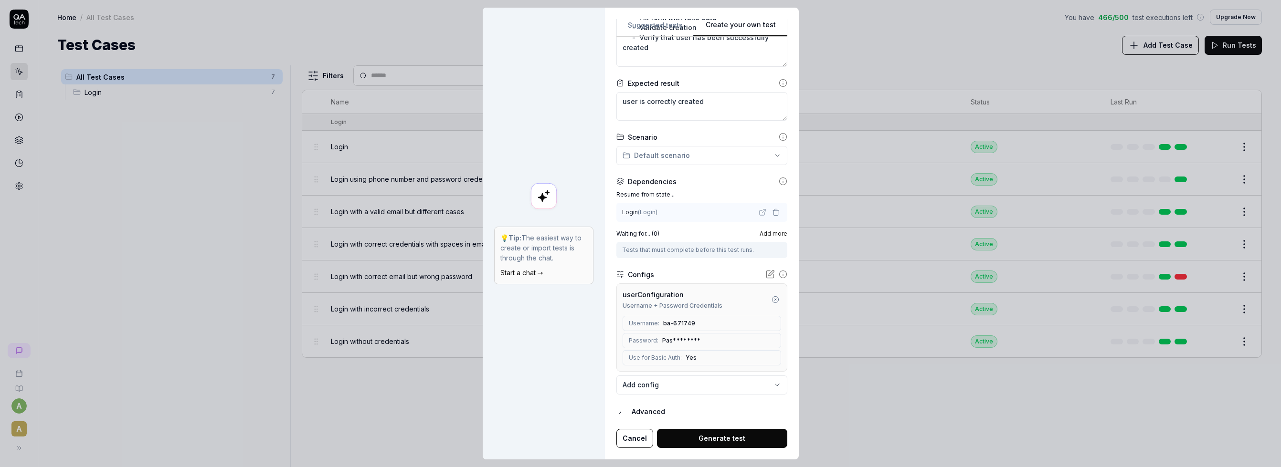
click at [711, 429] on button "Generate test" at bounding box center [722, 438] width 130 height 19
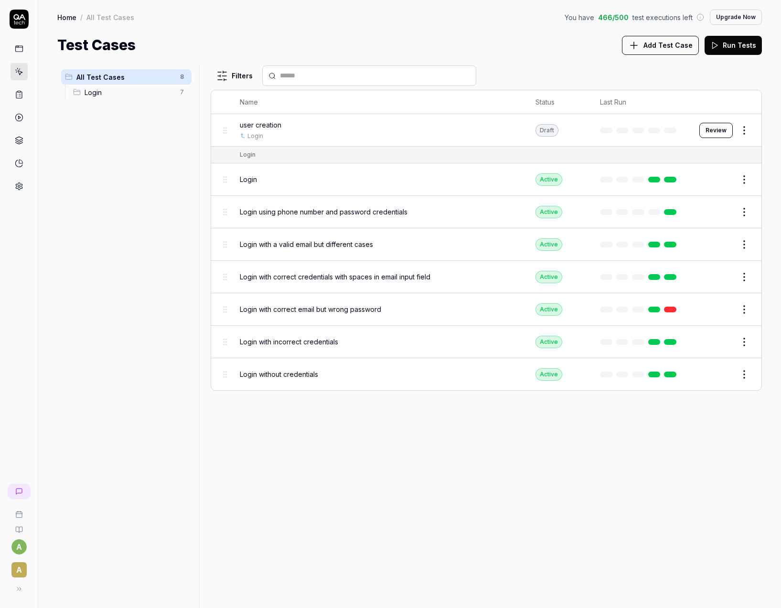
click at [542, 126] on div "Draft" at bounding box center [546, 130] width 23 height 12
drag, startPoint x: 707, startPoint y: 128, endPoint x: 592, endPoint y: 127, distance: 114.6
click at [707, 127] on button "Review" at bounding box center [715, 130] width 33 height 15
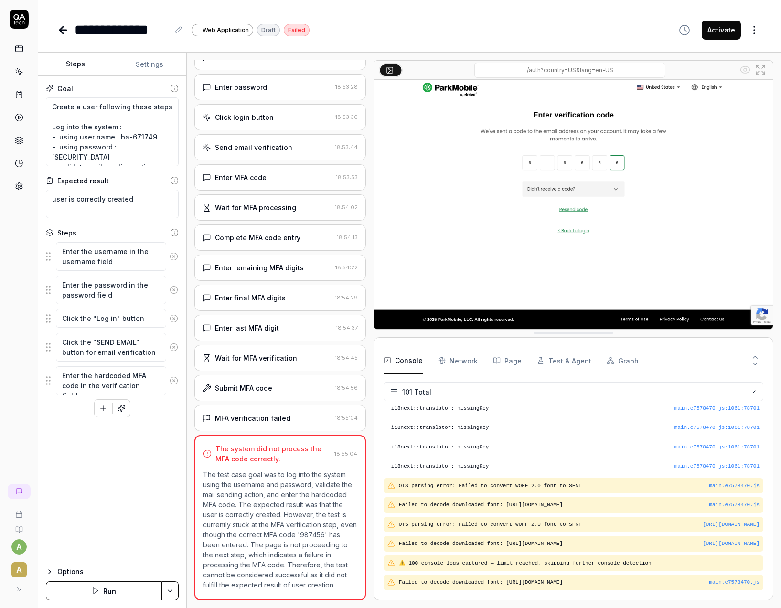
scroll to position [1938, 0]
click at [18, 467] on icon at bounding box center [17, 589] width 8 height 8
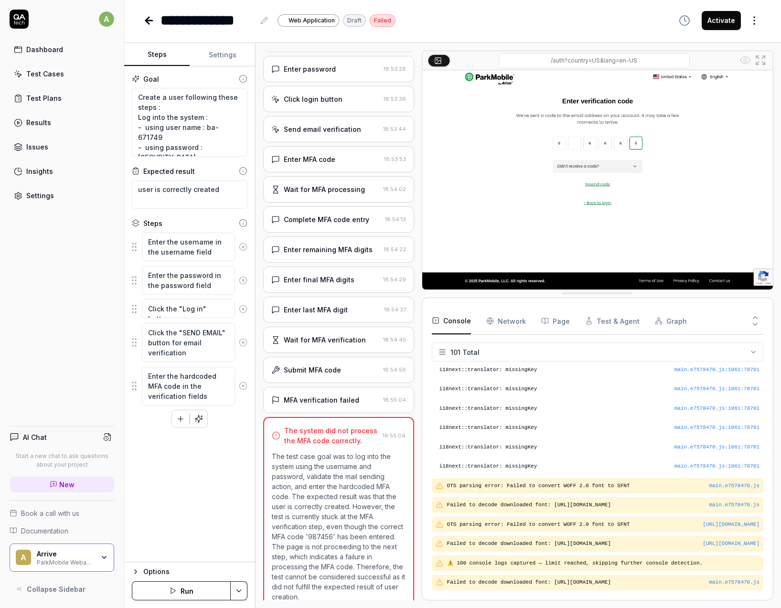
scroll to position [1898, 0]
click at [30, 193] on div "Settings" at bounding box center [40, 196] width 28 height 10
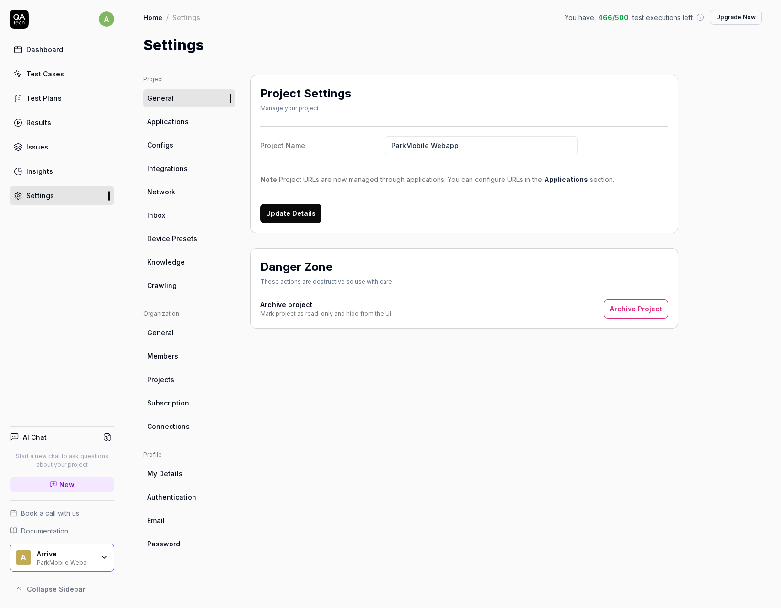
click at [166, 281] on span "Crawling" at bounding box center [162, 285] width 30 height 10
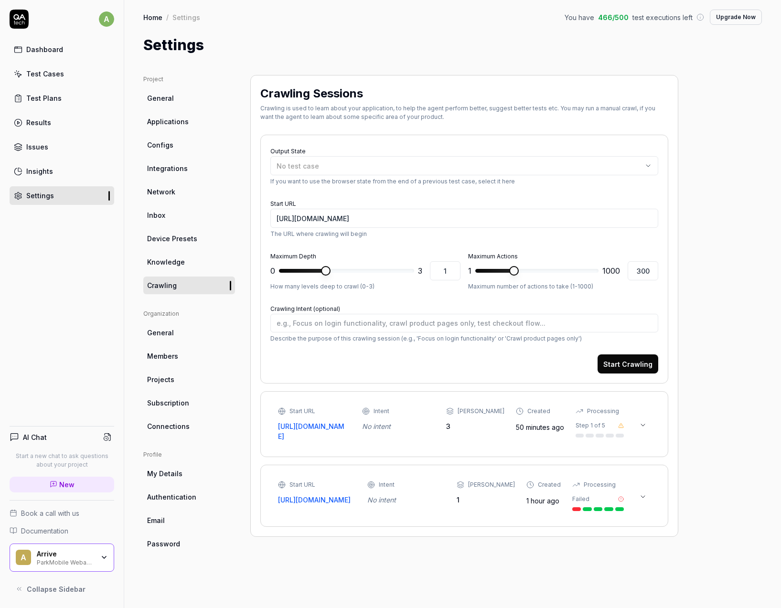
click at [646, 429] on icon at bounding box center [643, 425] width 8 height 8
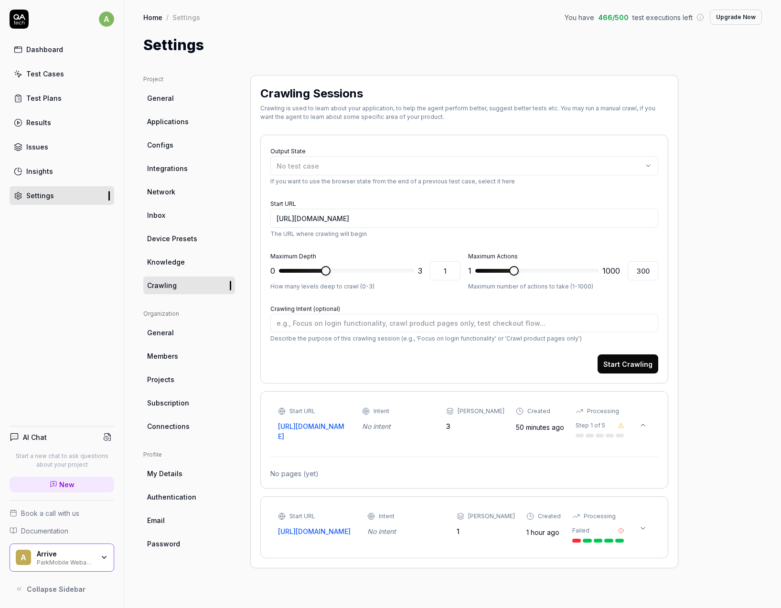
click at [646, 429] on icon at bounding box center [643, 425] width 8 height 8
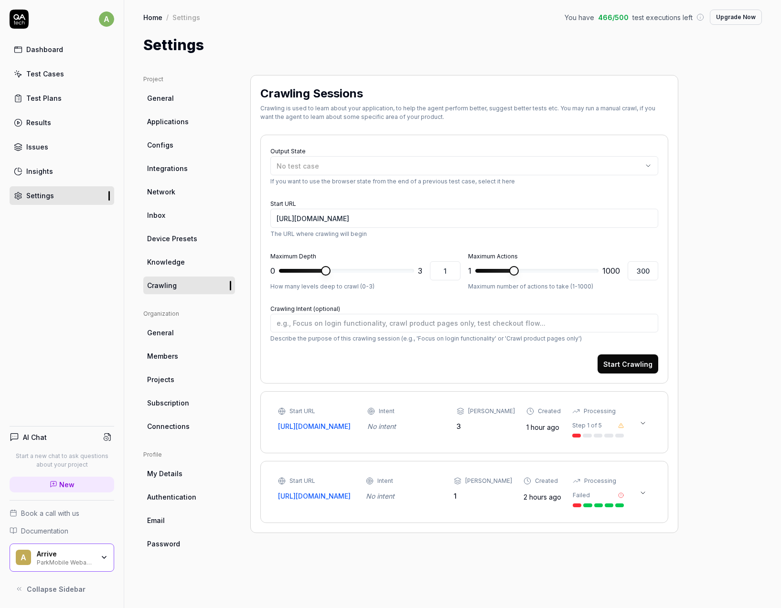
type textarea "*"
